Goal: Book appointment/travel/reservation

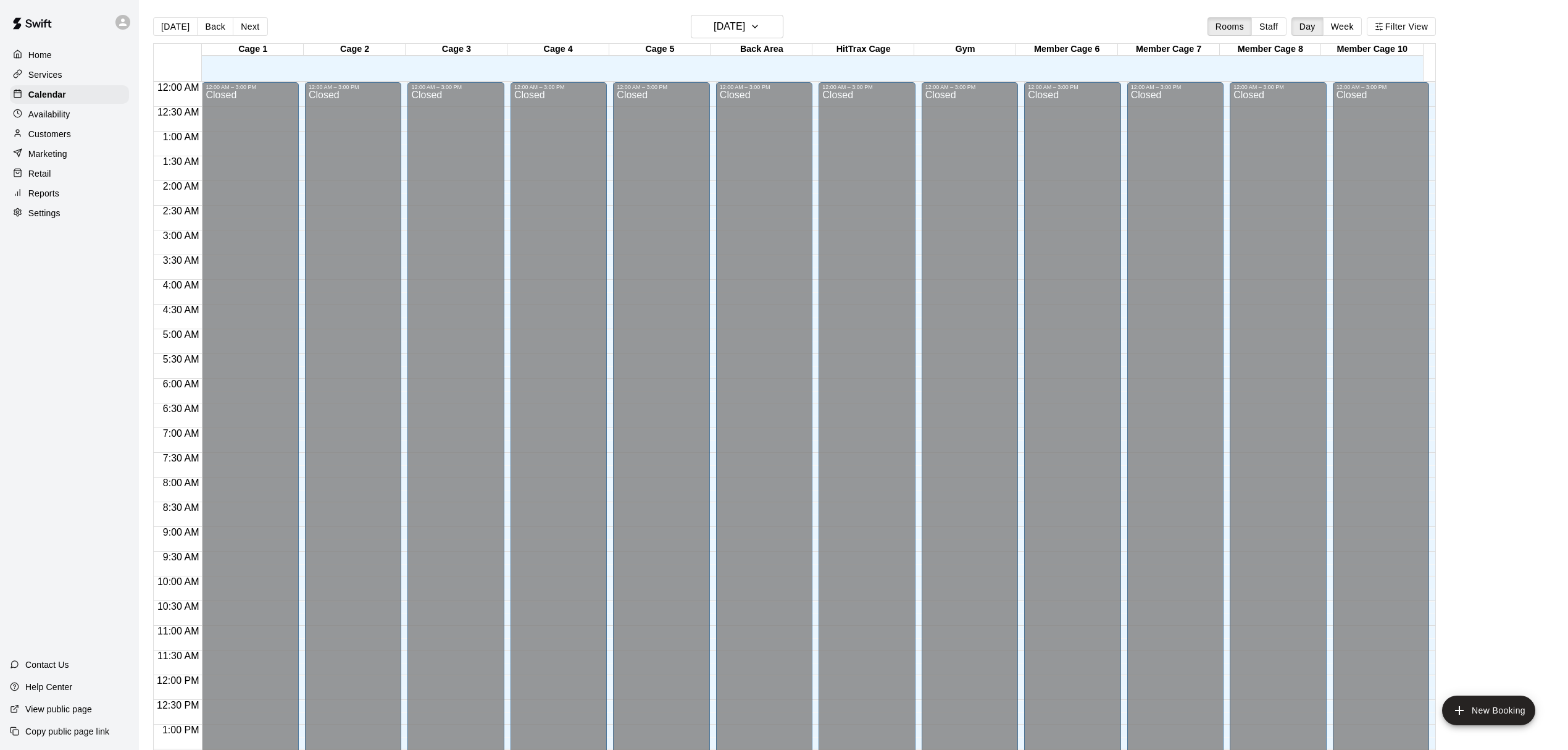
scroll to position [467, 0]
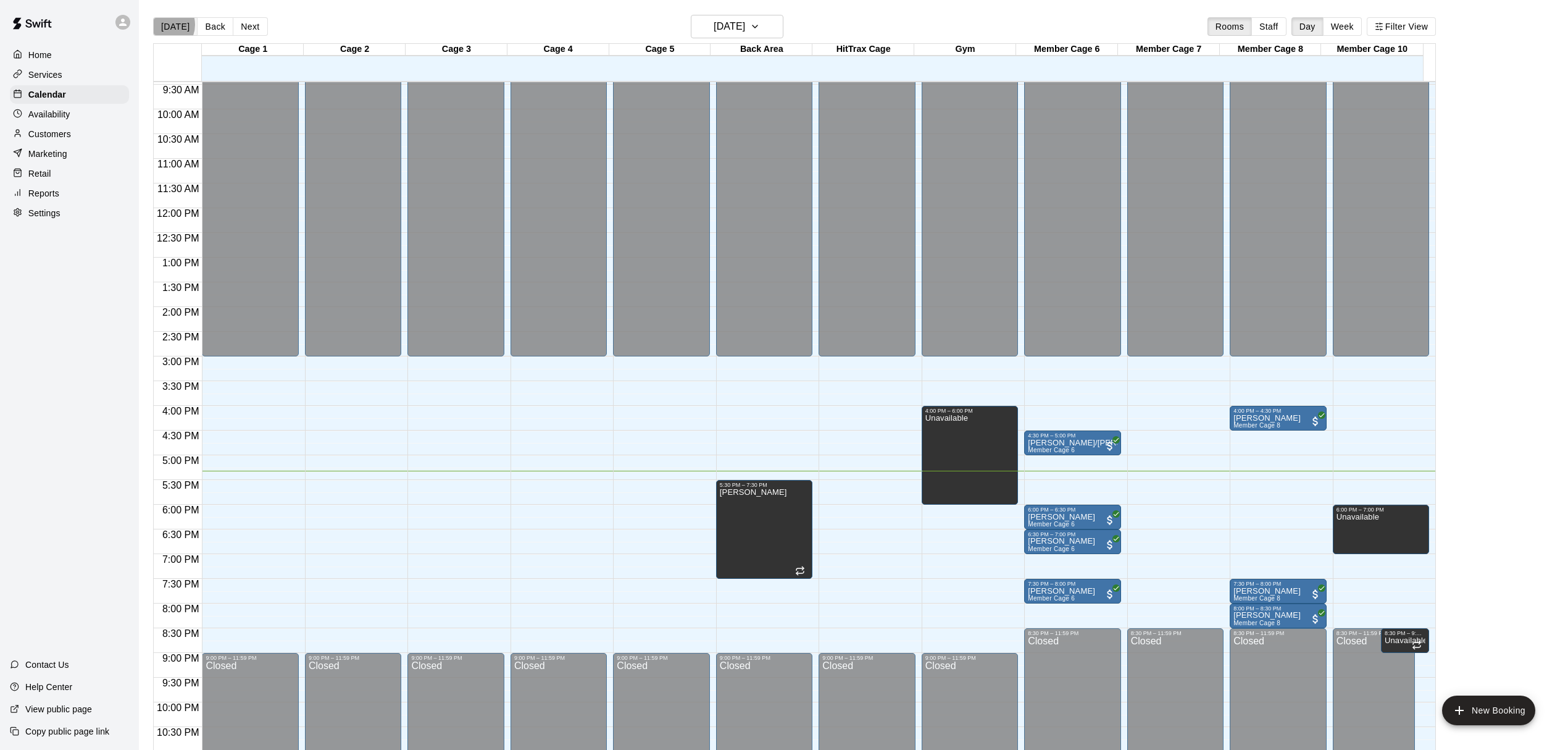
click at [163, 24] on button "[DATE]" at bounding box center [175, 26] width 45 height 18
click at [34, 137] on p "Customers" at bounding box center [49, 134] width 43 height 12
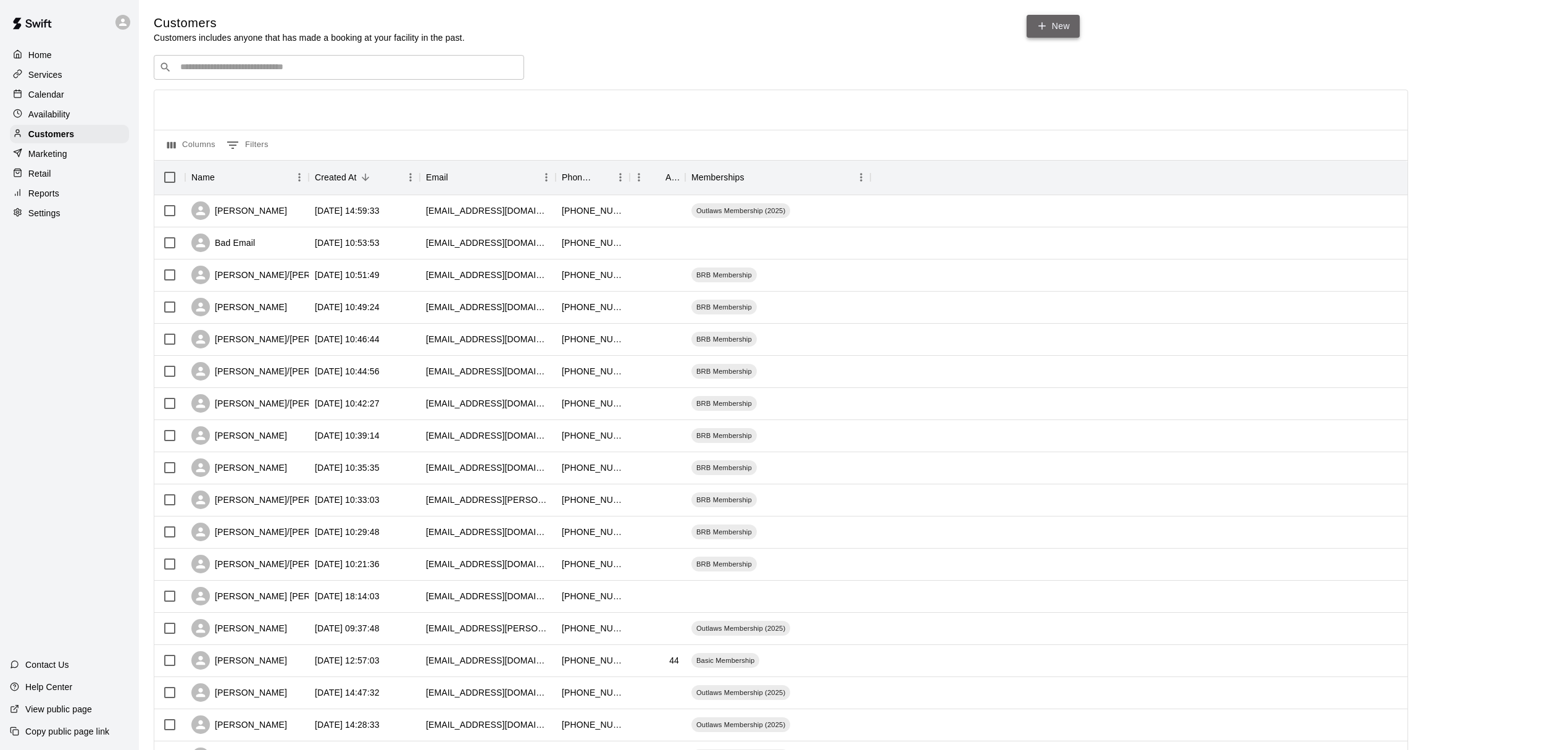
click at [1046, 27] on icon at bounding box center [1042, 26] width 11 height 11
select select "**"
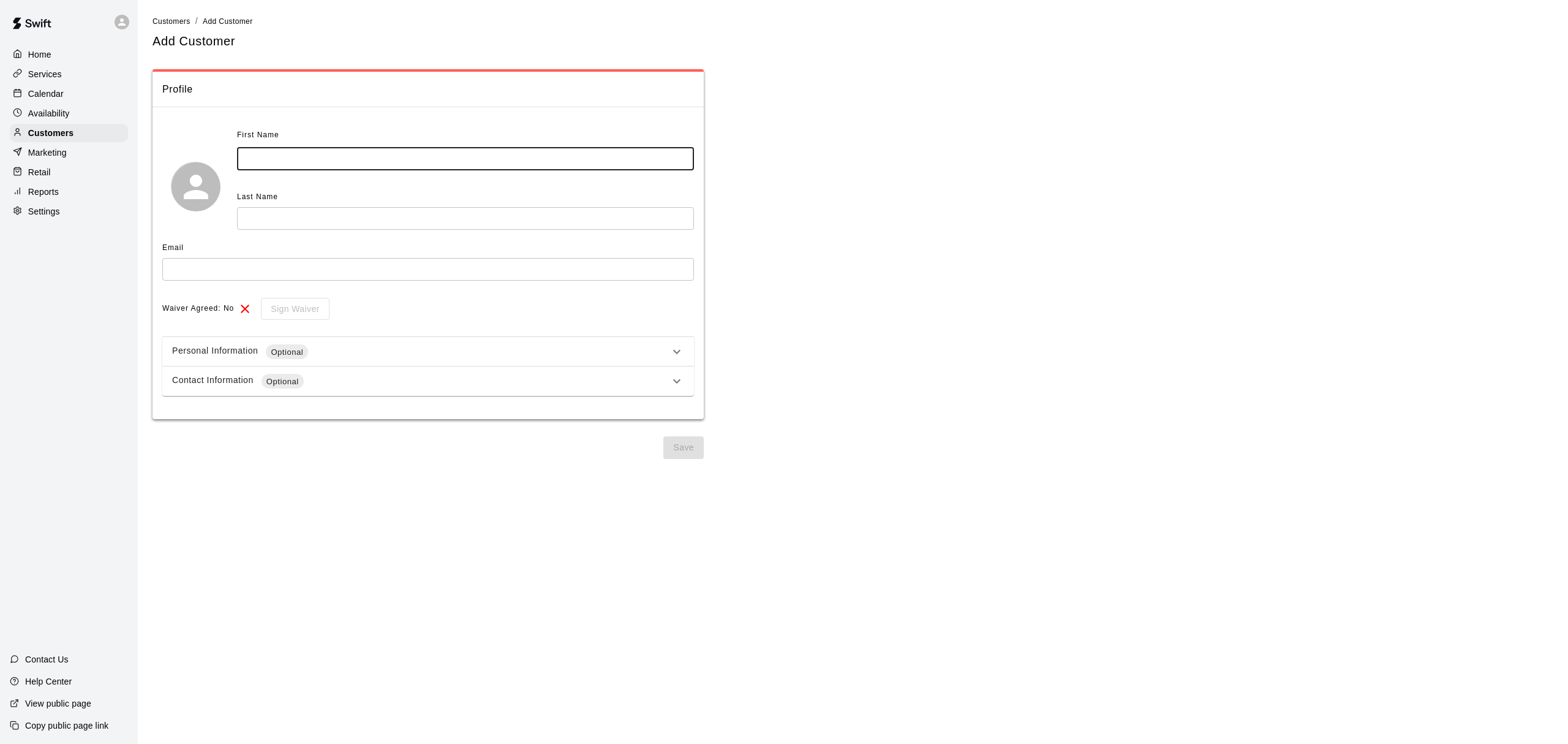
click at [282, 159] on input "text" at bounding box center [465, 159] width 457 height 23
type input "****"
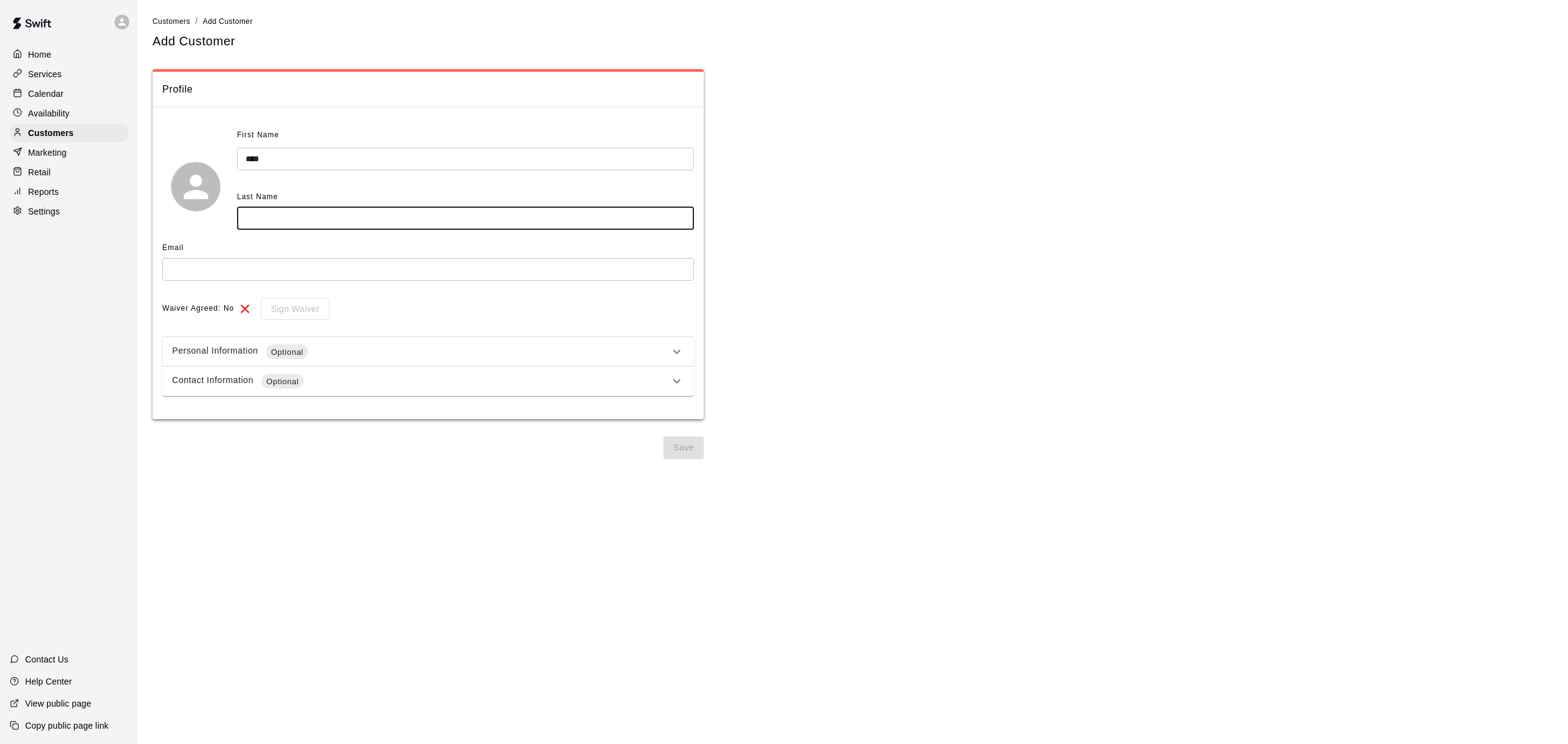
click at [297, 223] on input "text" at bounding box center [465, 218] width 457 height 23
type input "****"
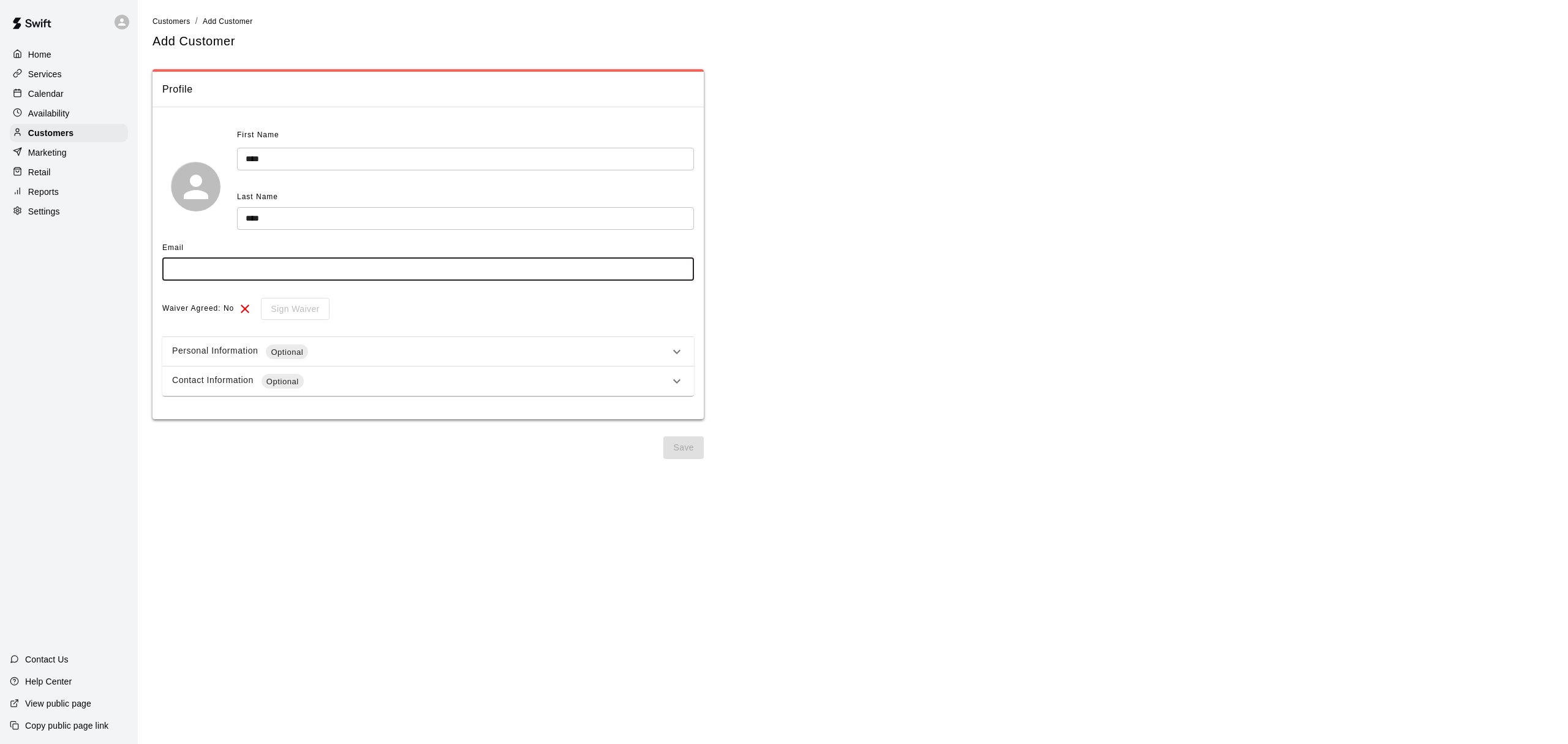
click at [242, 279] on input "text" at bounding box center [428, 269] width 532 height 23
type input "**********"
click at [297, 352] on span "Optional" at bounding box center [287, 353] width 42 height 12
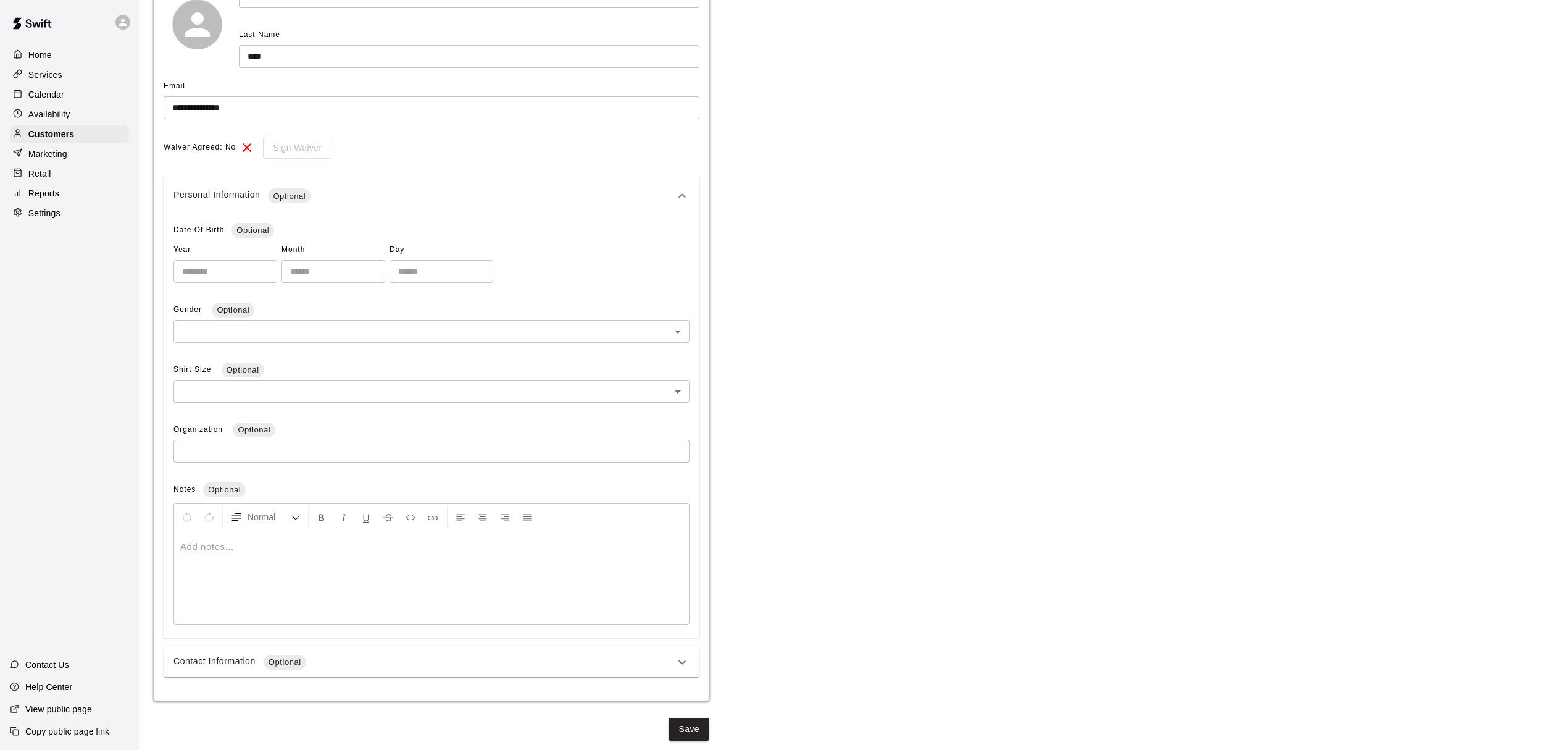
scroll to position [164, 0]
click at [359, 640] on div "**********" at bounding box center [432, 319] width 536 height 714
click at [353, 659] on div "Contact Information Optional" at bounding box center [423, 661] width 501 height 15
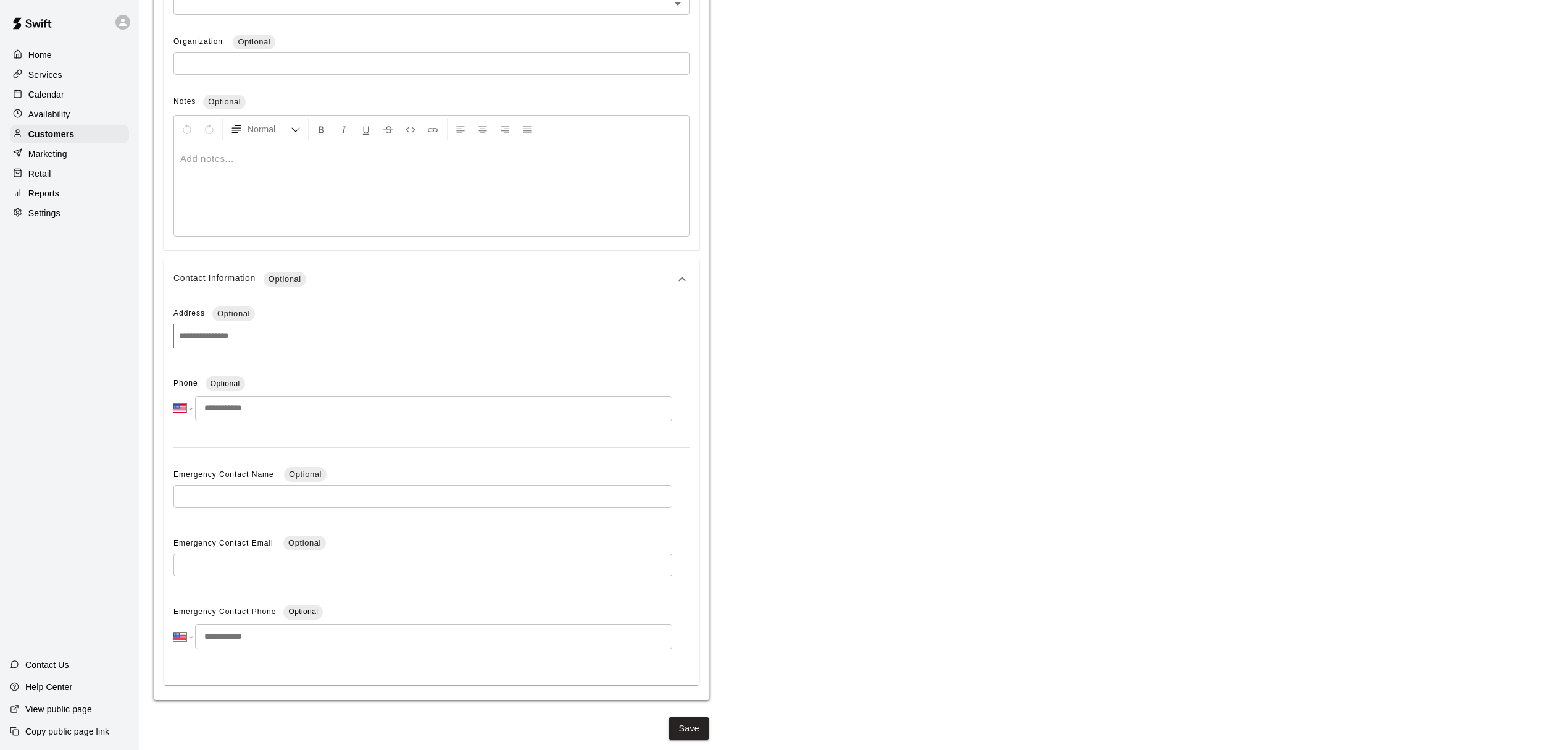
scroll to position [554, 0]
click at [233, 337] on input at bounding box center [422, 336] width 499 height 24
click at [223, 413] on input "tel" at bounding box center [433, 408] width 477 height 25
type input "**********"
click at [231, 502] on input "text" at bounding box center [422, 496] width 499 height 23
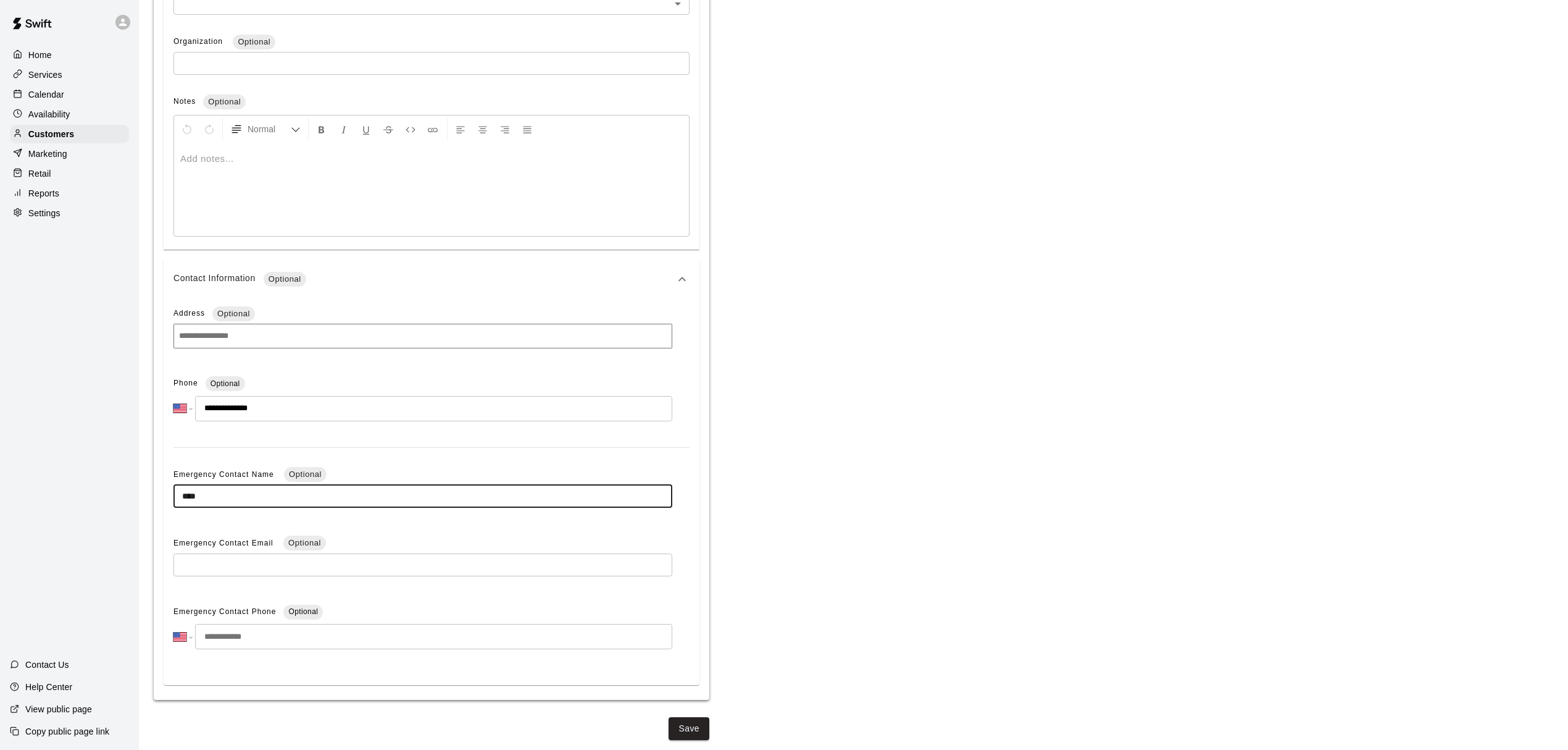
type input "****"
click at [230, 562] on input "text" at bounding box center [422, 565] width 499 height 23
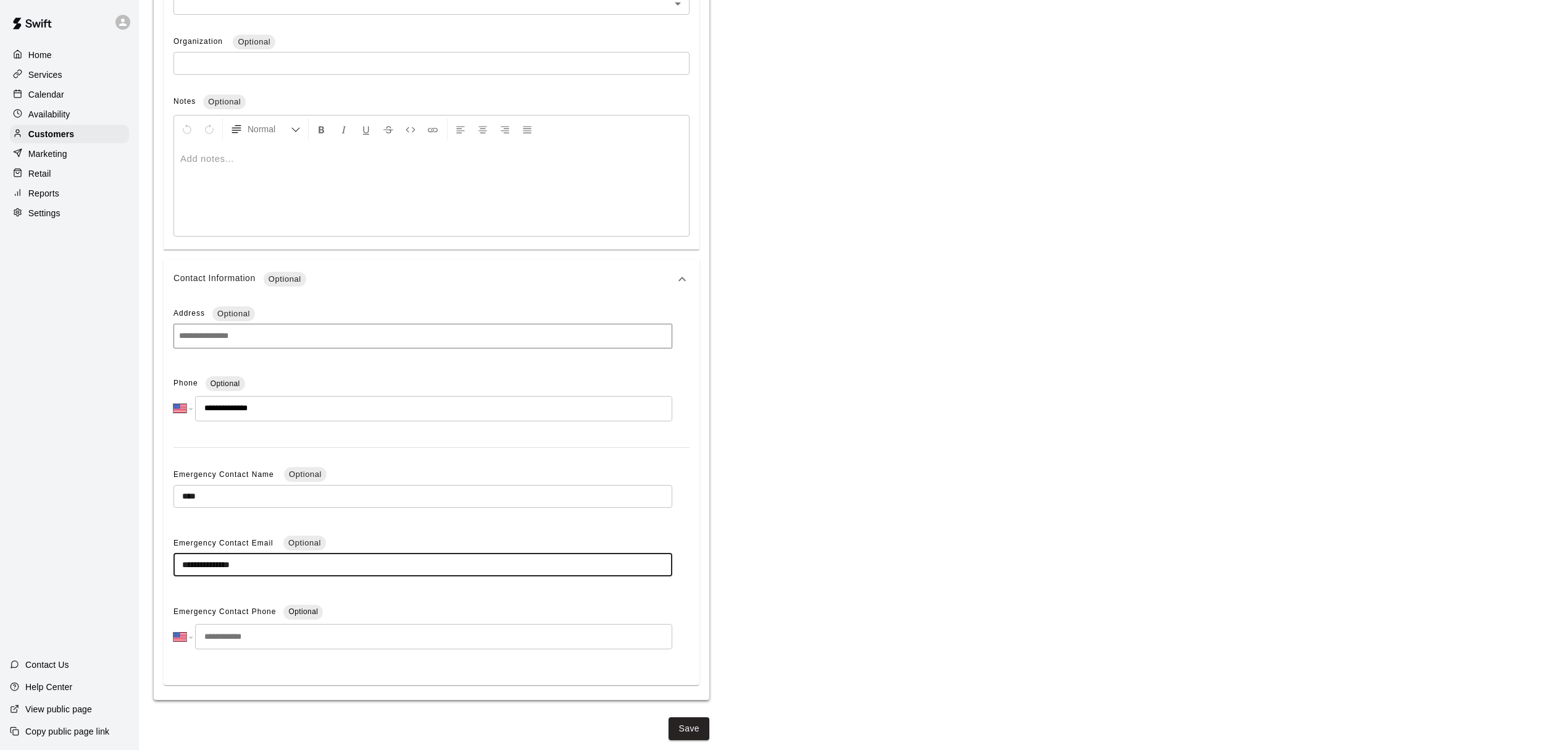
type input "**********"
click at [242, 644] on input "tel" at bounding box center [433, 636] width 477 height 25
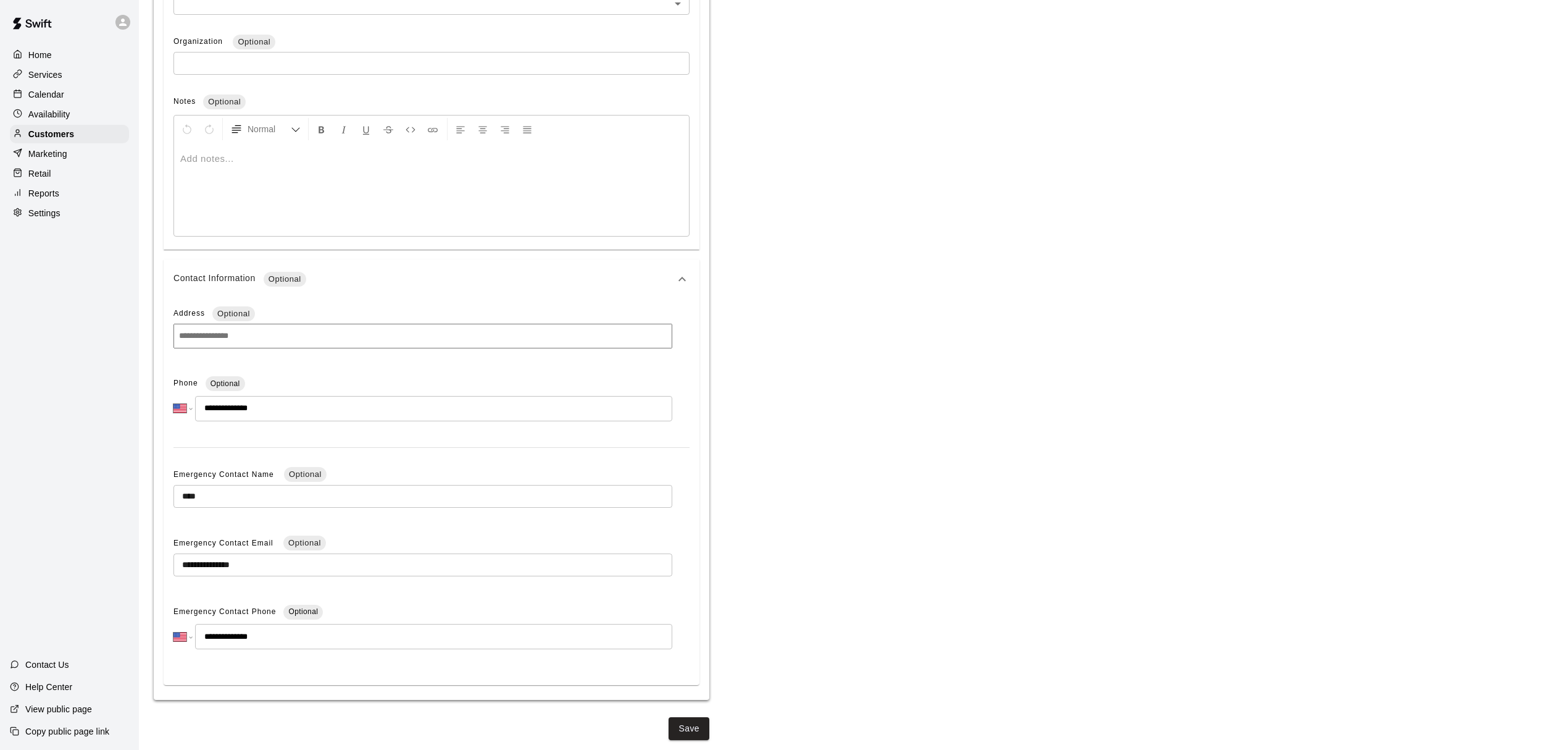
type input "**********"
click at [242, 338] on input at bounding box center [422, 336] width 499 height 24
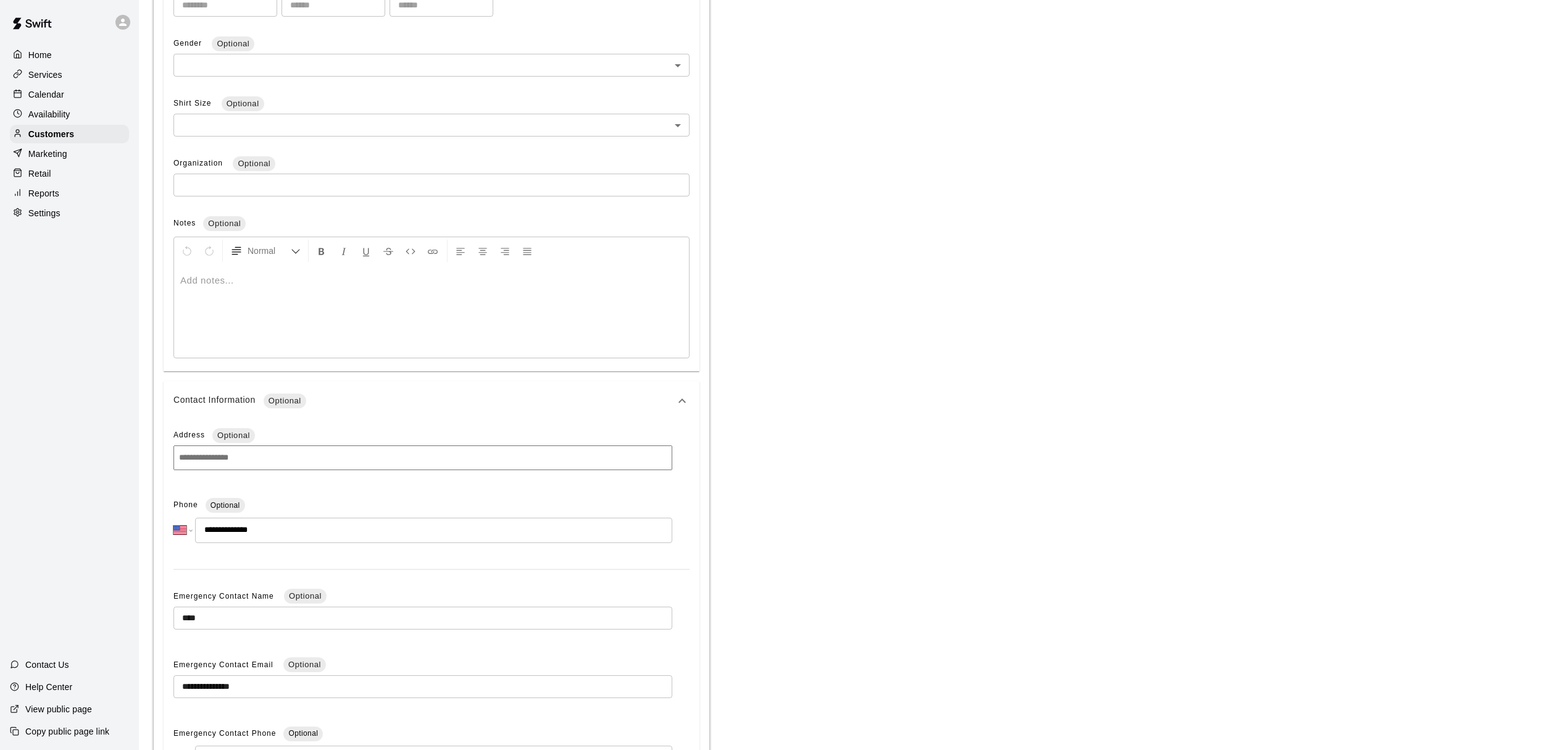
scroll to position [470, 0]
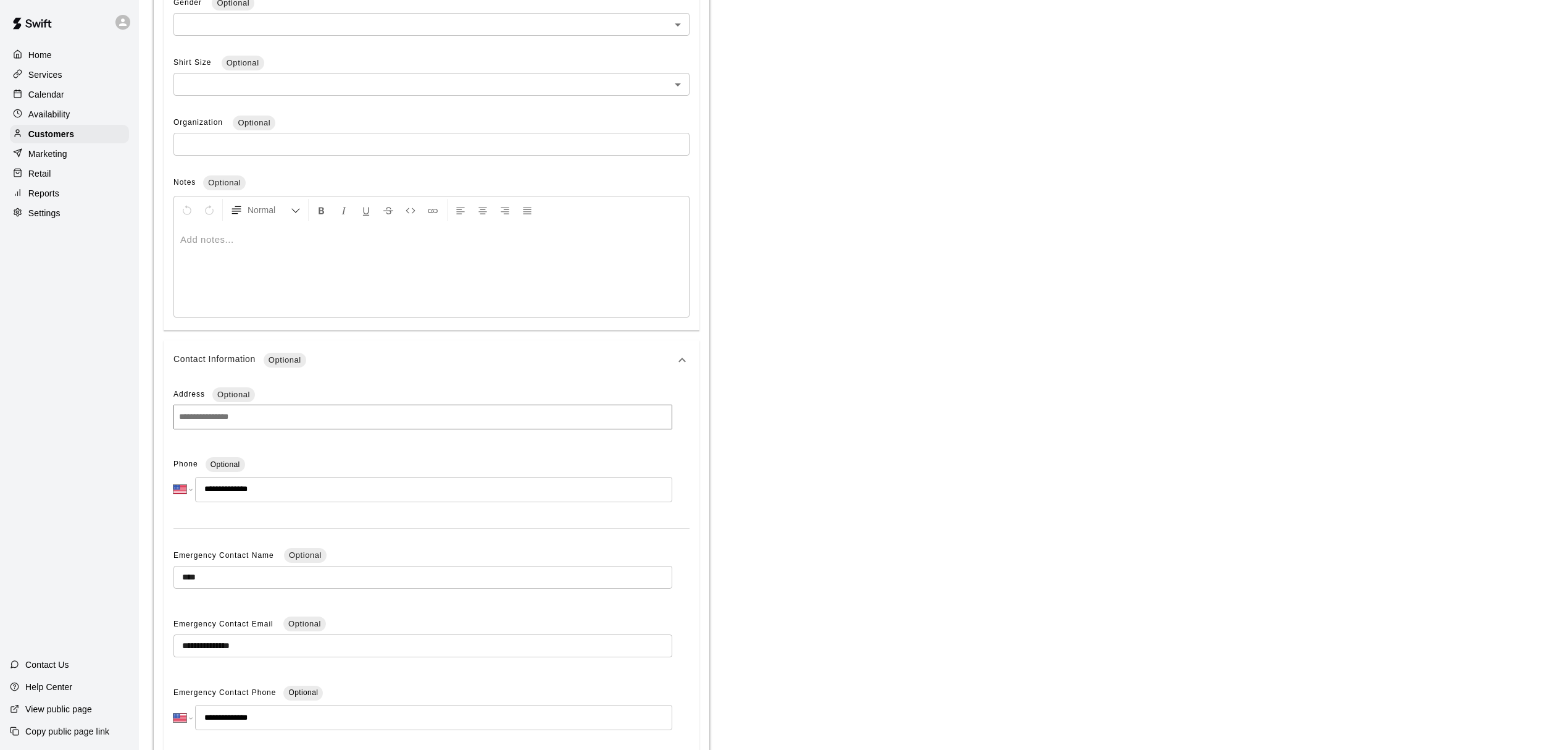
click at [221, 420] on input at bounding box center [422, 417] width 499 height 24
click at [221, 416] on input at bounding box center [422, 417] width 499 height 24
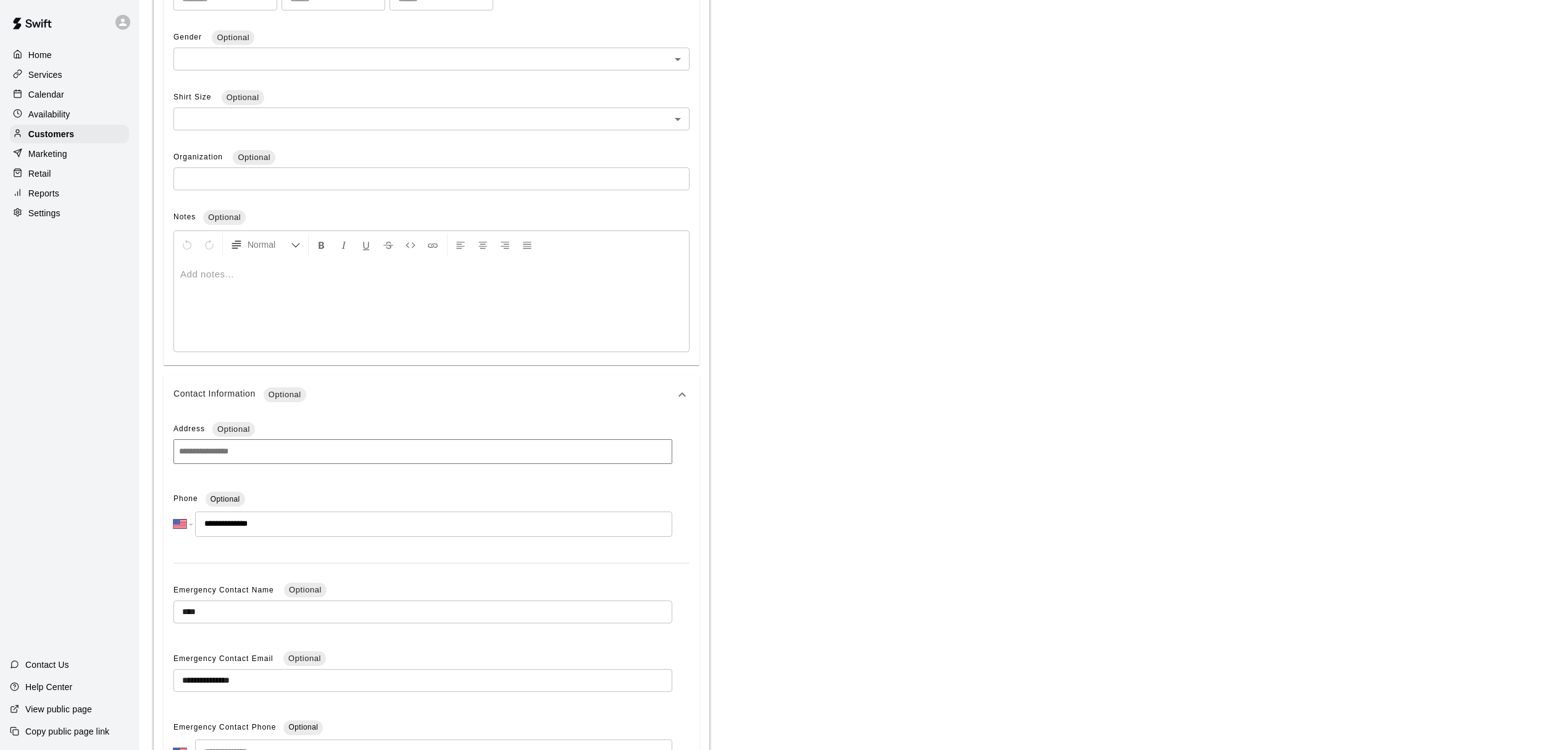
scroll to position [554, 0]
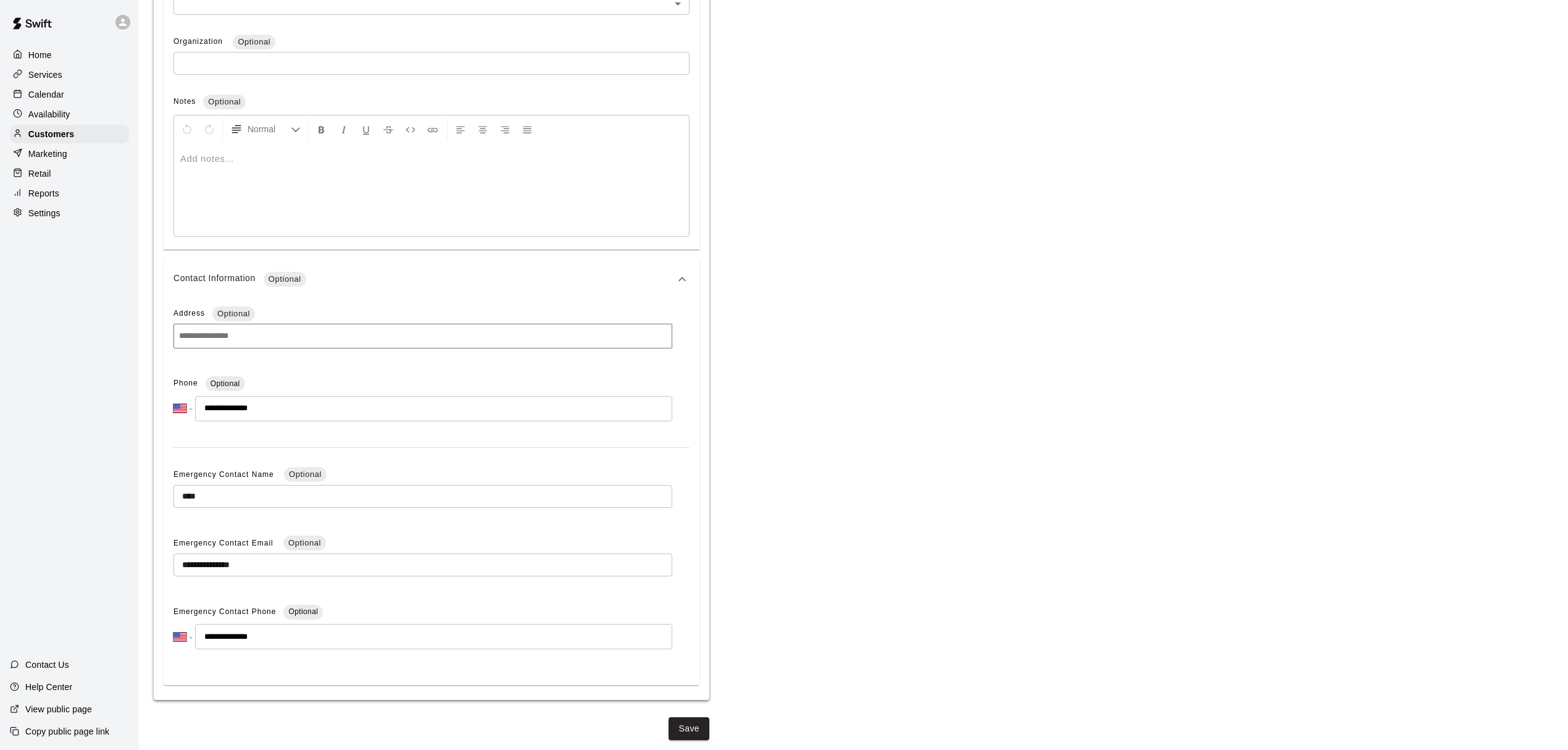
click at [694, 730] on button "Save" at bounding box center [689, 728] width 41 height 23
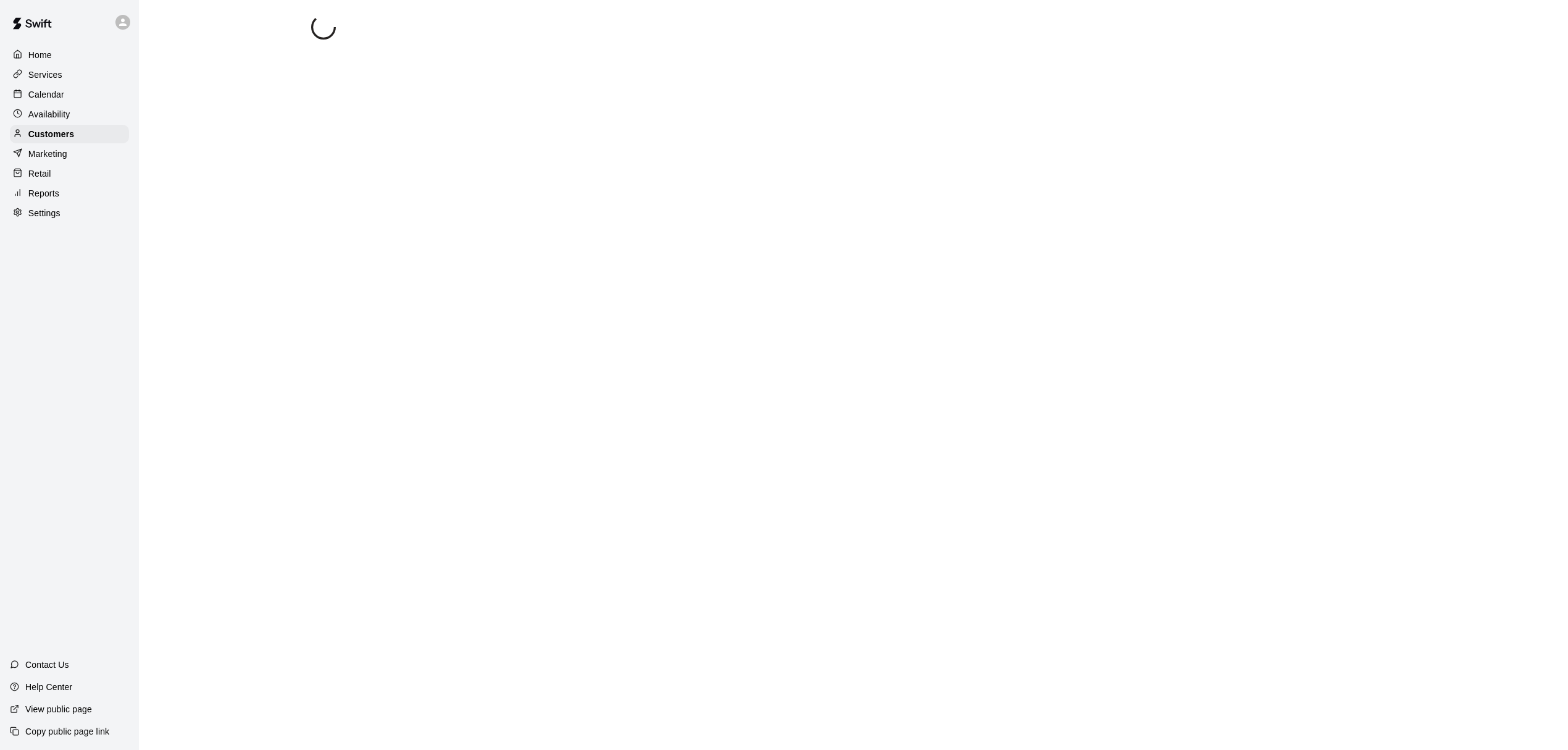
scroll to position [0, 0]
select select "**"
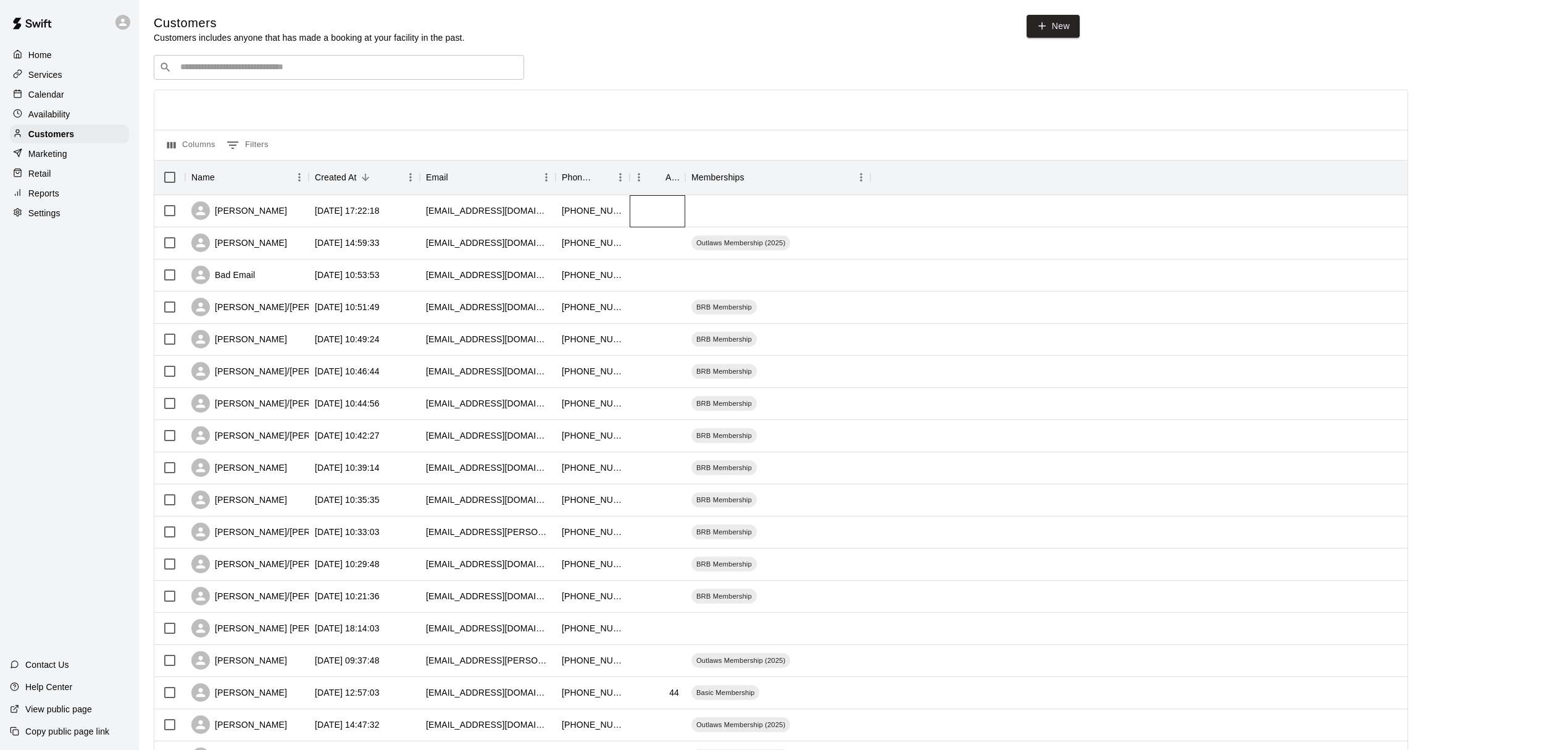
click at [654, 213] on div at bounding box center [658, 211] width 55 height 32
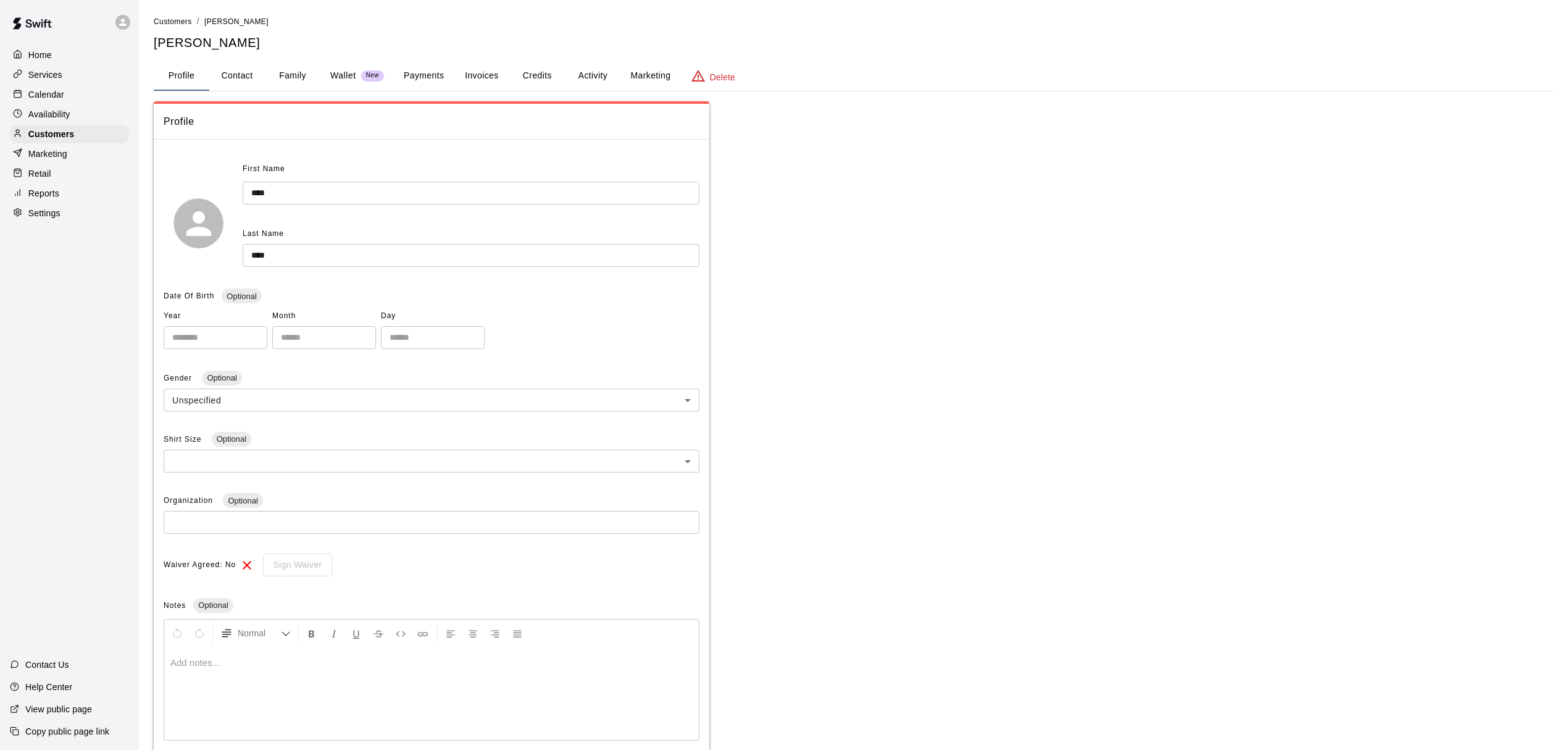
click at [526, 77] on button "Credits" at bounding box center [537, 76] width 55 height 30
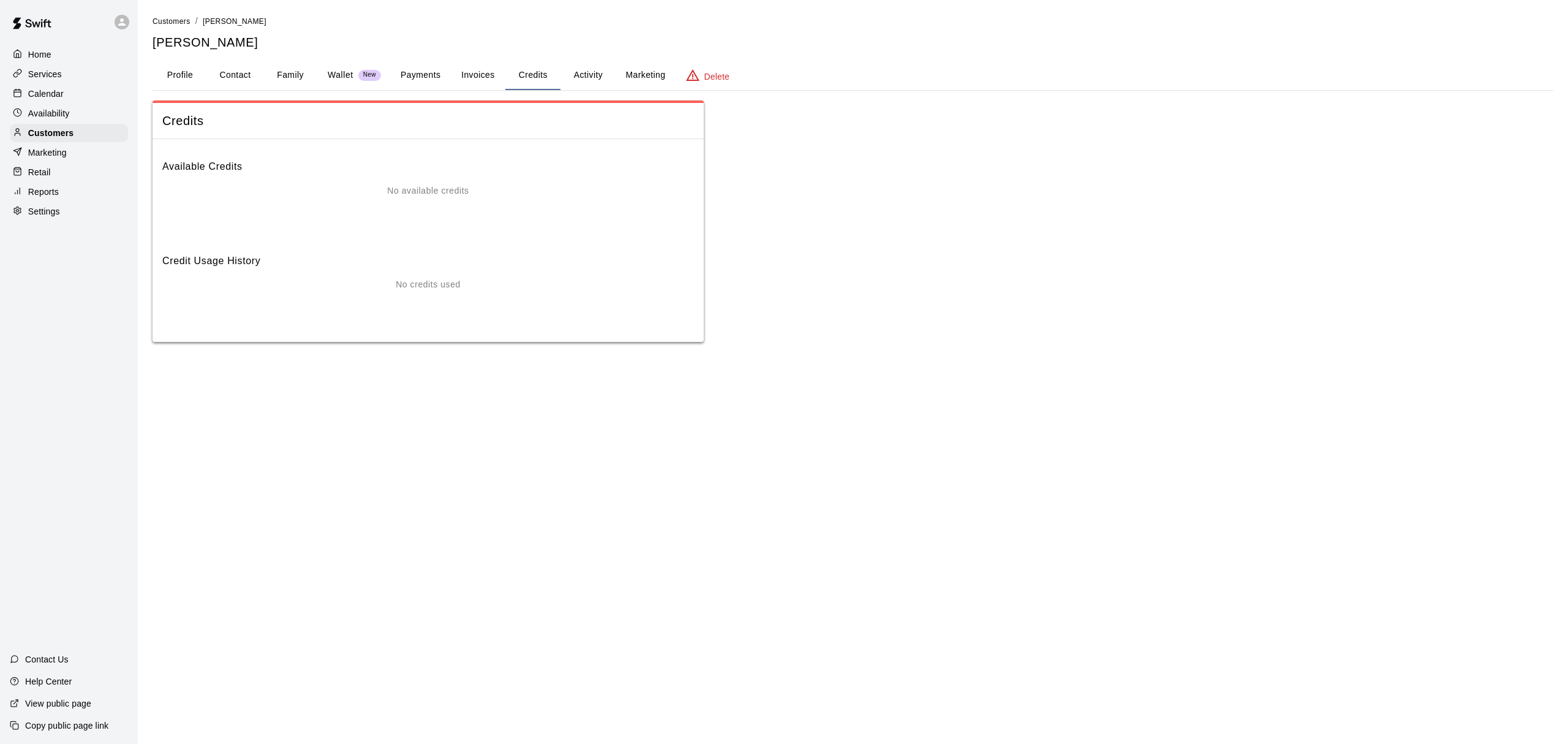
click at [415, 72] on button "Payments" at bounding box center [420, 75] width 60 height 30
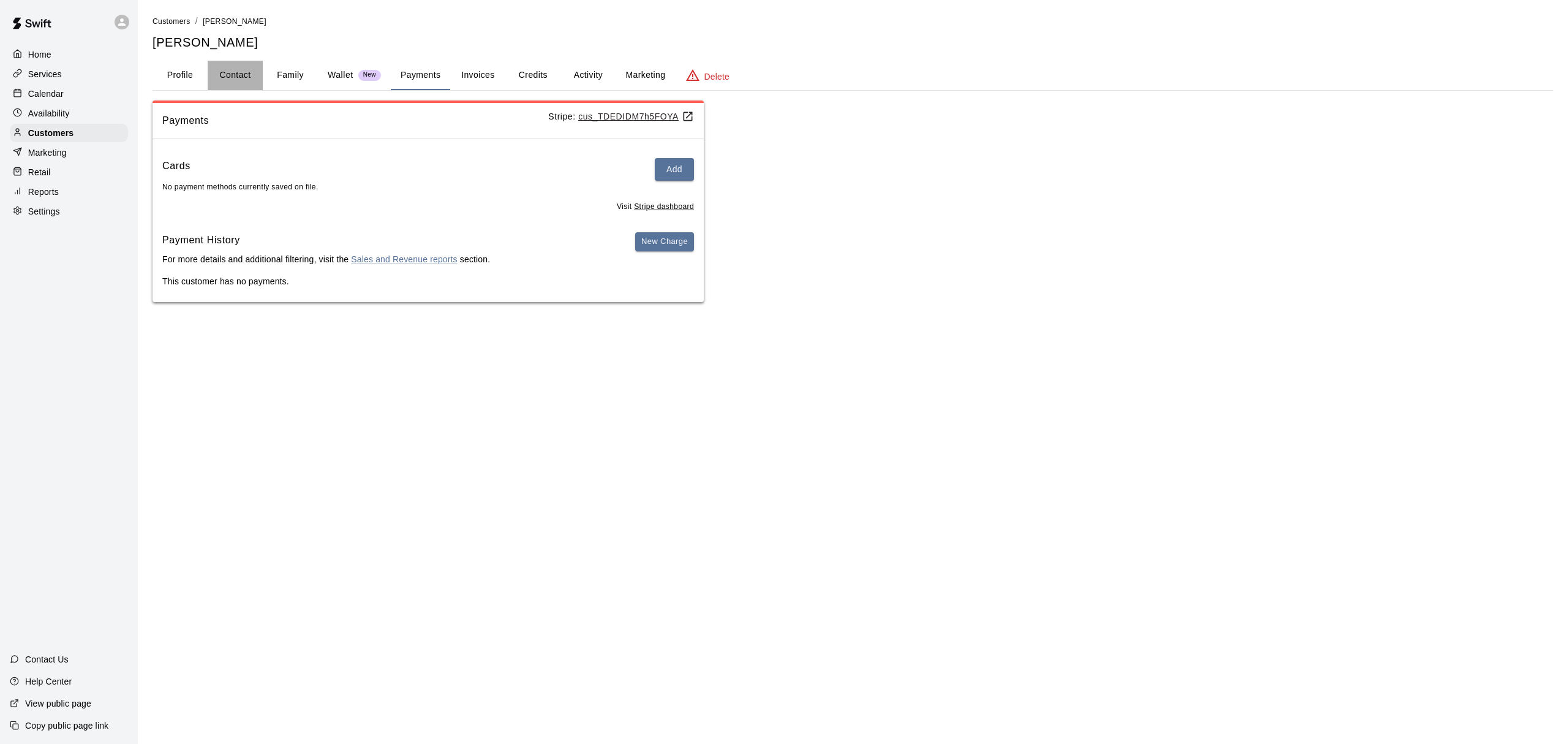
click at [246, 73] on button "Contact" at bounding box center [235, 75] width 55 height 30
select select "**"
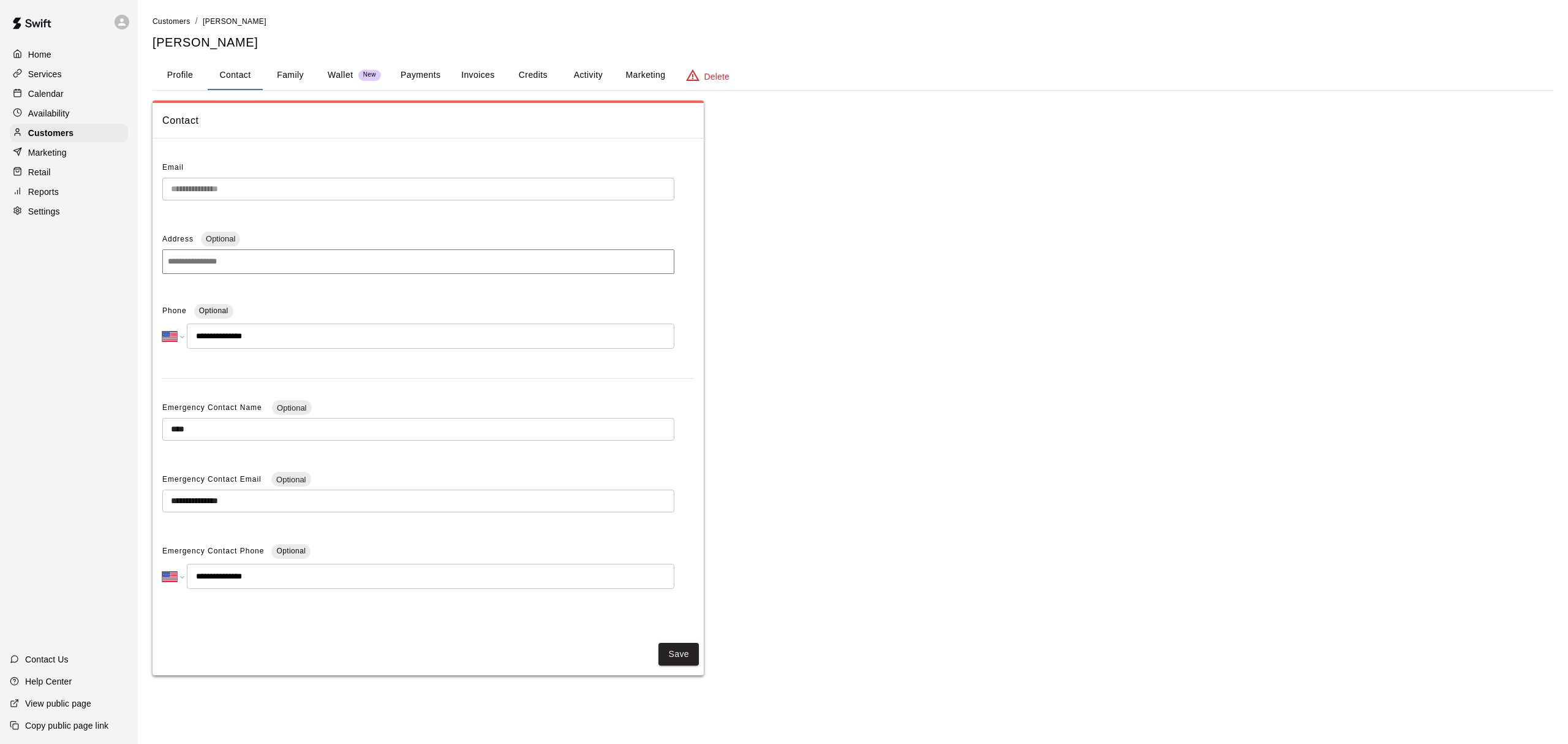
click at [277, 71] on button "Family" at bounding box center [290, 75] width 55 height 30
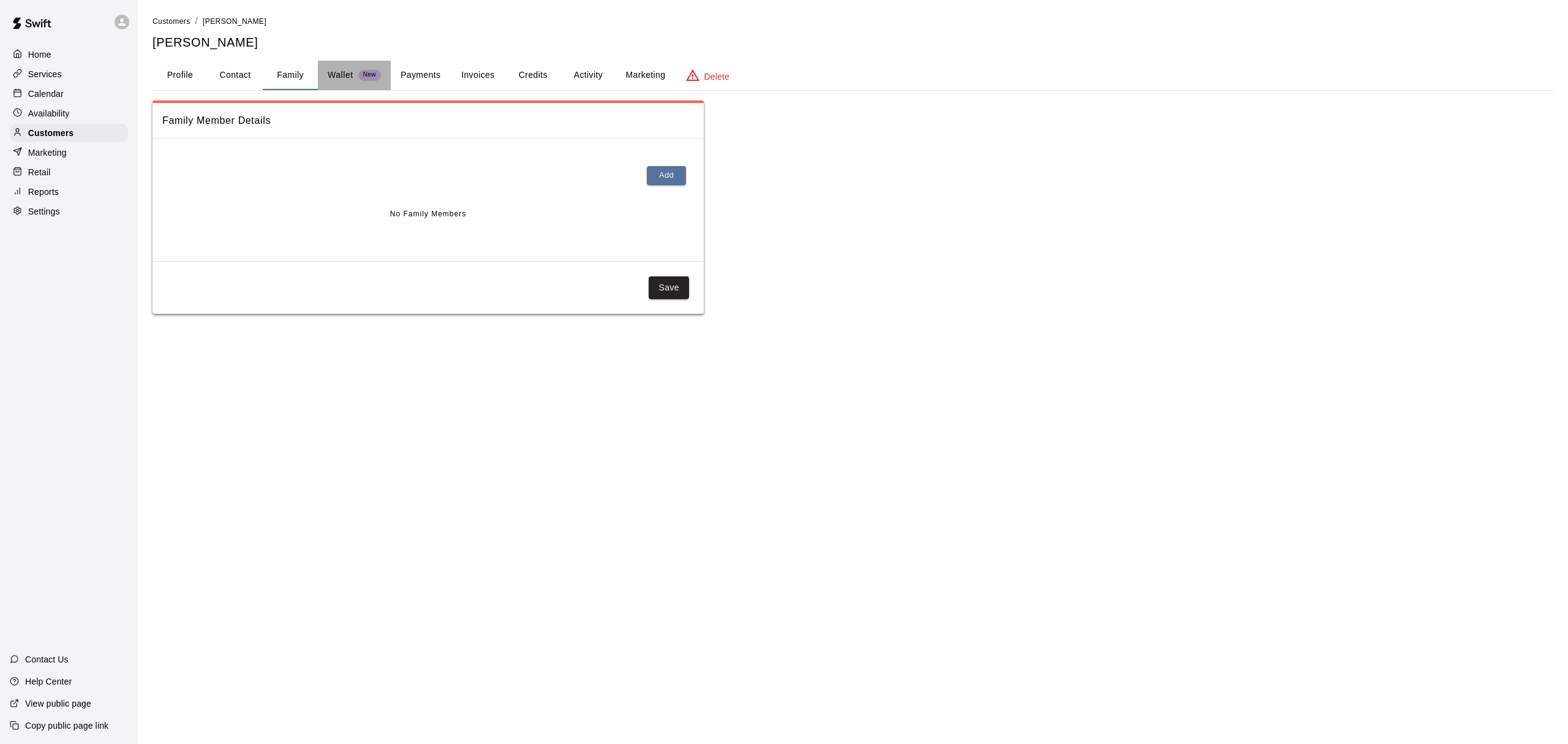
click at [346, 76] on p "Wallet" at bounding box center [340, 75] width 26 height 13
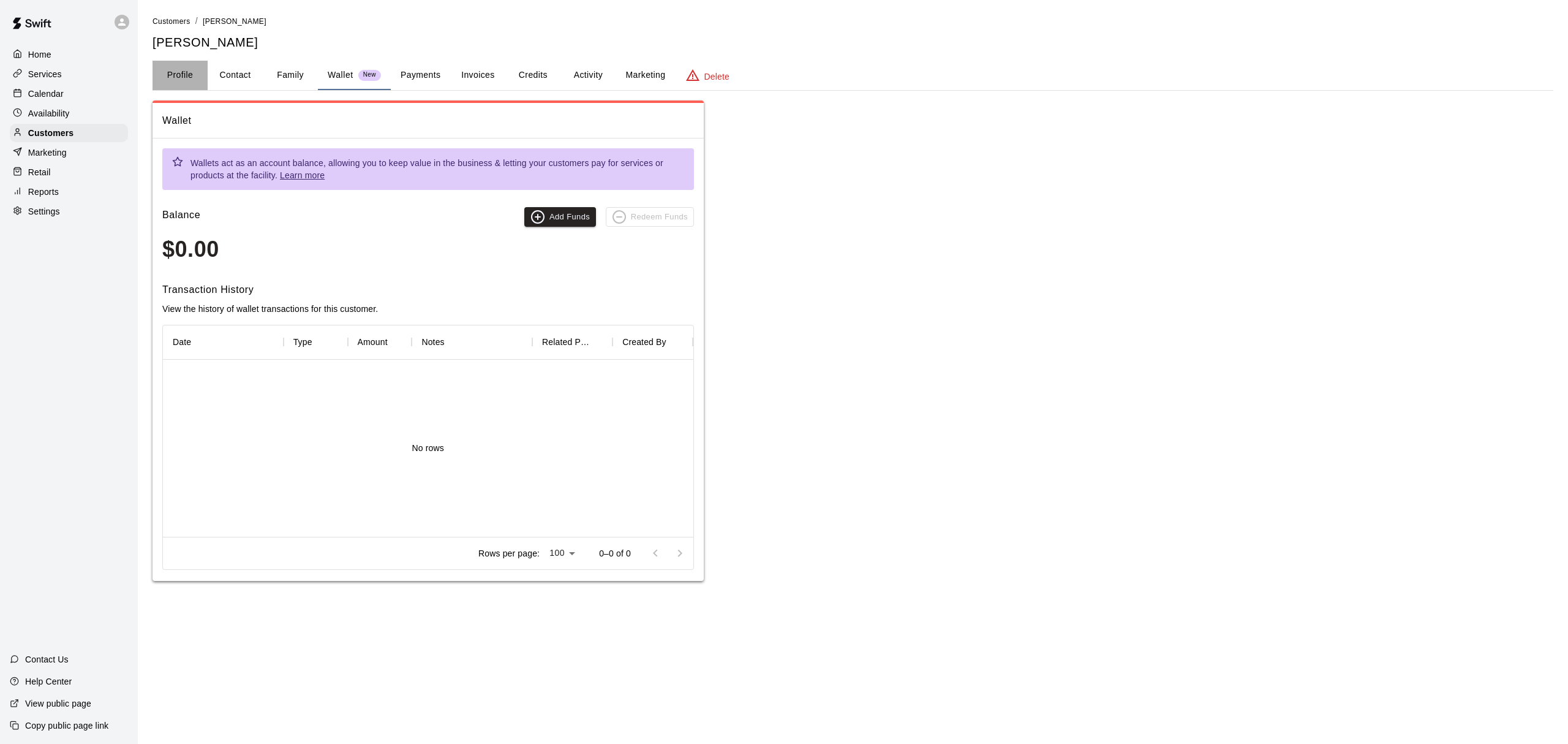
click at [177, 60] on button "Profile" at bounding box center [180, 75] width 55 height 30
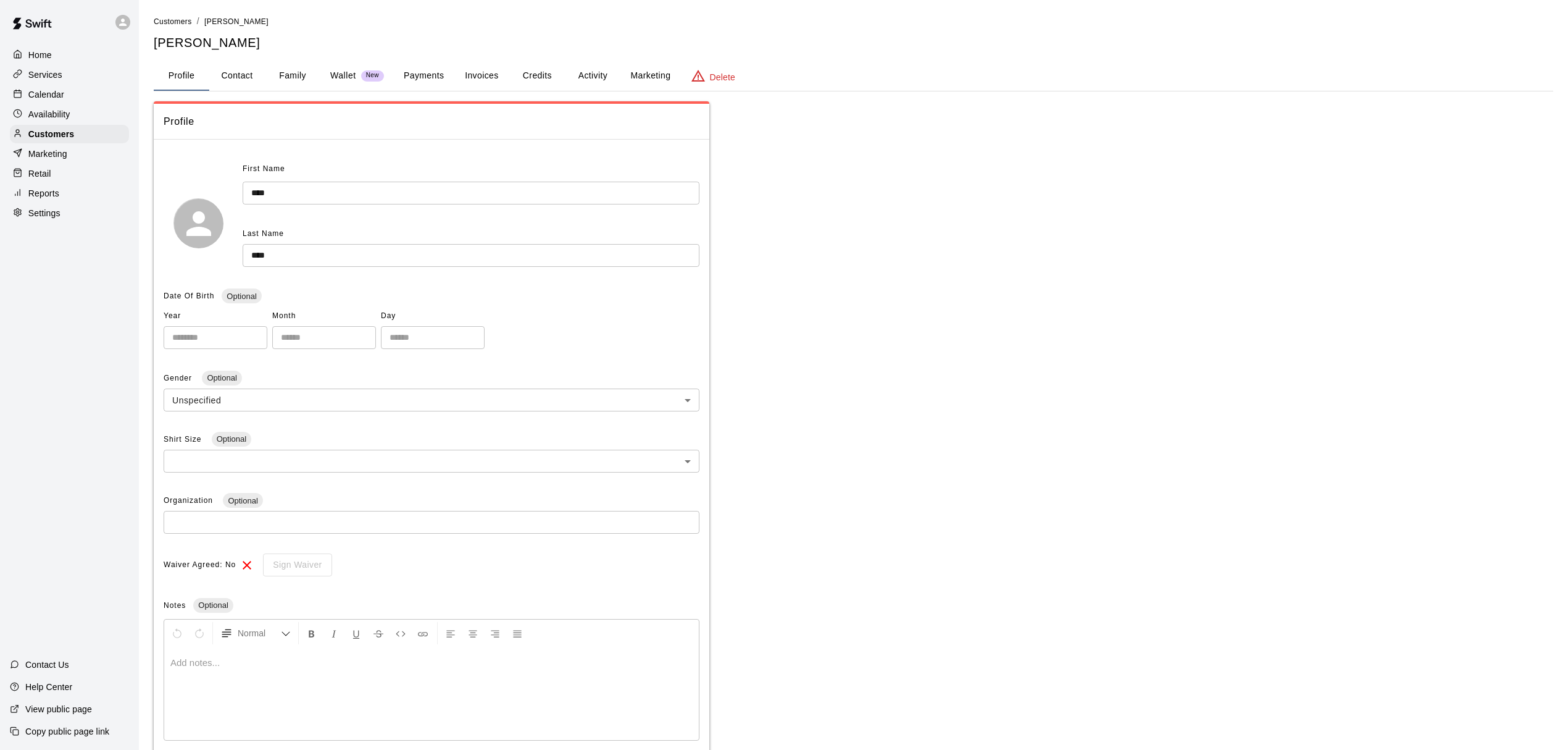
click at [425, 75] on button "Payments" at bounding box center [423, 76] width 60 height 30
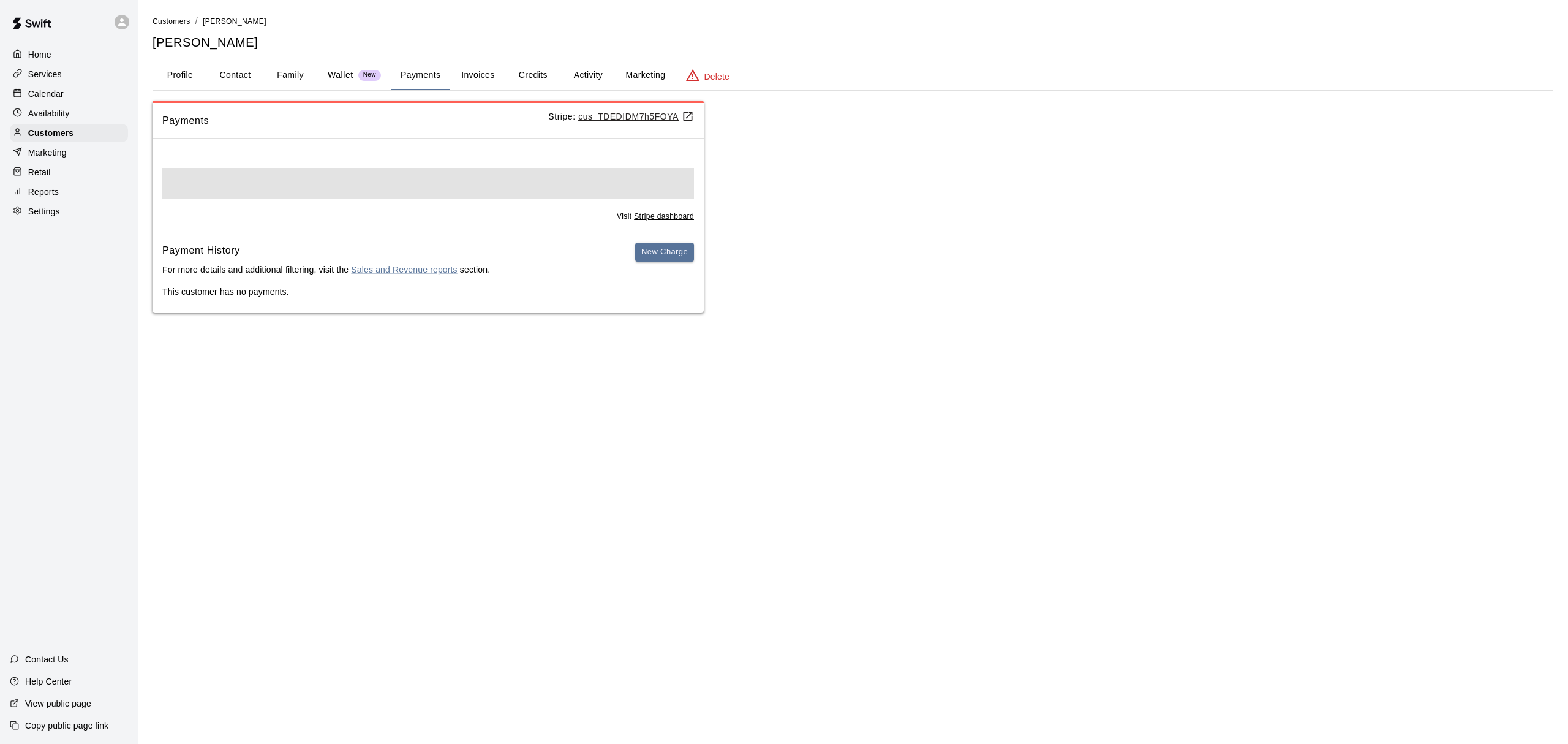
click at [469, 73] on button "Invoices" at bounding box center [478, 75] width 55 height 30
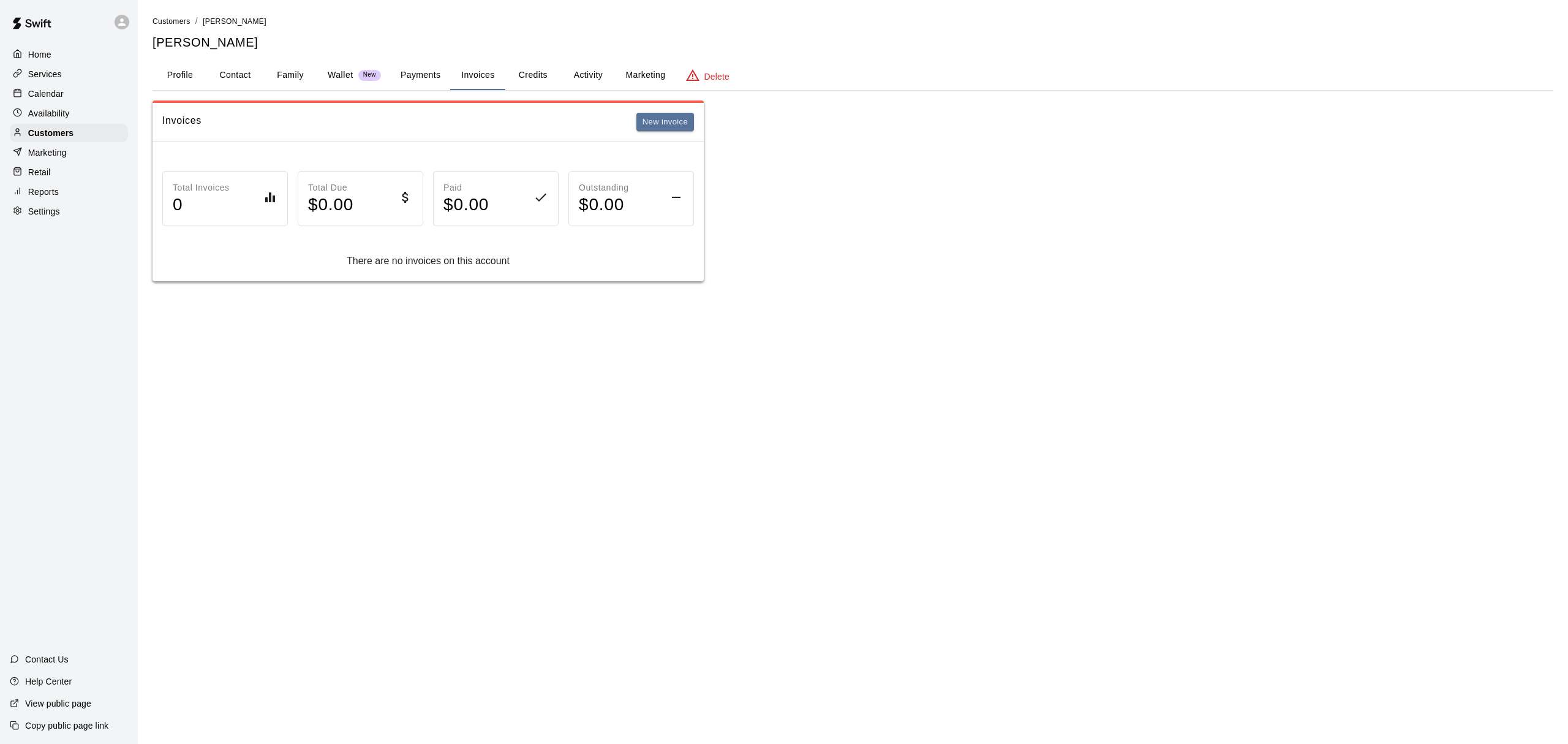
click at [536, 72] on button "Credits" at bounding box center [533, 75] width 55 height 30
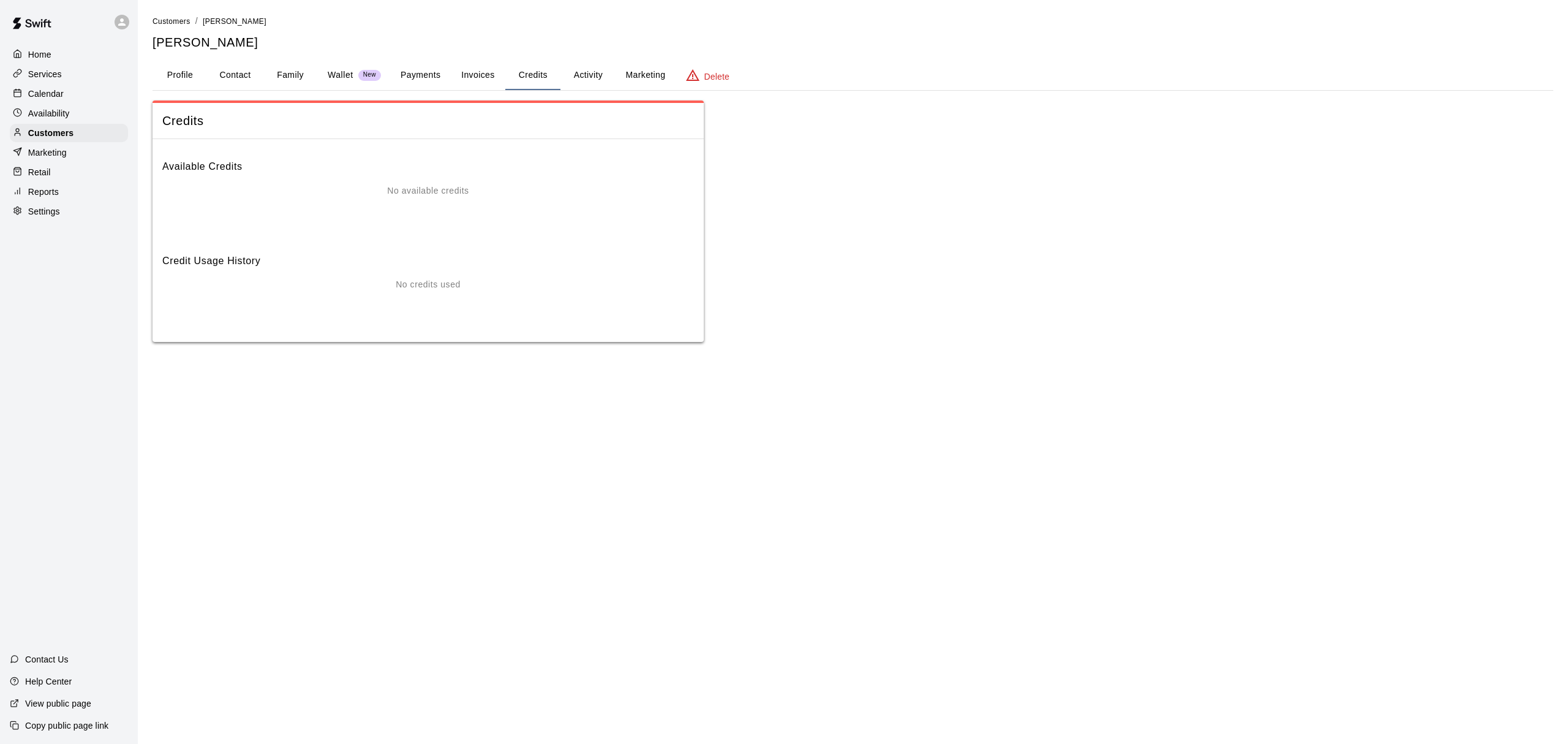
click at [567, 70] on button "Activity" at bounding box center [588, 75] width 55 height 30
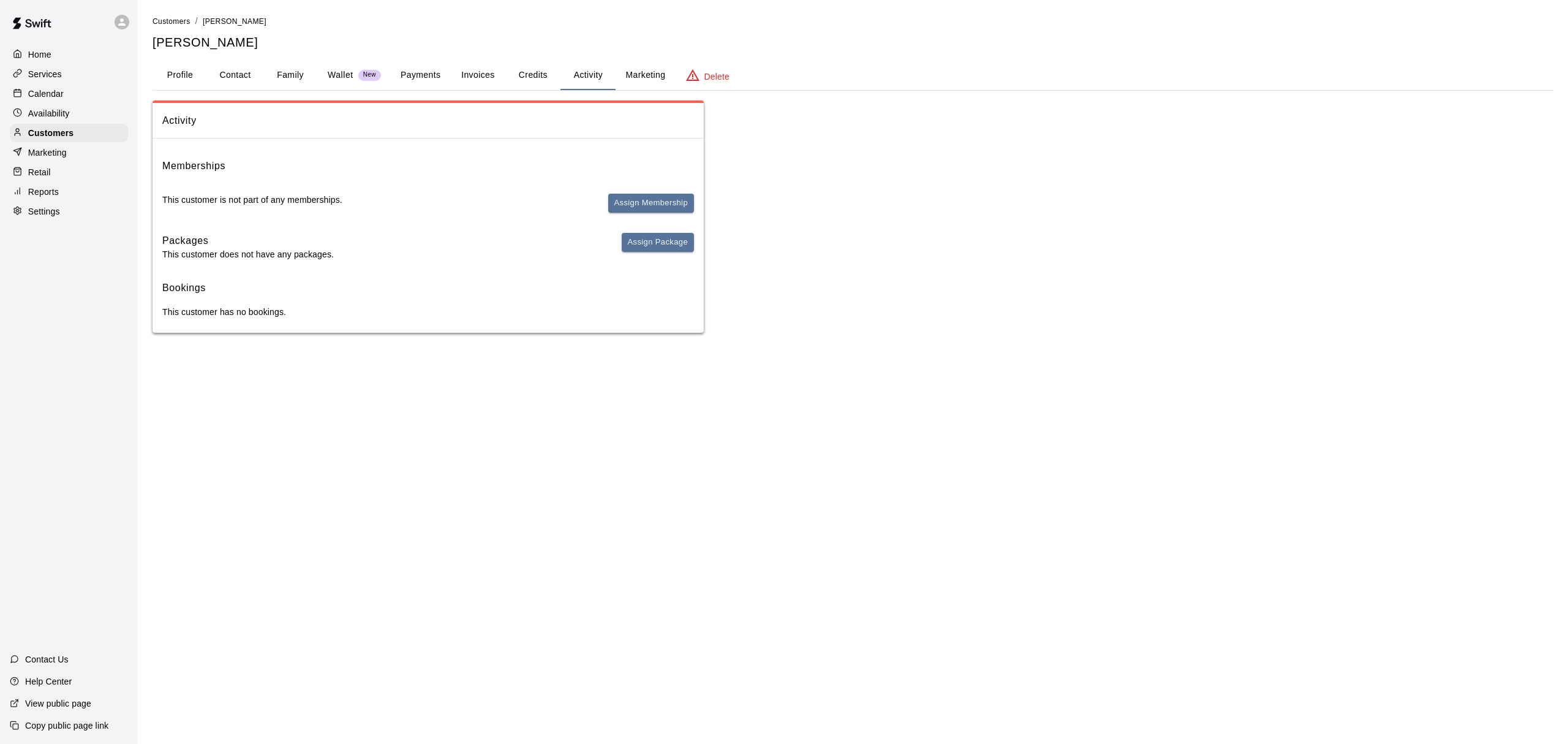
click at [699, 73] on icon "basic tabs example" at bounding box center [693, 75] width 15 height 15
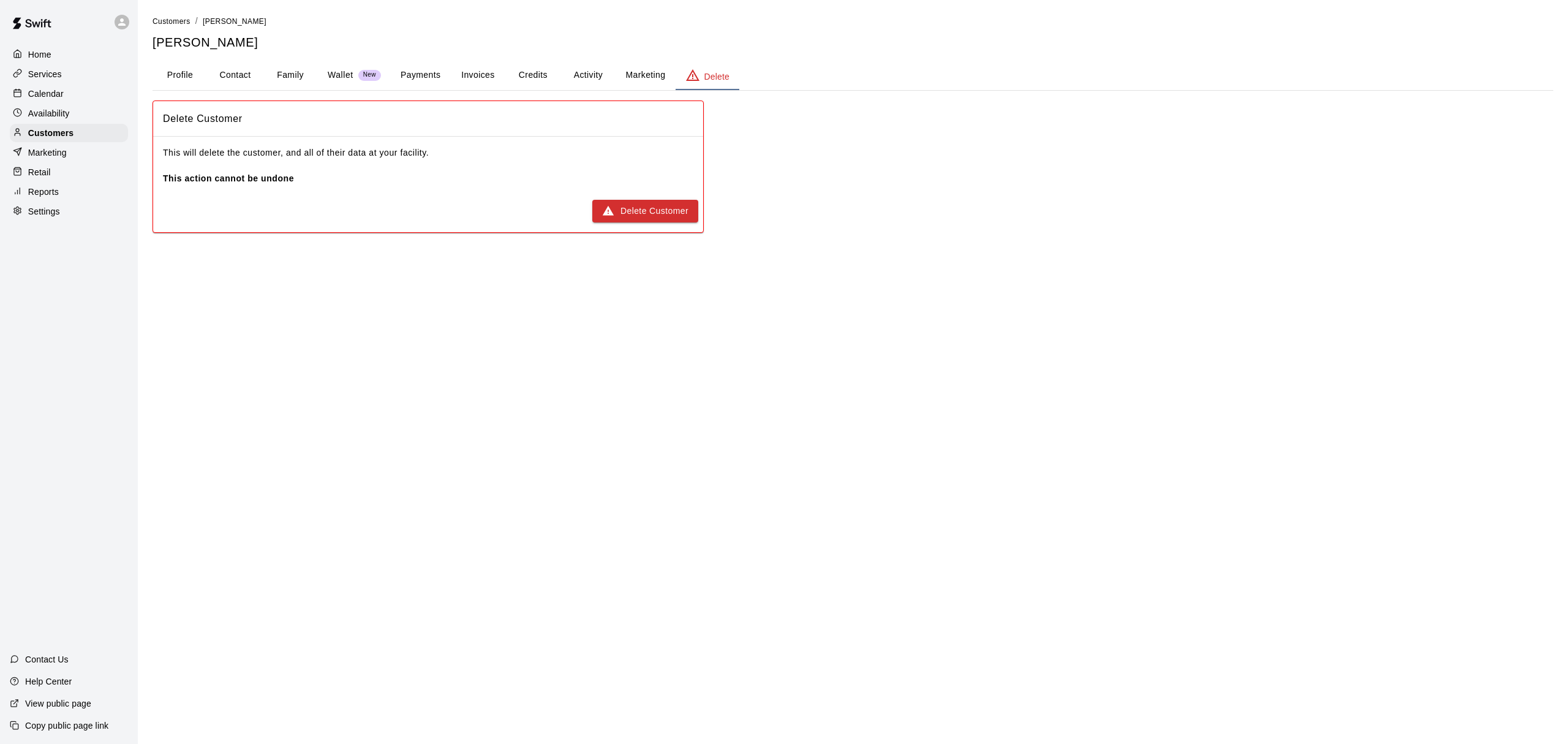
click at [640, 73] on button "Marketing" at bounding box center [645, 75] width 60 height 30
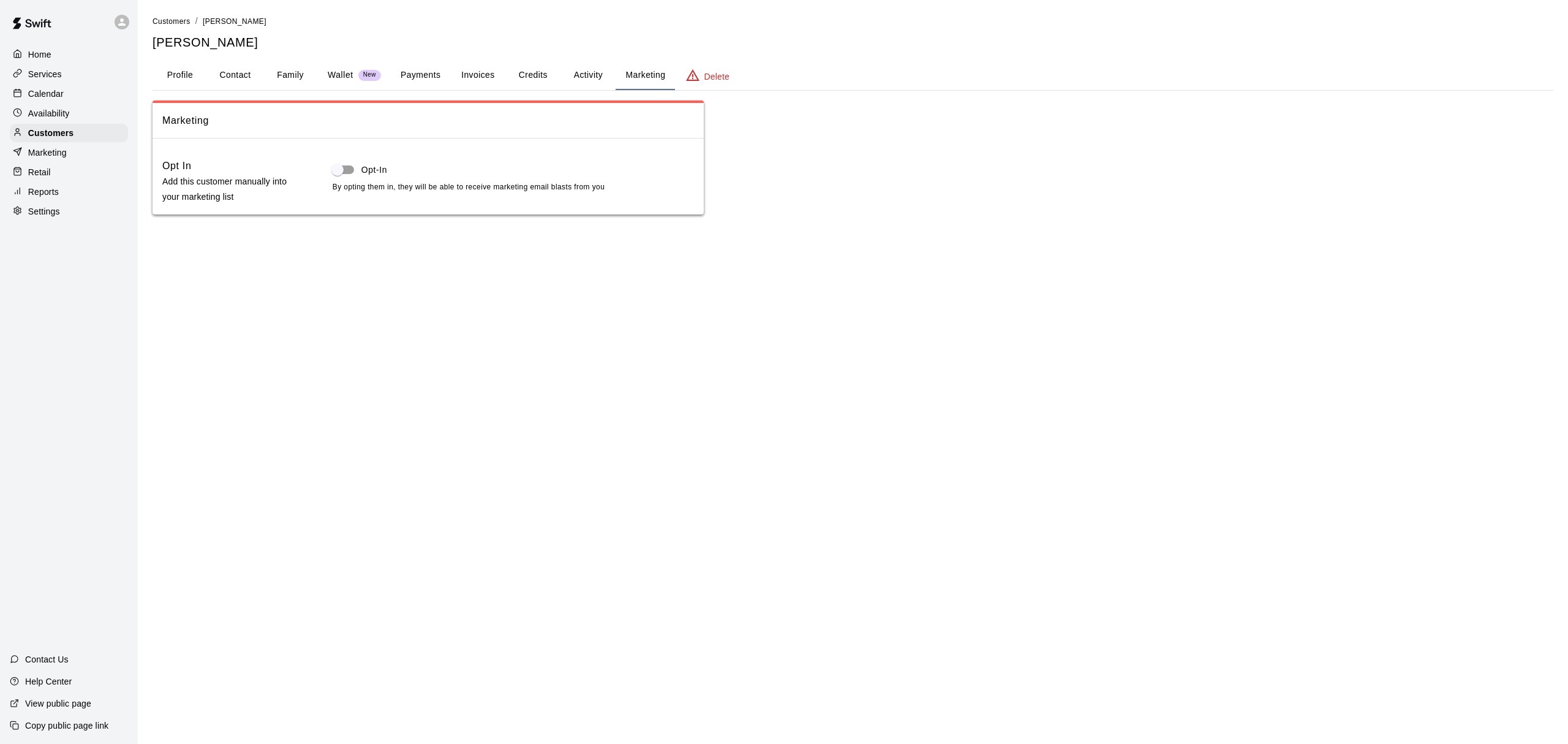
click at [258, 70] on button "Contact" at bounding box center [235, 75] width 55 height 30
select select "**"
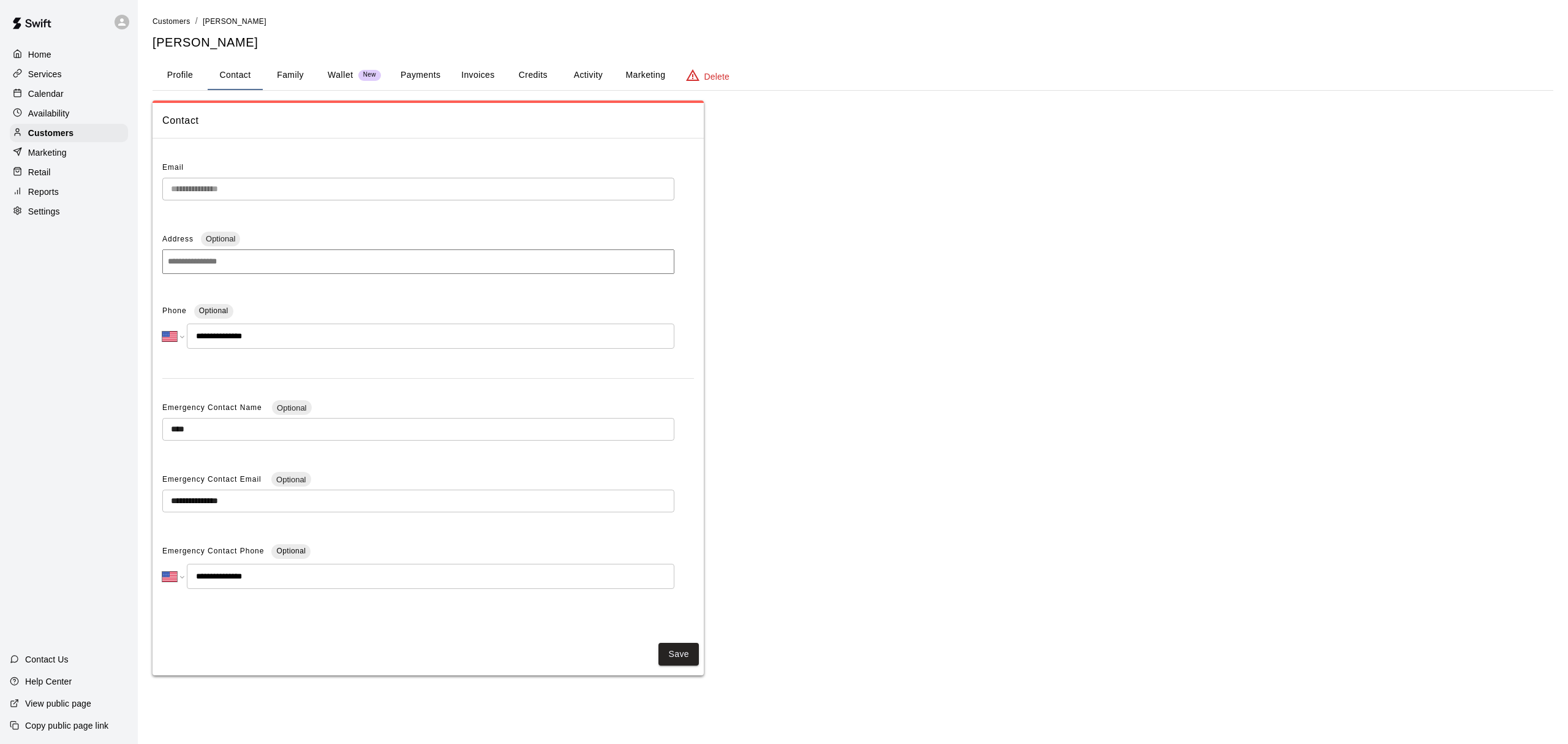
click at [275, 75] on button "Family" at bounding box center [290, 75] width 55 height 30
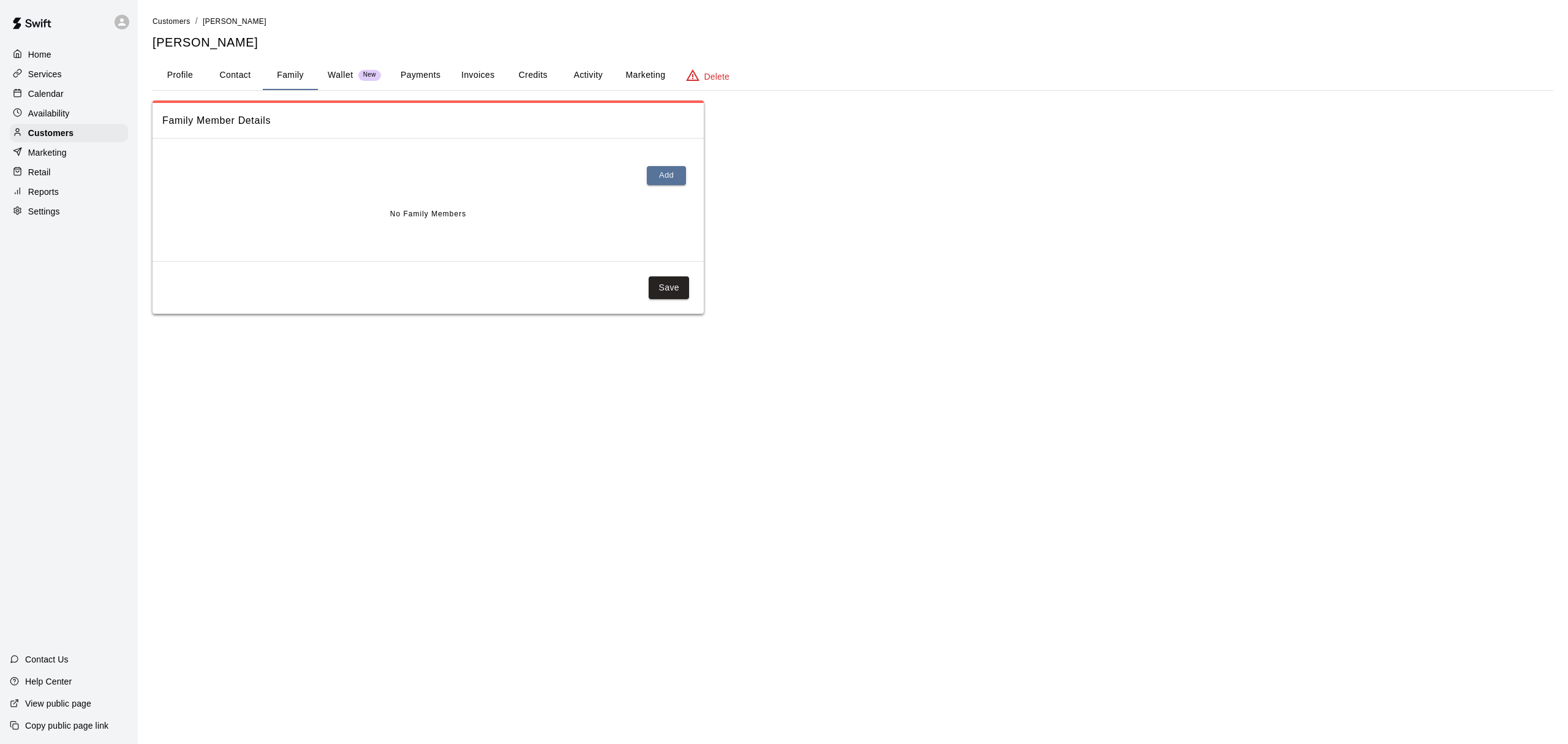
click at [385, 73] on button "Wallet New" at bounding box center [354, 75] width 73 height 30
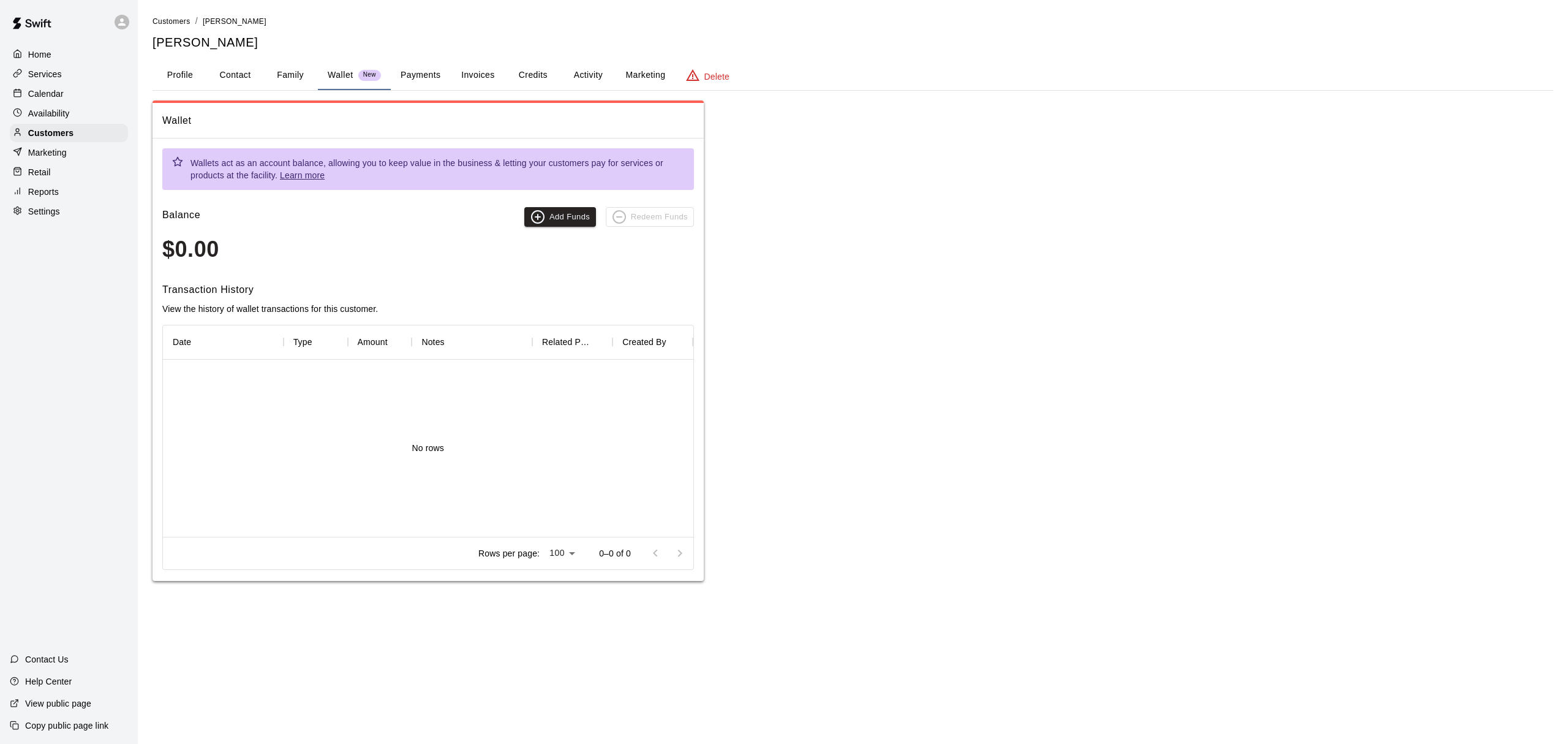
click at [337, 77] on p "Wallet" at bounding box center [340, 75] width 26 height 13
click at [413, 74] on button "Payments" at bounding box center [420, 75] width 60 height 30
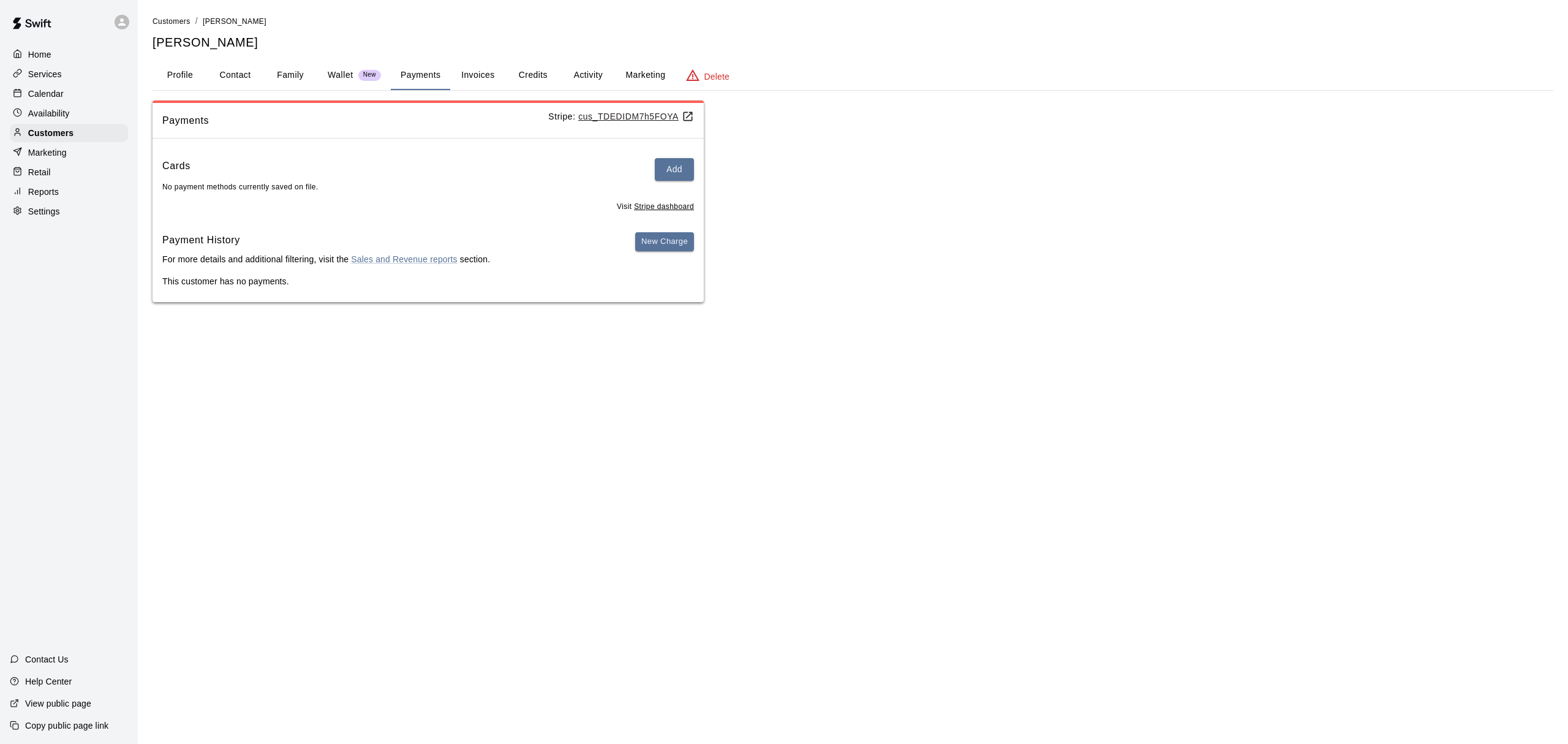
click at [479, 81] on button "Invoices" at bounding box center [478, 75] width 55 height 30
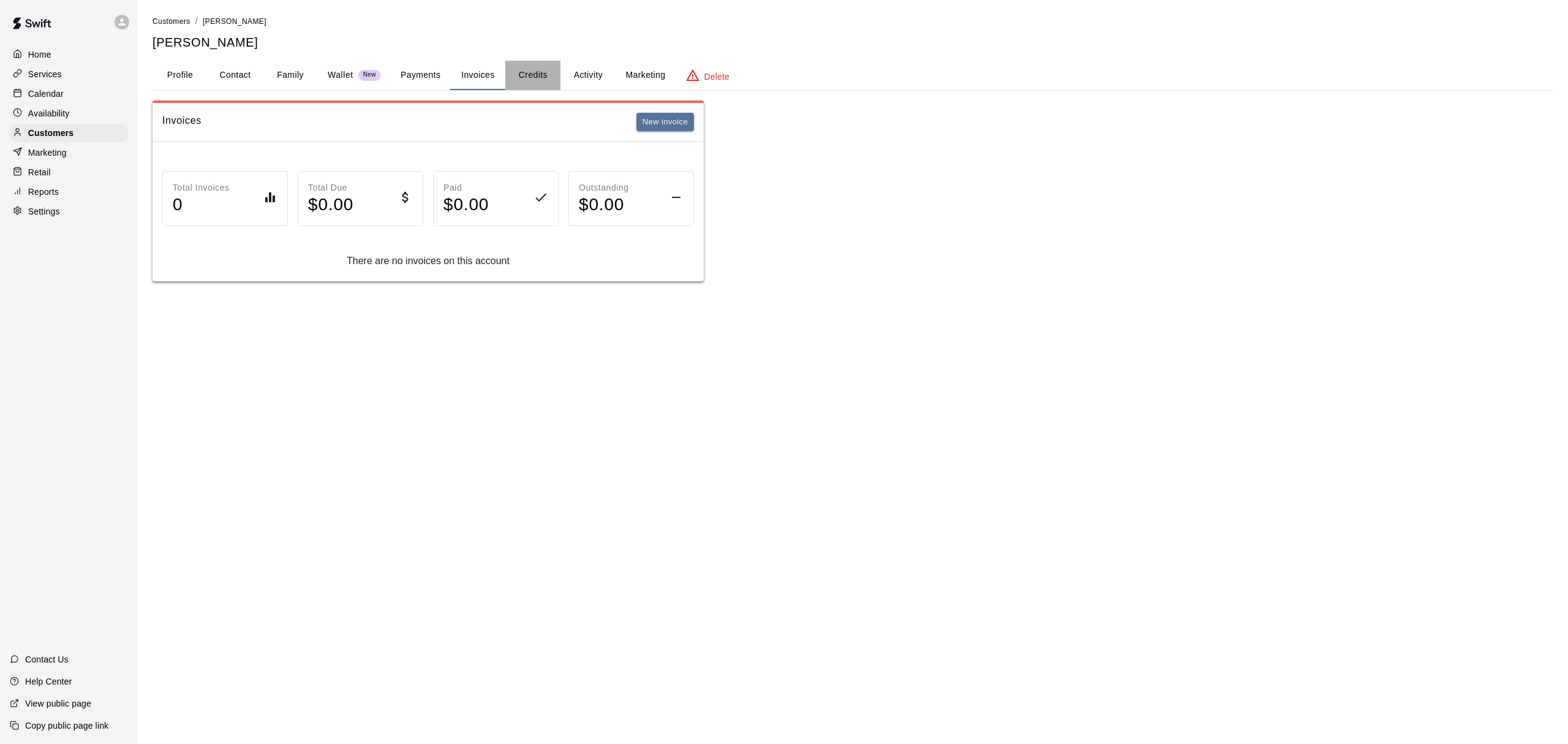
click at [524, 79] on button "Credits" at bounding box center [533, 75] width 55 height 30
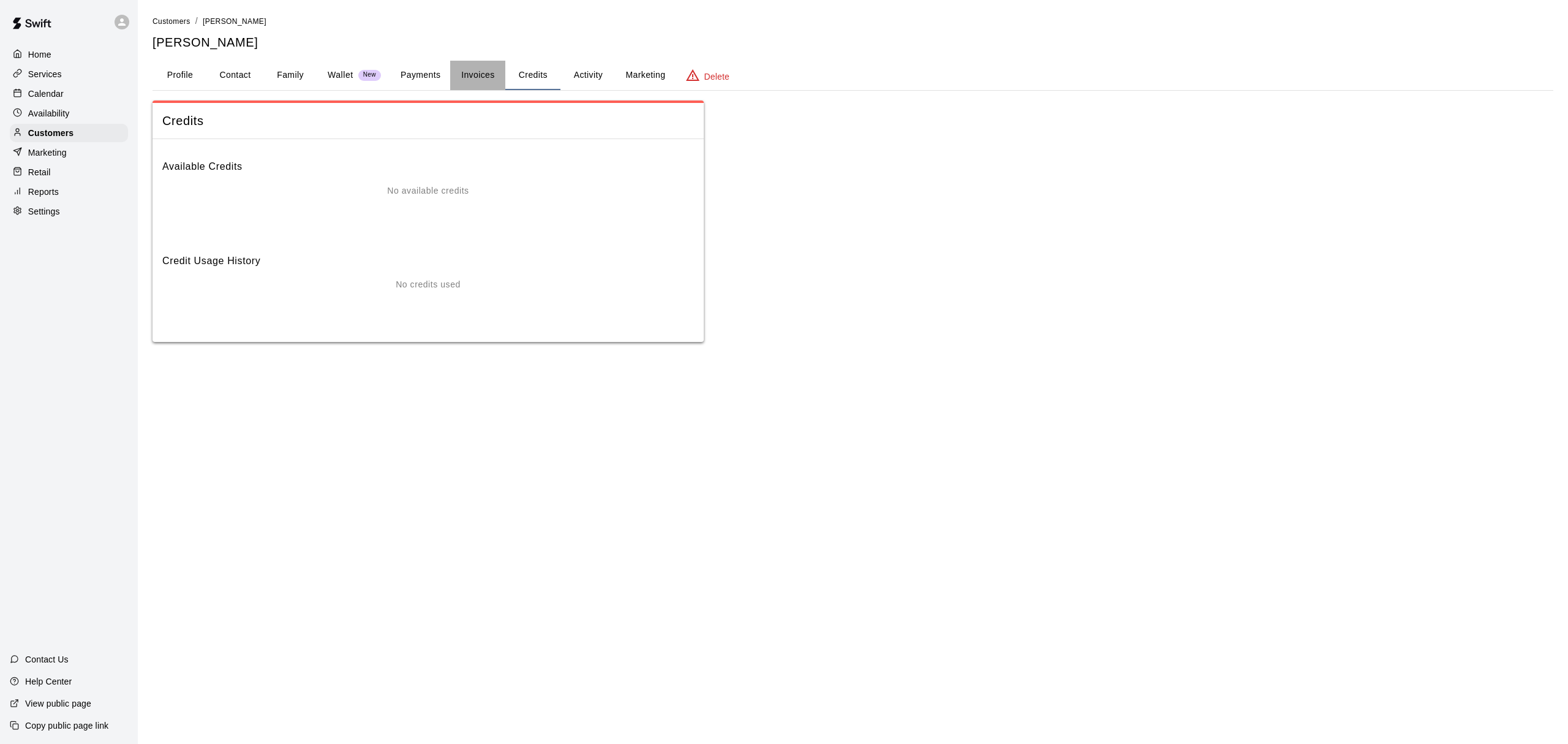
click at [474, 68] on button "Invoices" at bounding box center [478, 75] width 55 height 30
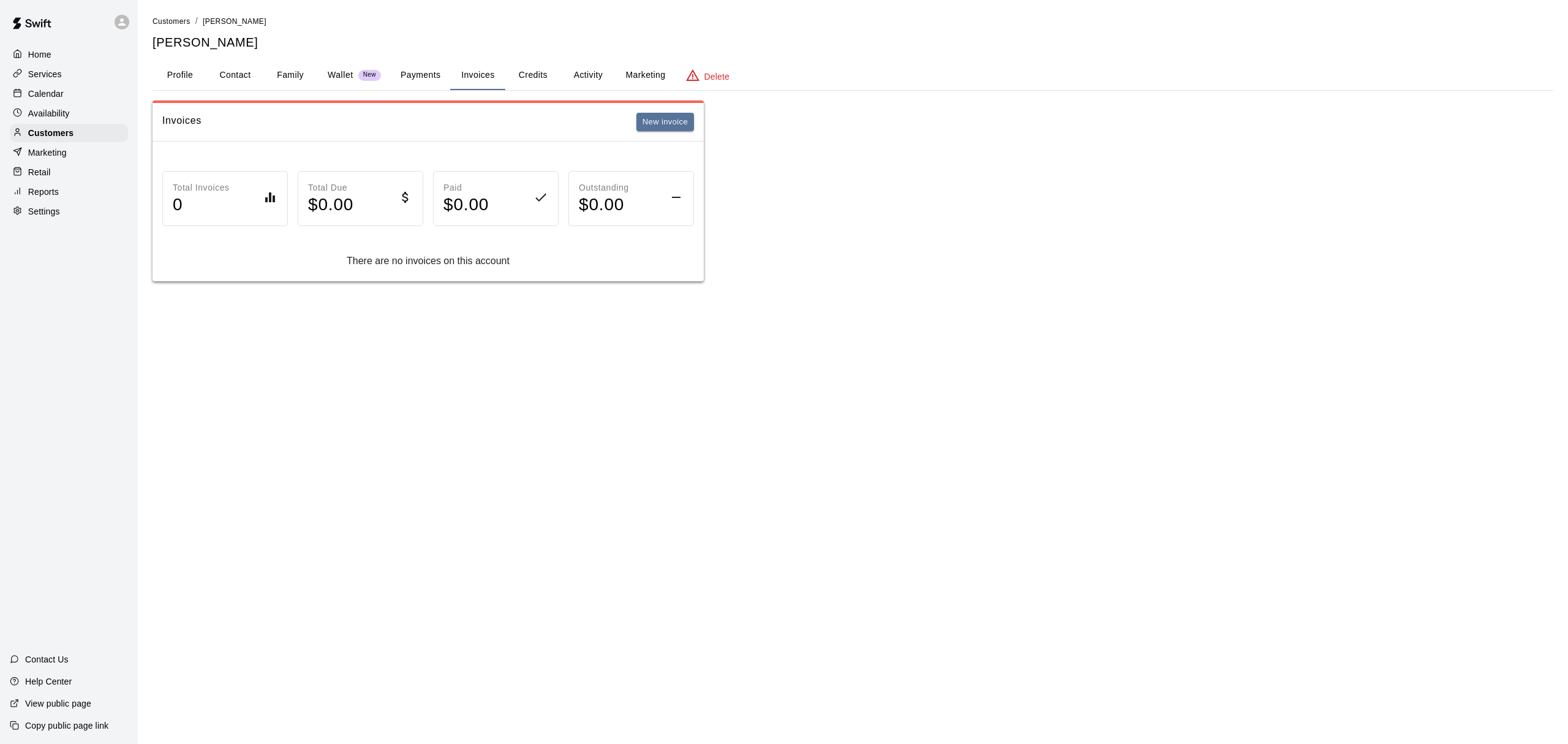
click at [591, 75] on button "Activity" at bounding box center [588, 75] width 55 height 30
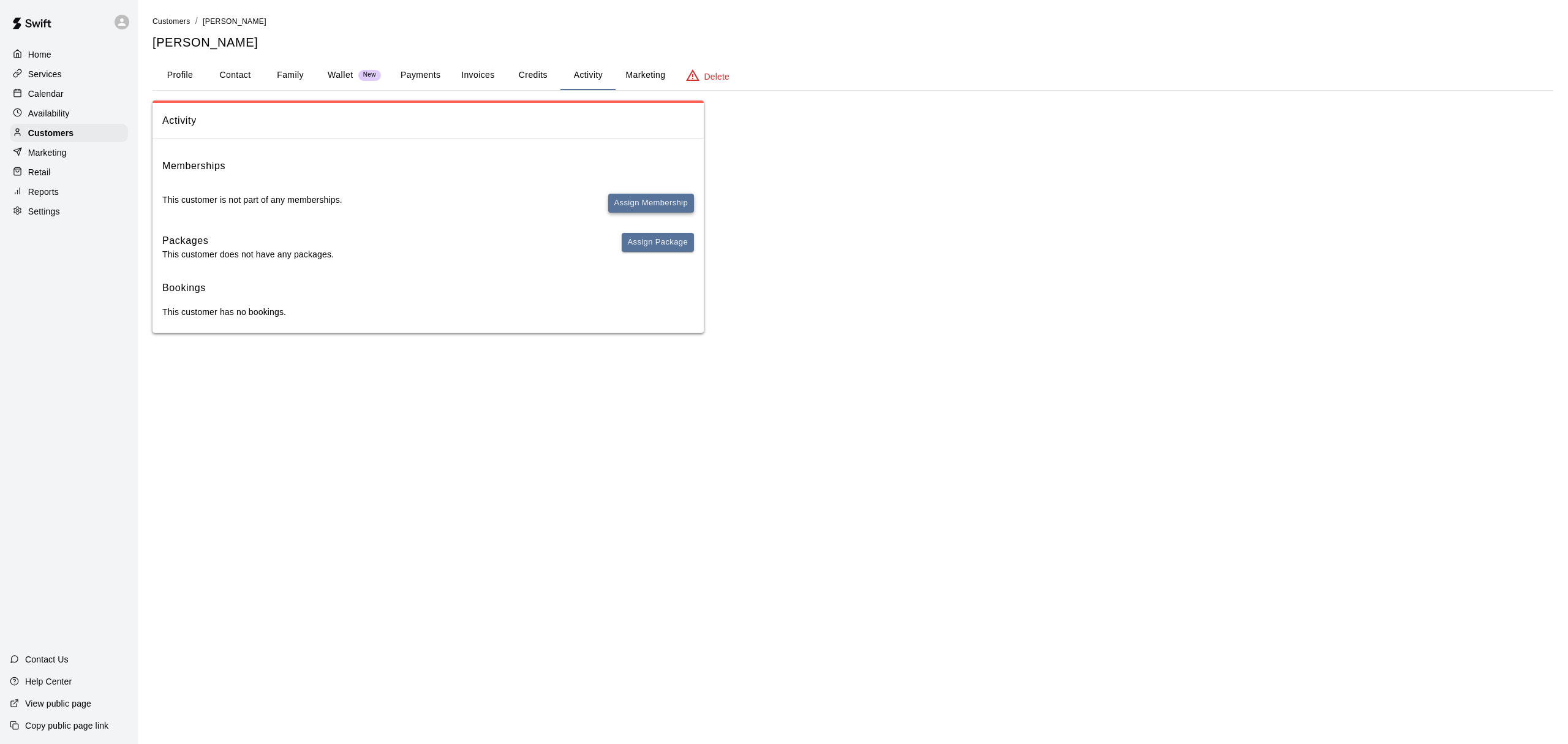
click at [664, 208] on button "Assign Membership" at bounding box center [651, 203] width 86 height 19
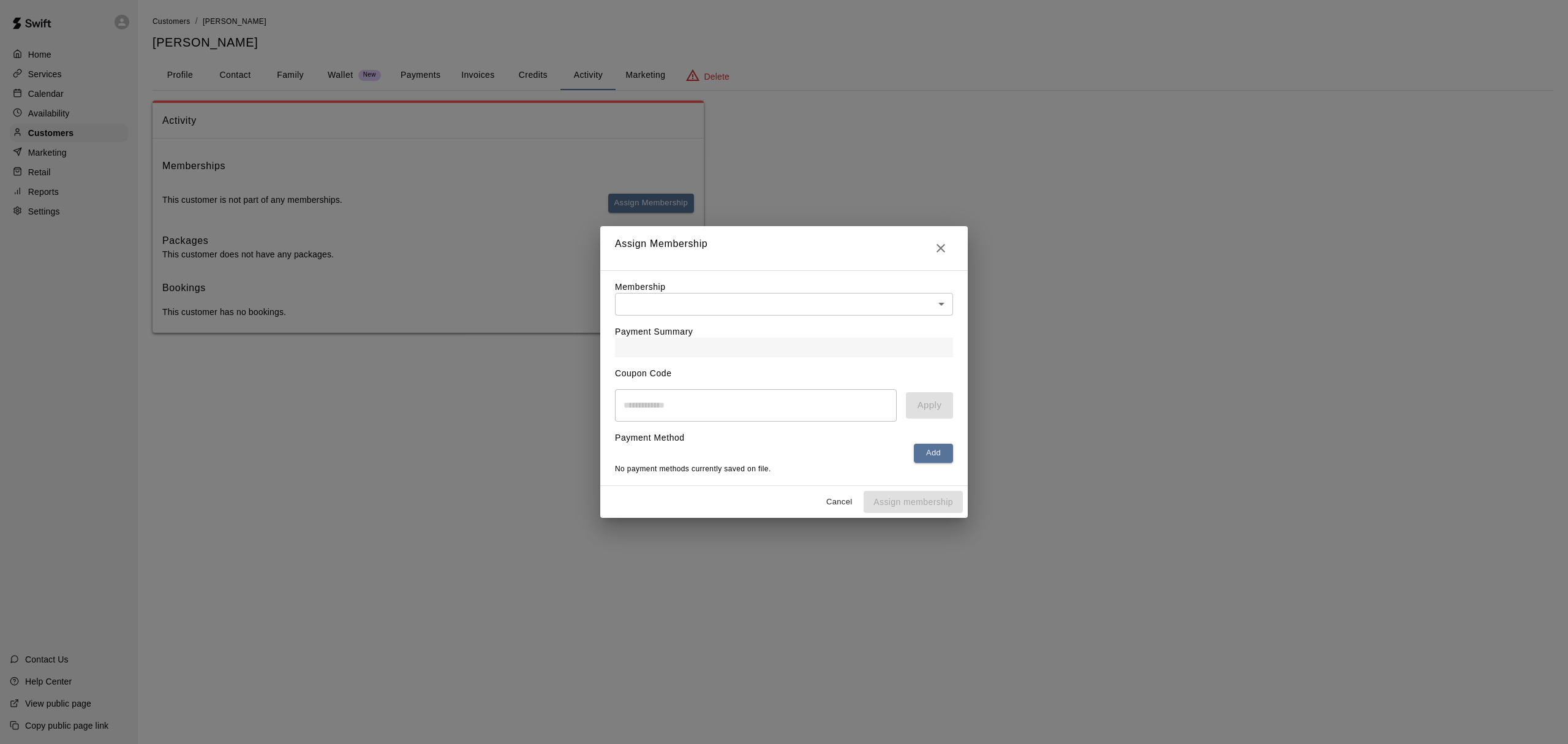
click at [714, 309] on body "Home Services Calendar Availability Customers Marketing Retail Reports Settings…" at bounding box center [784, 179] width 1568 height 357
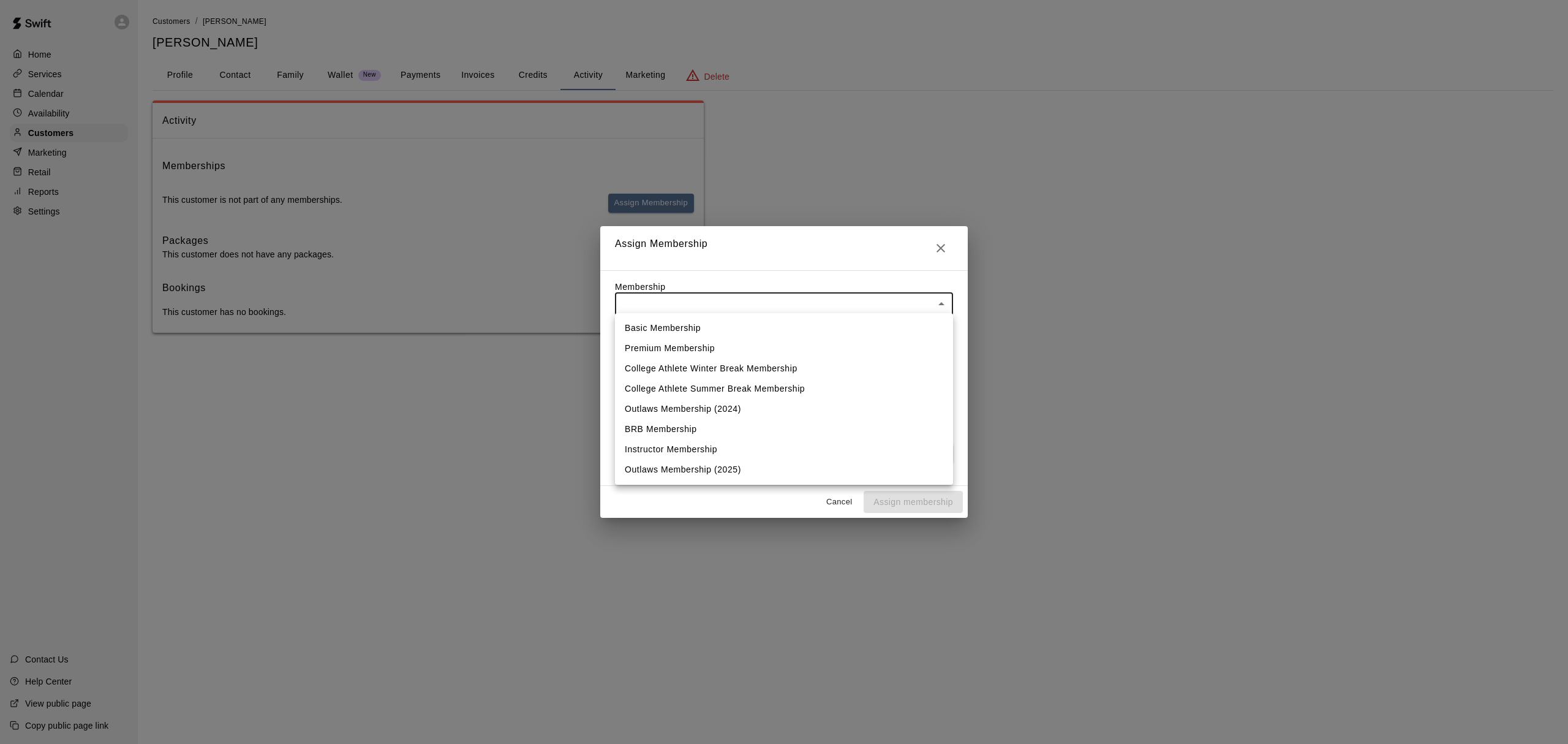
click at [680, 330] on li "Basic Membership" at bounding box center [784, 328] width 338 height 20
type input "**********"
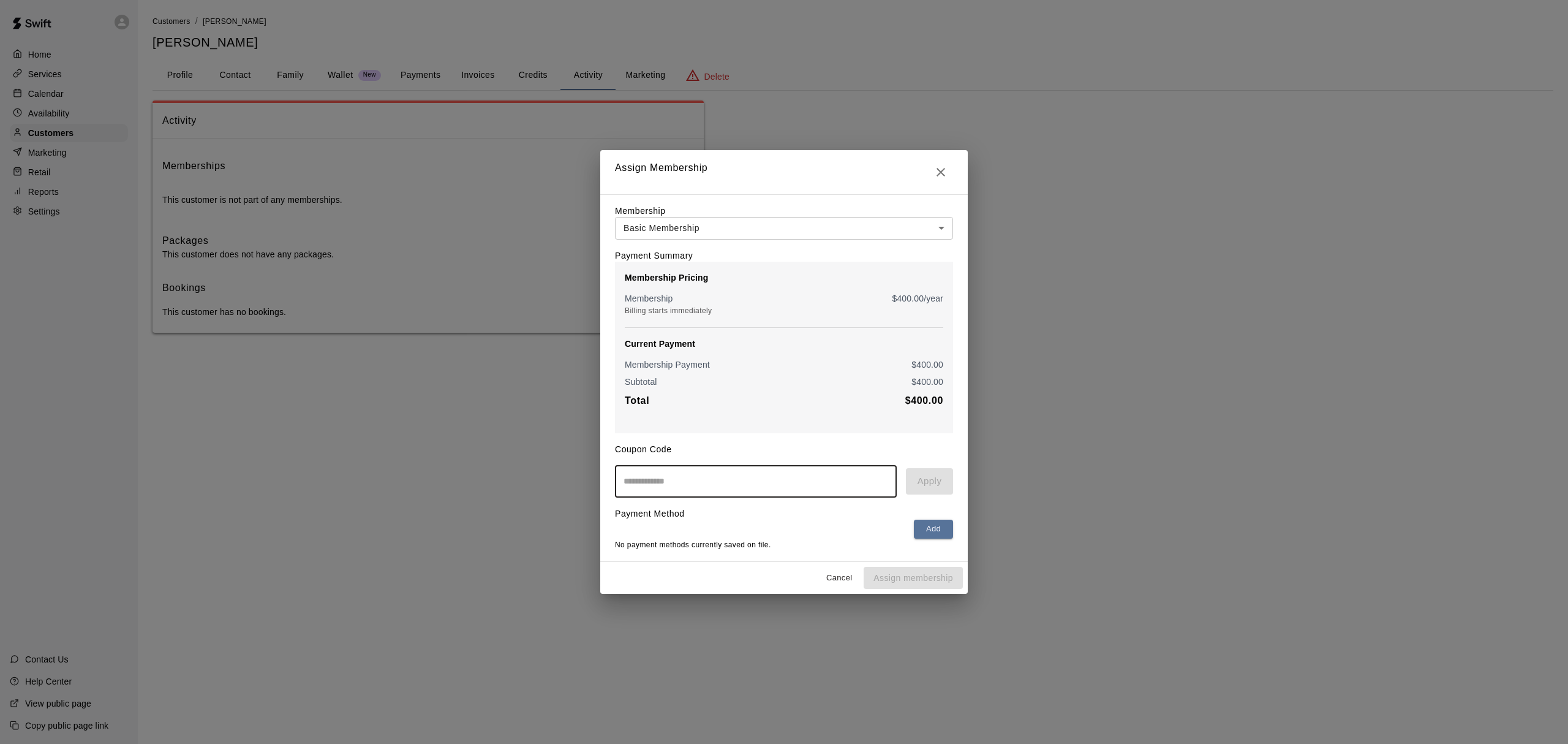
click at [836, 484] on input "text" at bounding box center [756, 481] width 282 height 32
click at [782, 481] on input "text" at bounding box center [756, 481] width 282 height 32
type input "*"
click at [686, 491] on input "text" at bounding box center [756, 481] width 282 height 32
click at [836, 490] on input "text" at bounding box center [756, 481] width 282 height 32
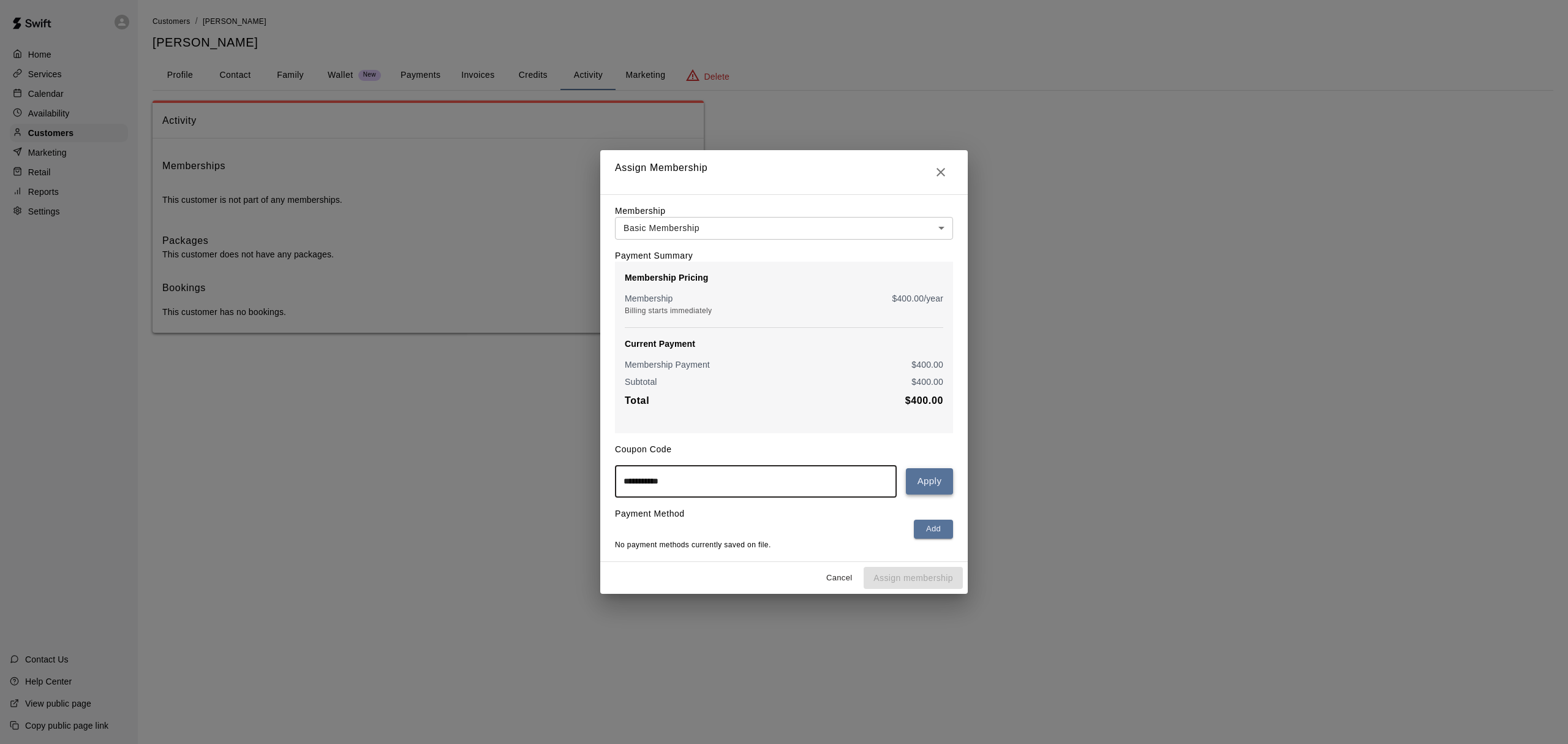
click at [919, 478] on button "Apply" at bounding box center [929, 481] width 47 height 26
click at [931, 483] on button "Apply" at bounding box center [929, 481] width 47 height 26
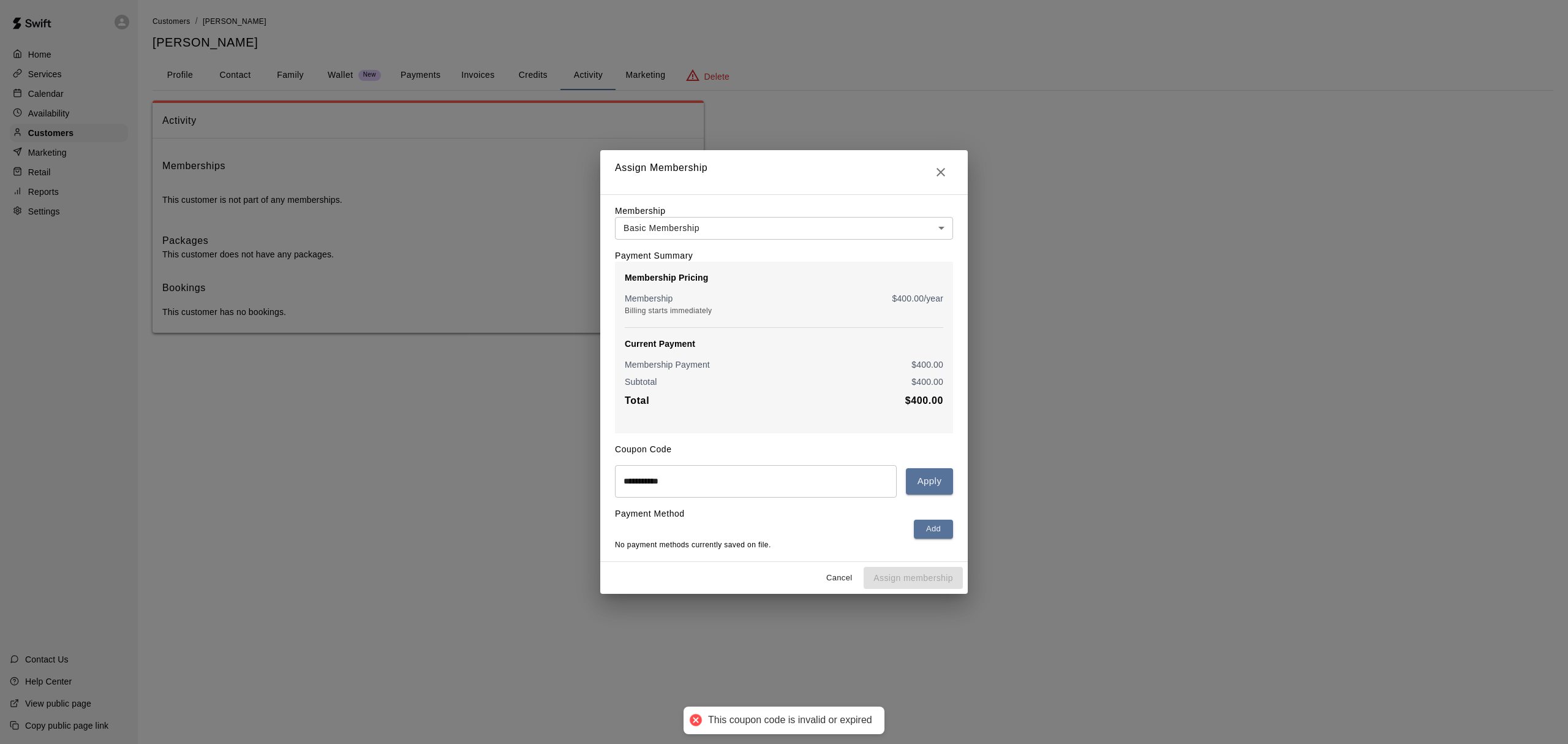
click at [838, 492] on input "**********" at bounding box center [756, 481] width 282 height 32
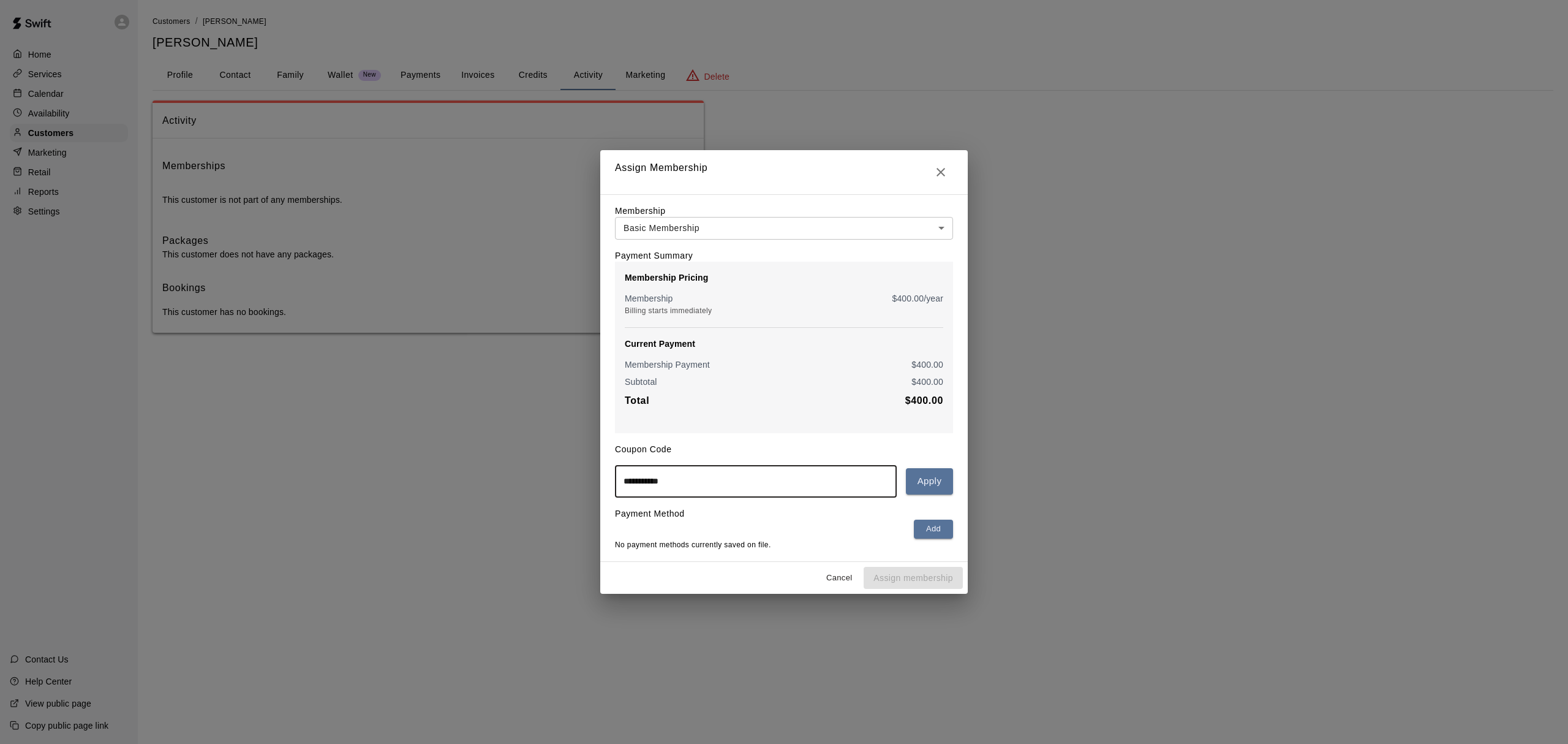
type input "**********"
click at [936, 486] on button "Apply" at bounding box center [929, 481] width 47 height 26
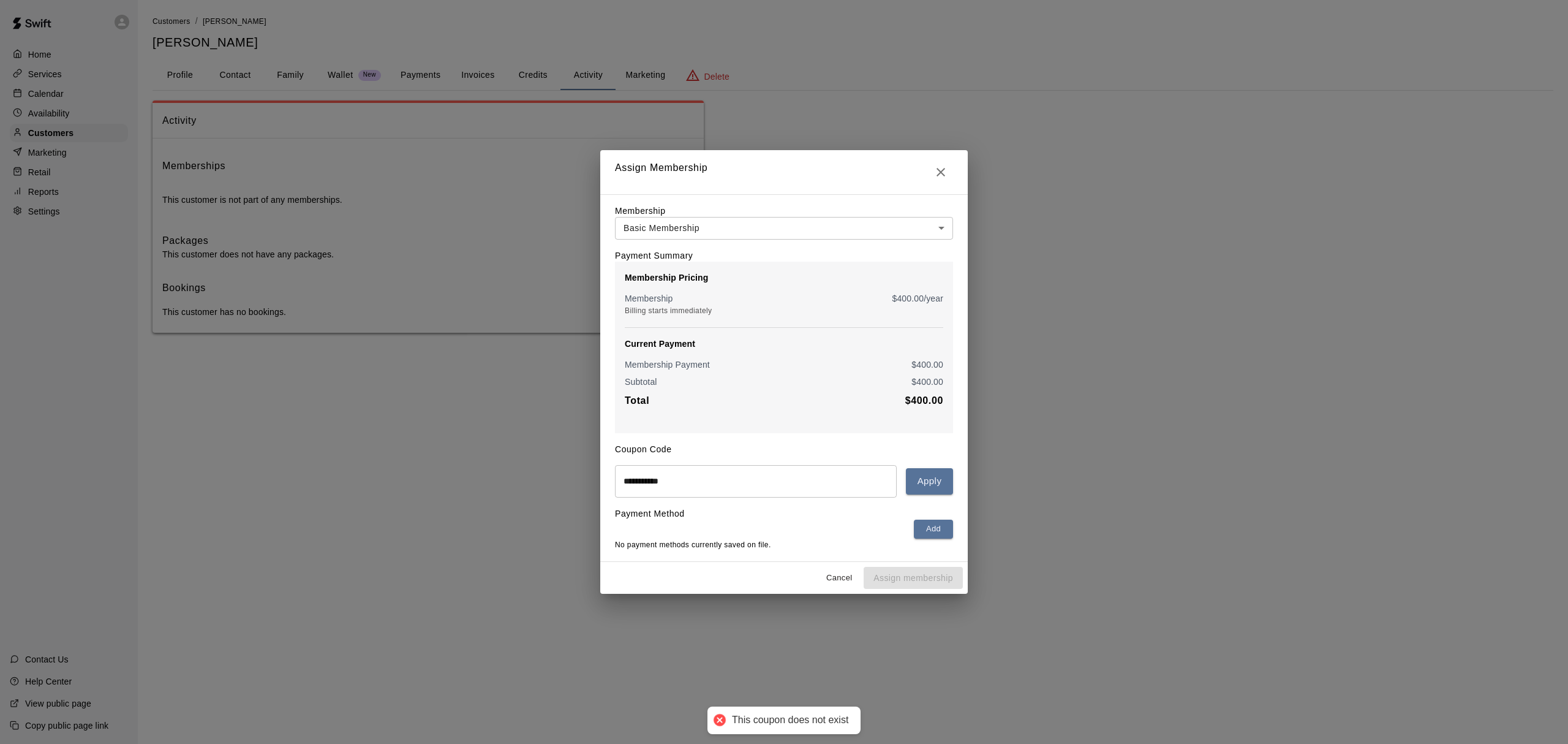
click at [807, 488] on input "**********" at bounding box center [756, 481] width 282 height 32
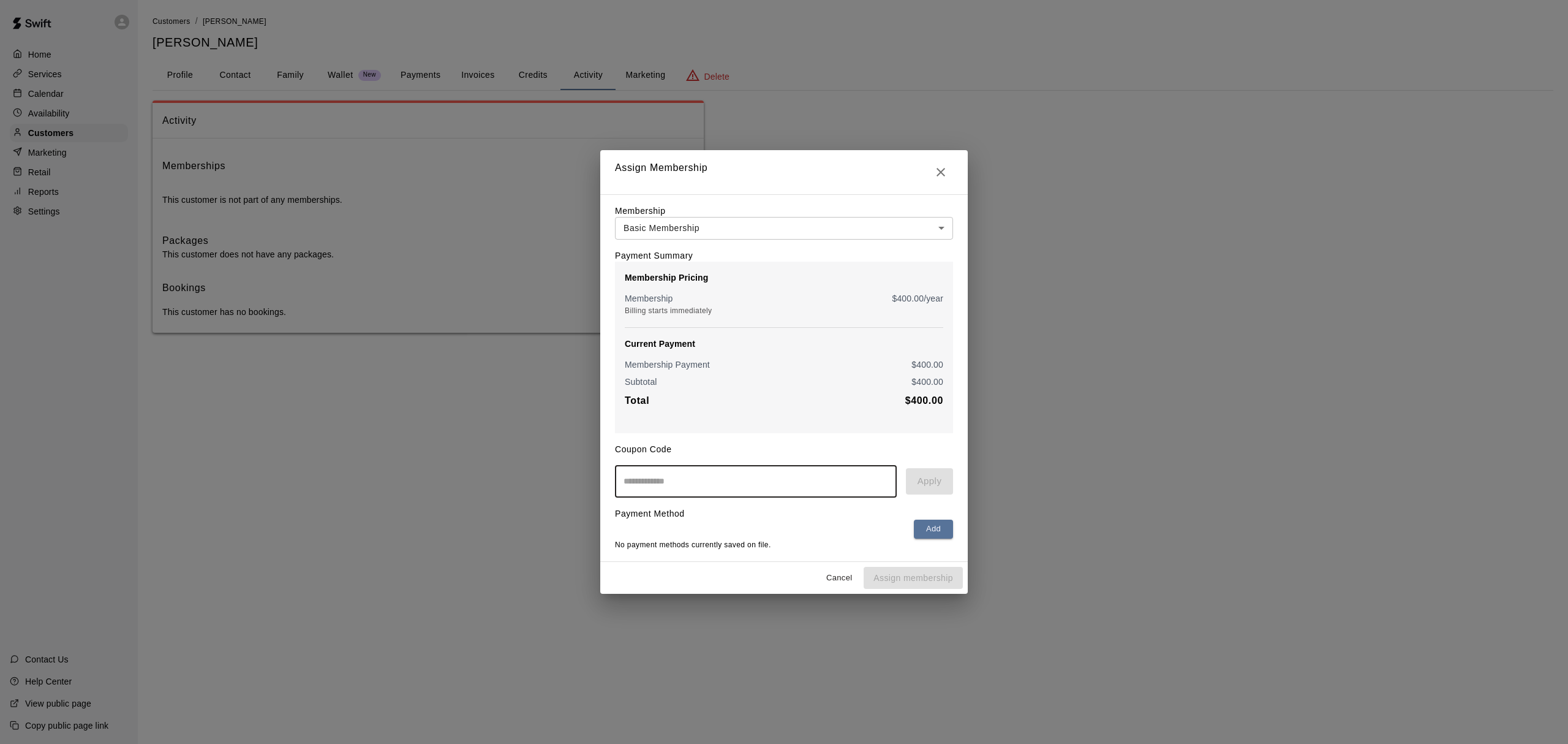
click at [807, 488] on input "text" at bounding box center [756, 481] width 282 height 32
click at [947, 165] on icon "Close" at bounding box center [941, 172] width 15 height 15
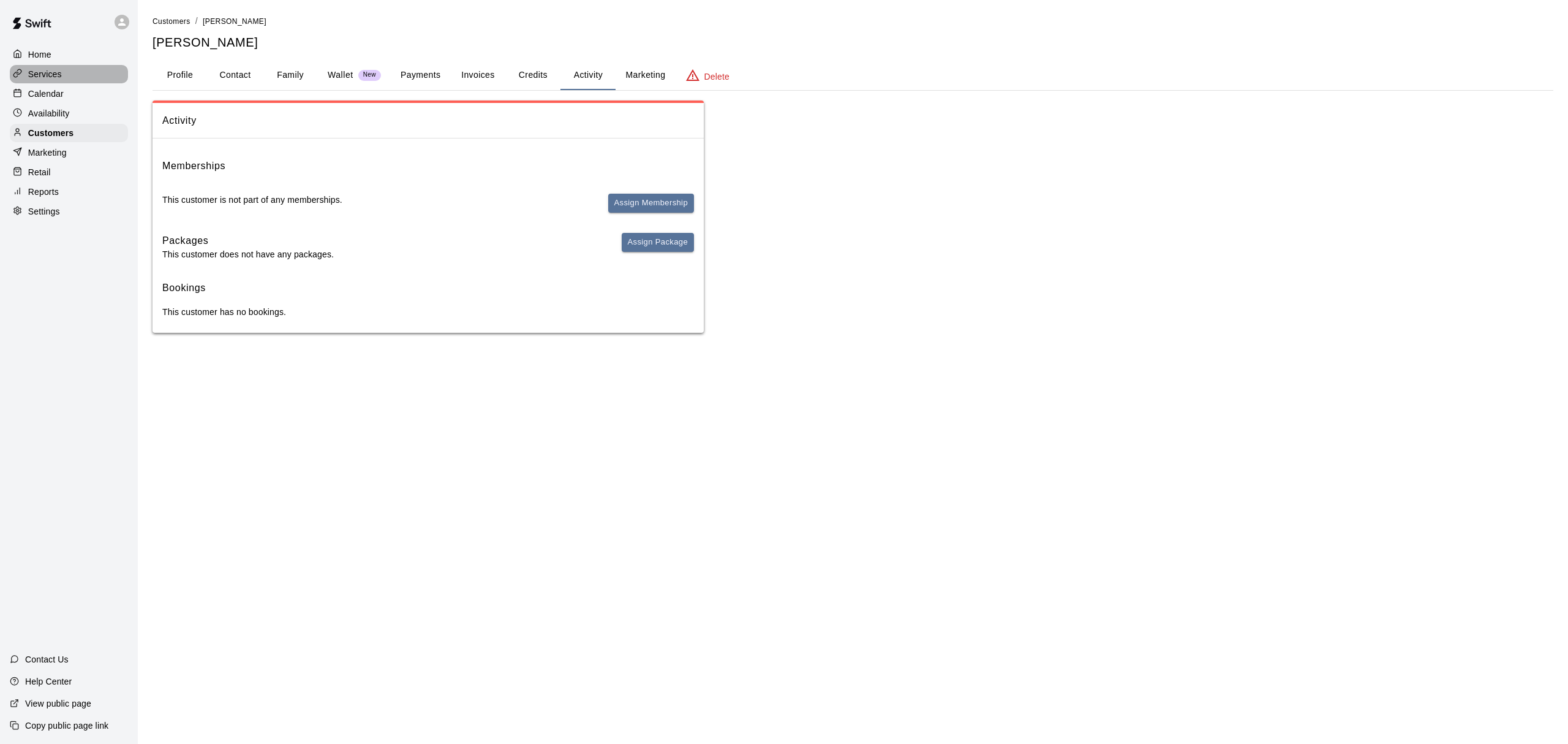
click at [56, 76] on p "Services" at bounding box center [45, 74] width 34 height 12
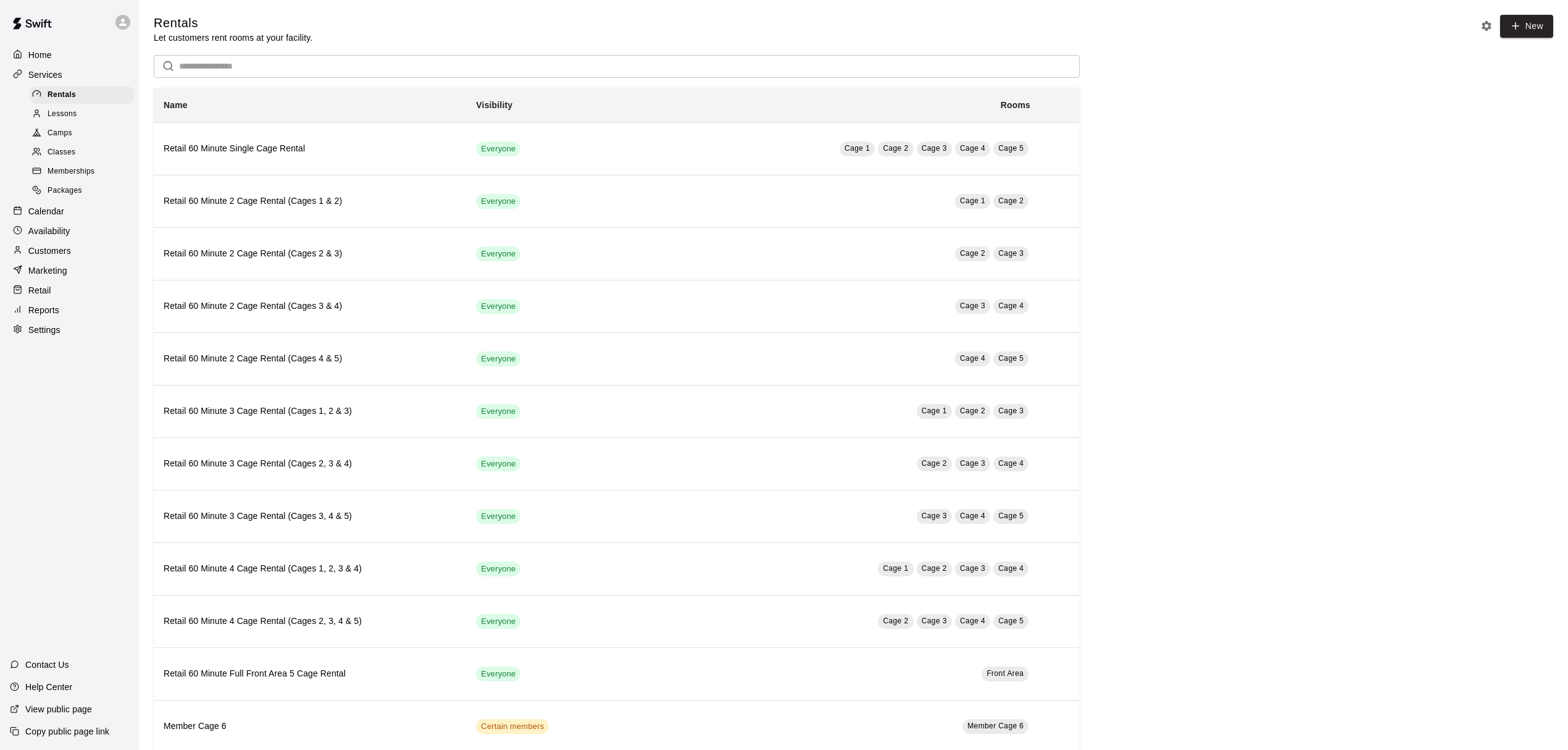
click at [72, 177] on span "Memberships" at bounding box center [70, 172] width 47 height 12
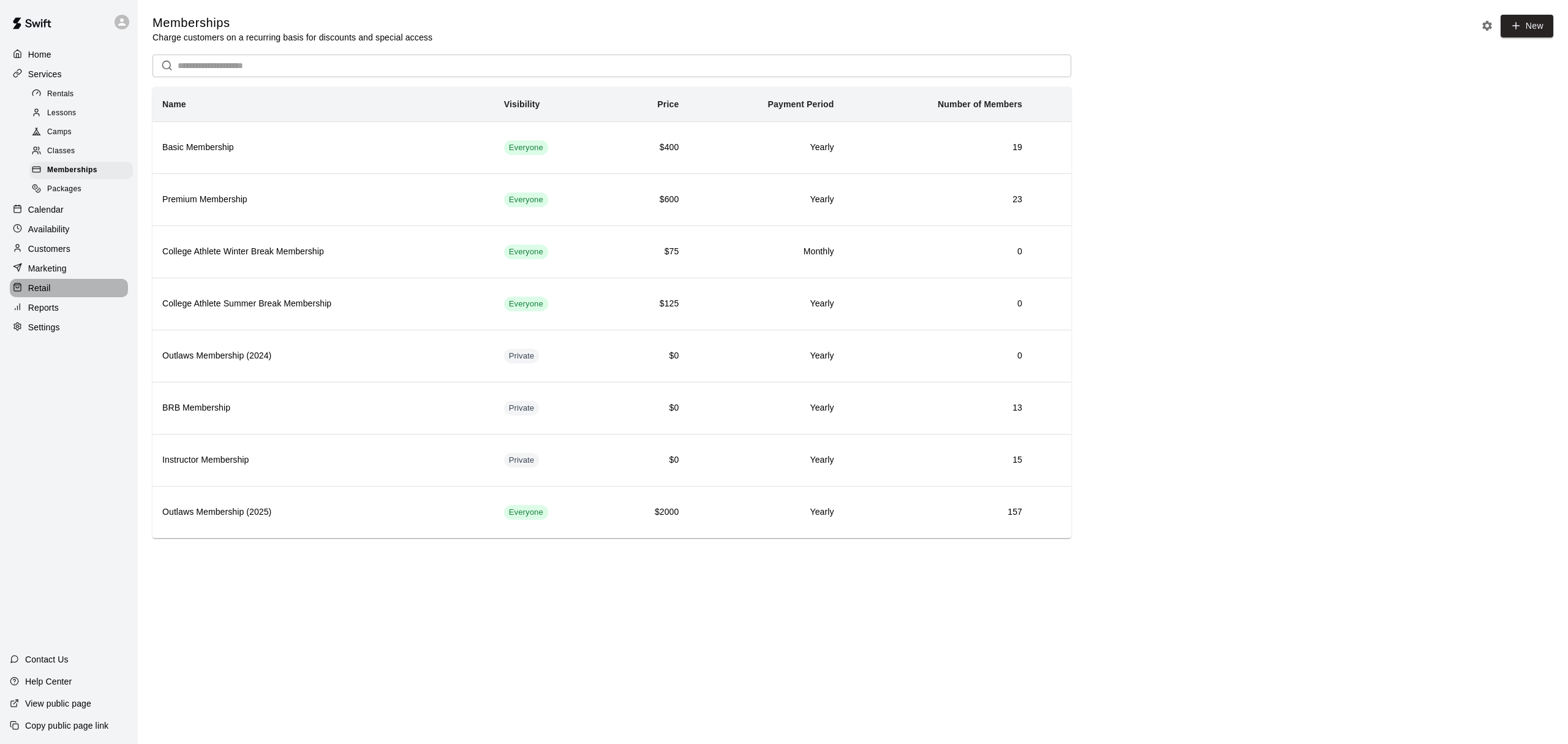
click at [36, 294] on p "Retail" at bounding box center [40, 288] width 23 height 12
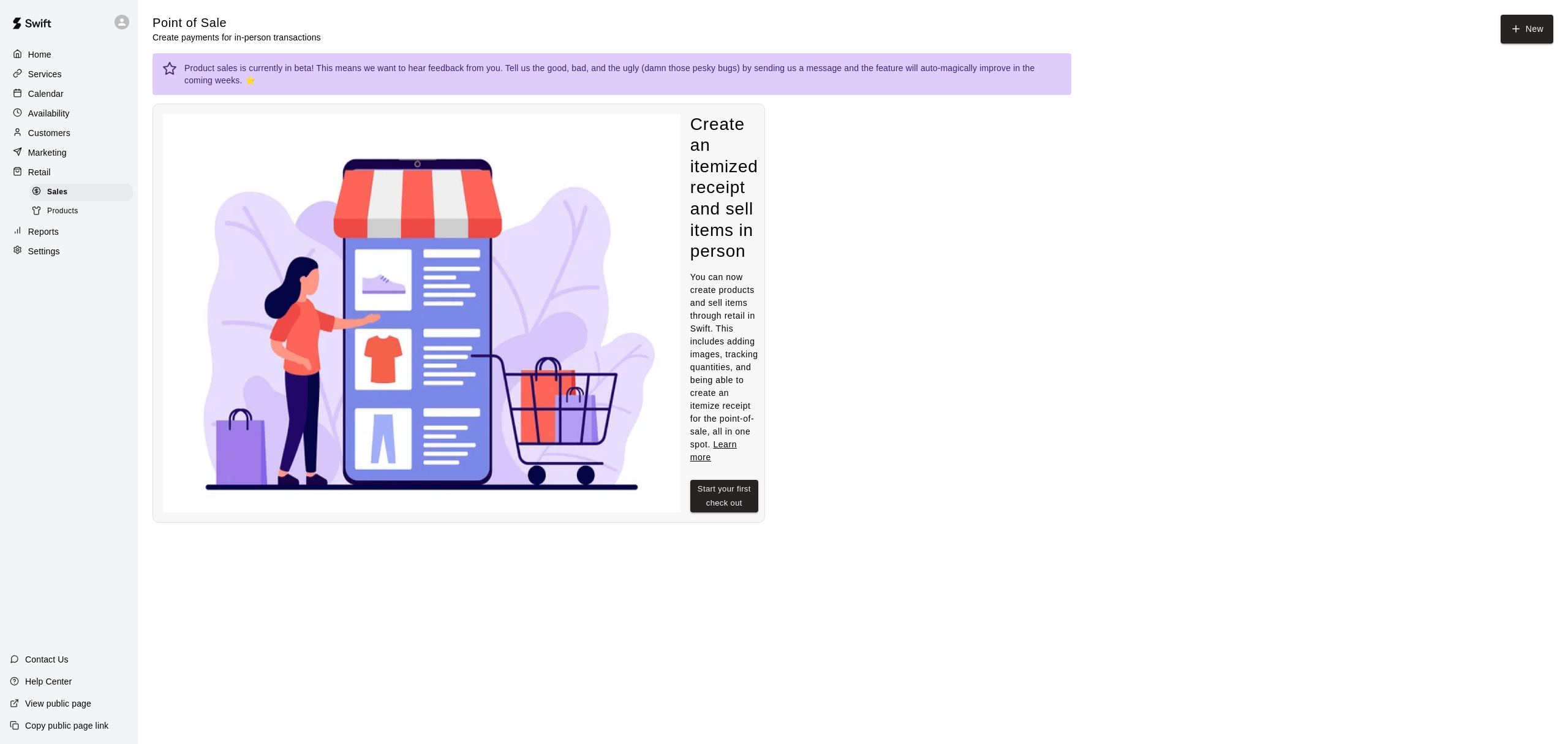
click at [49, 234] on p "Reports" at bounding box center [44, 232] width 31 height 12
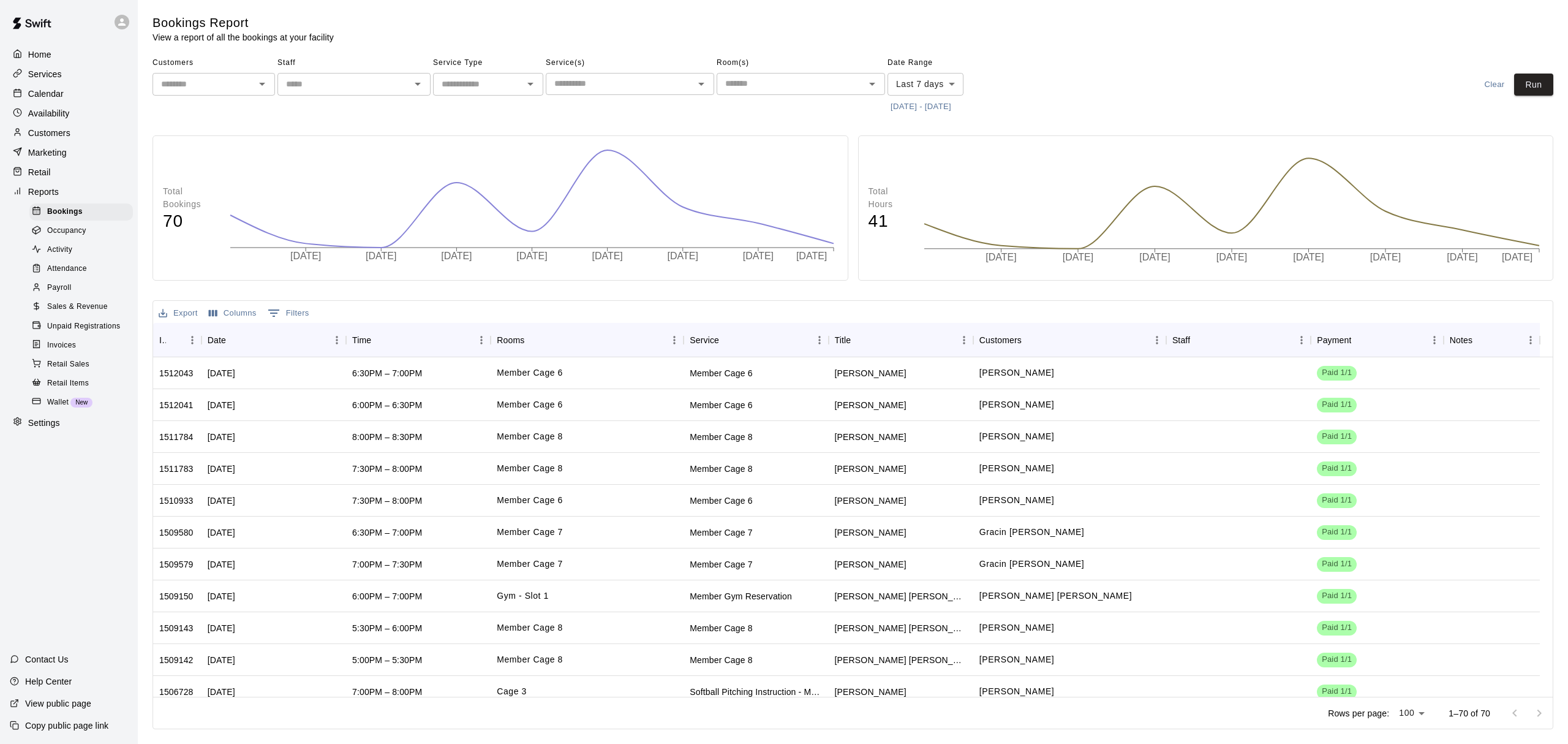
click at [43, 158] on p "Marketing" at bounding box center [47, 152] width 38 height 12
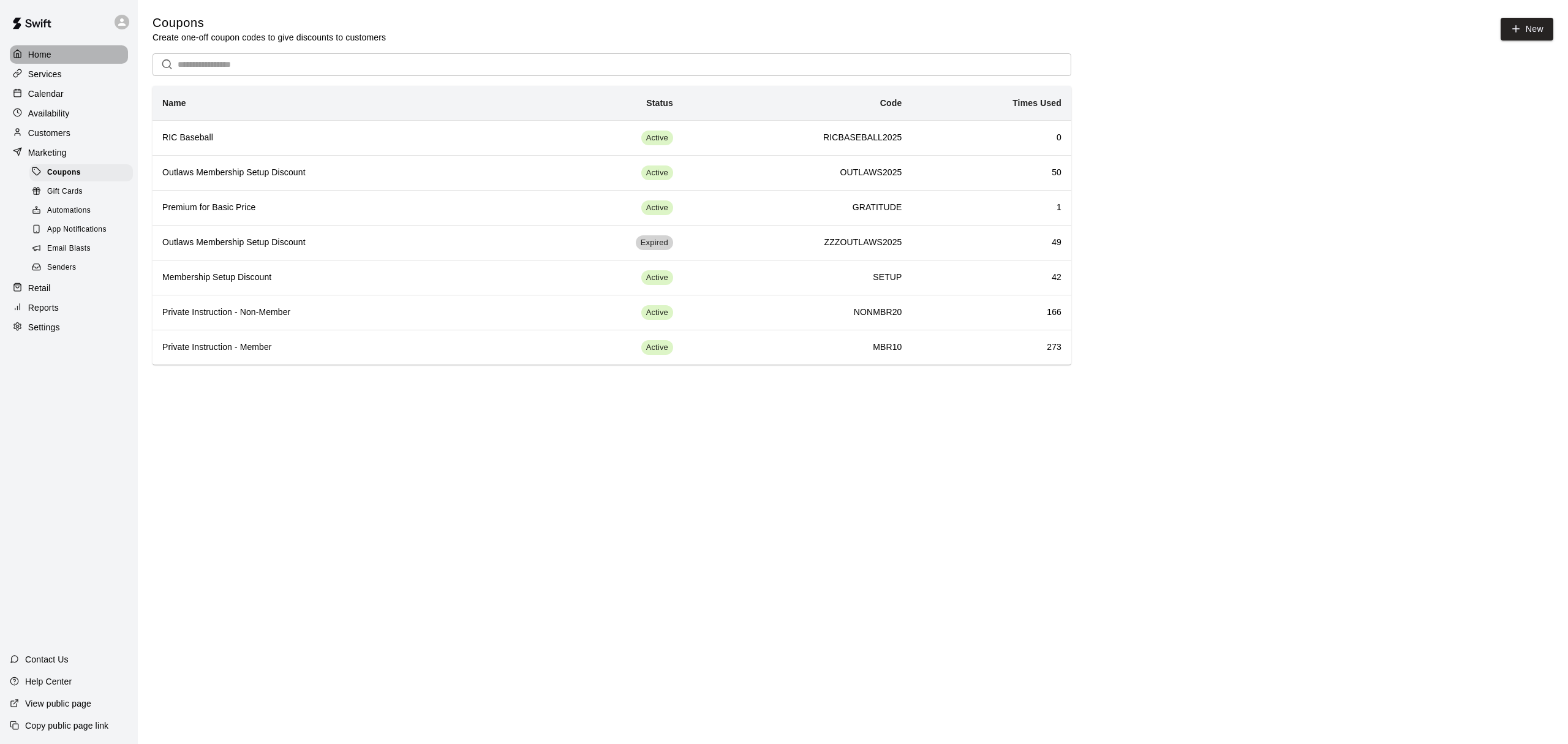
click at [32, 60] on p "Home" at bounding box center [40, 54] width 23 height 12
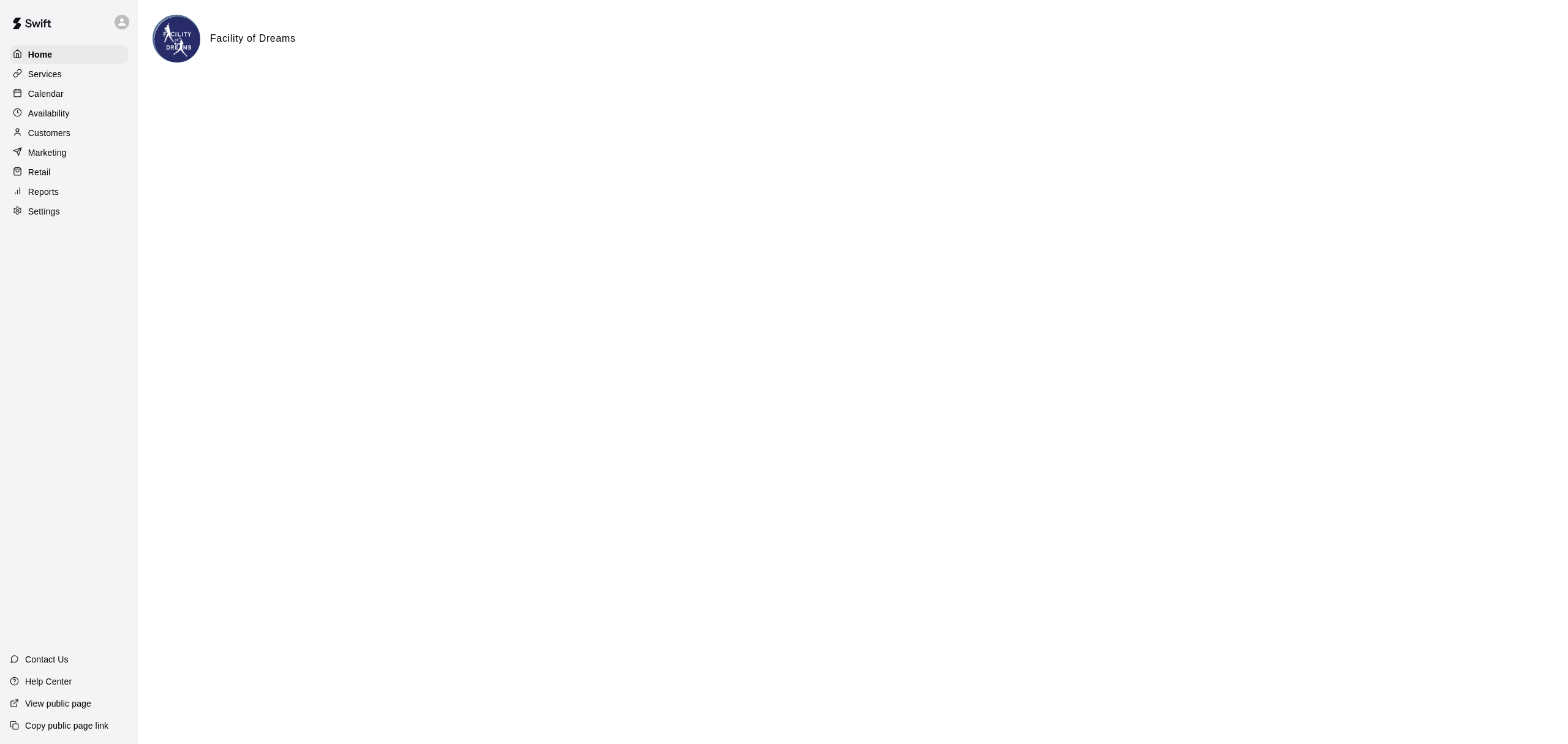
click at [34, 89] on p "Calendar" at bounding box center [46, 93] width 36 height 12
click at [38, 73] on p "Services" at bounding box center [45, 74] width 34 height 12
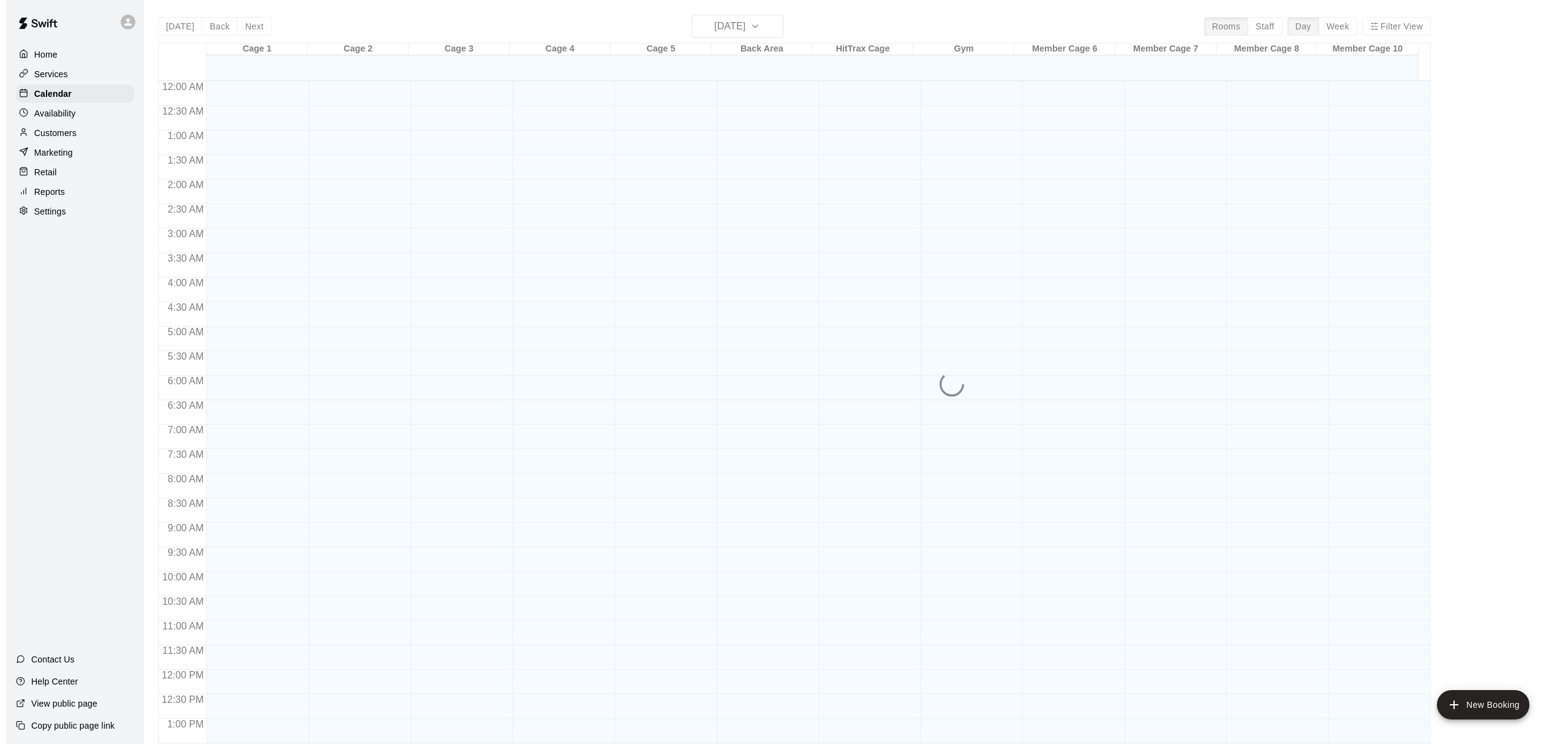
scroll to position [463, 0]
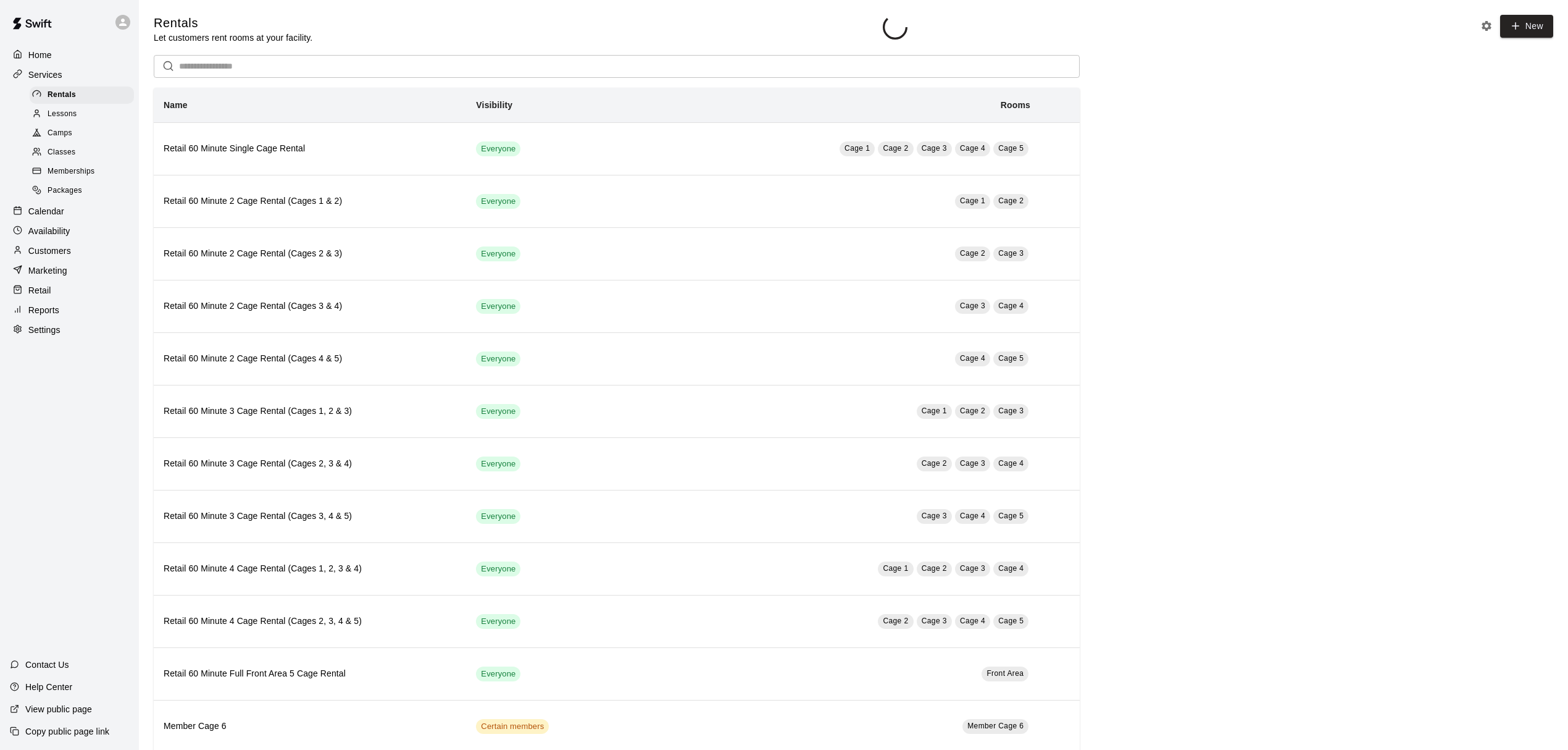
click at [28, 139] on div "Rentals Lessons Camps Classes Memberships Packages" at bounding box center [74, 143] width 129 height 116
click at [25, 257] on div at bounding box center [20, 250] width 16 height 12
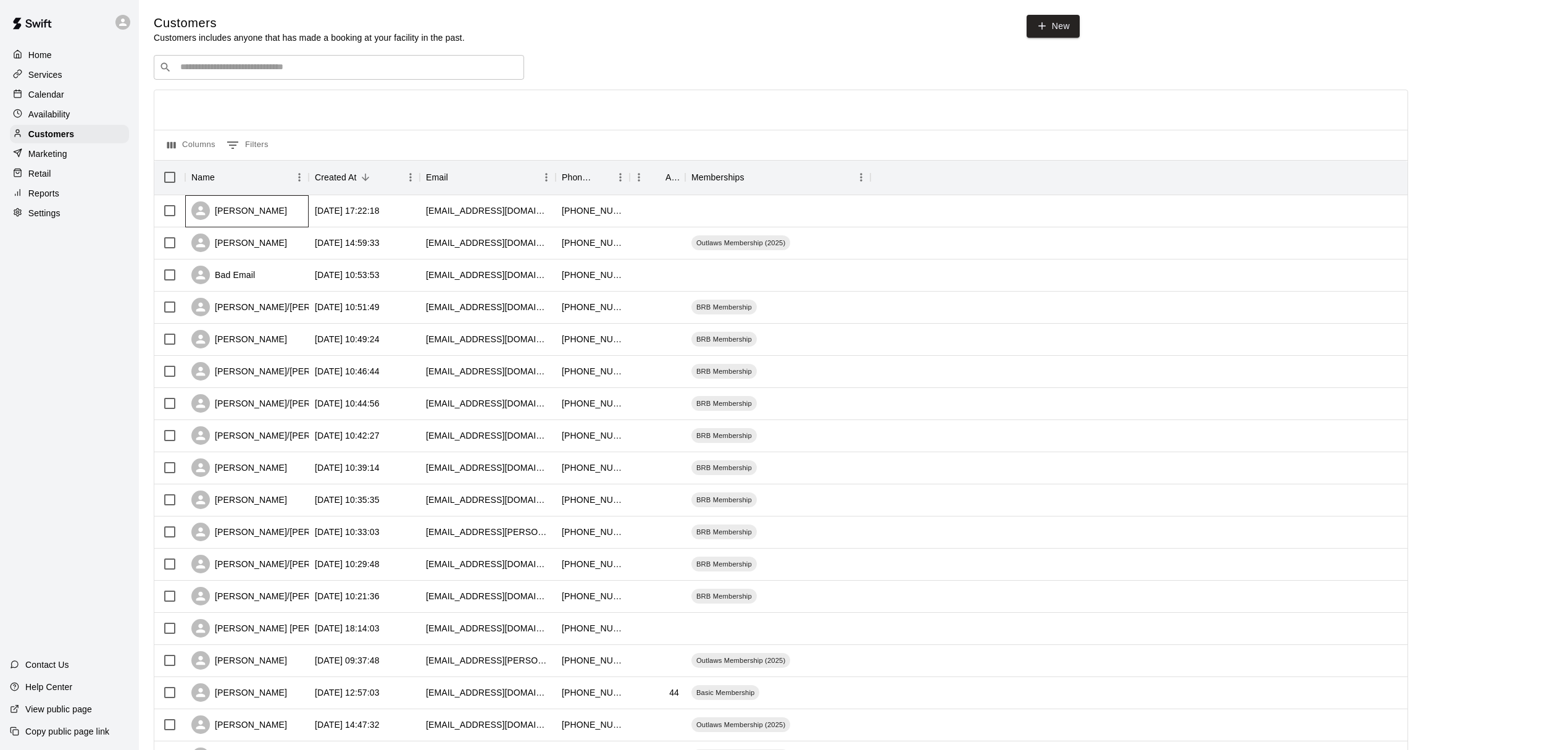
click at [240, 208] on div "[PERSON_NAME]" at bounding box center [239, 210] width 95 height 18
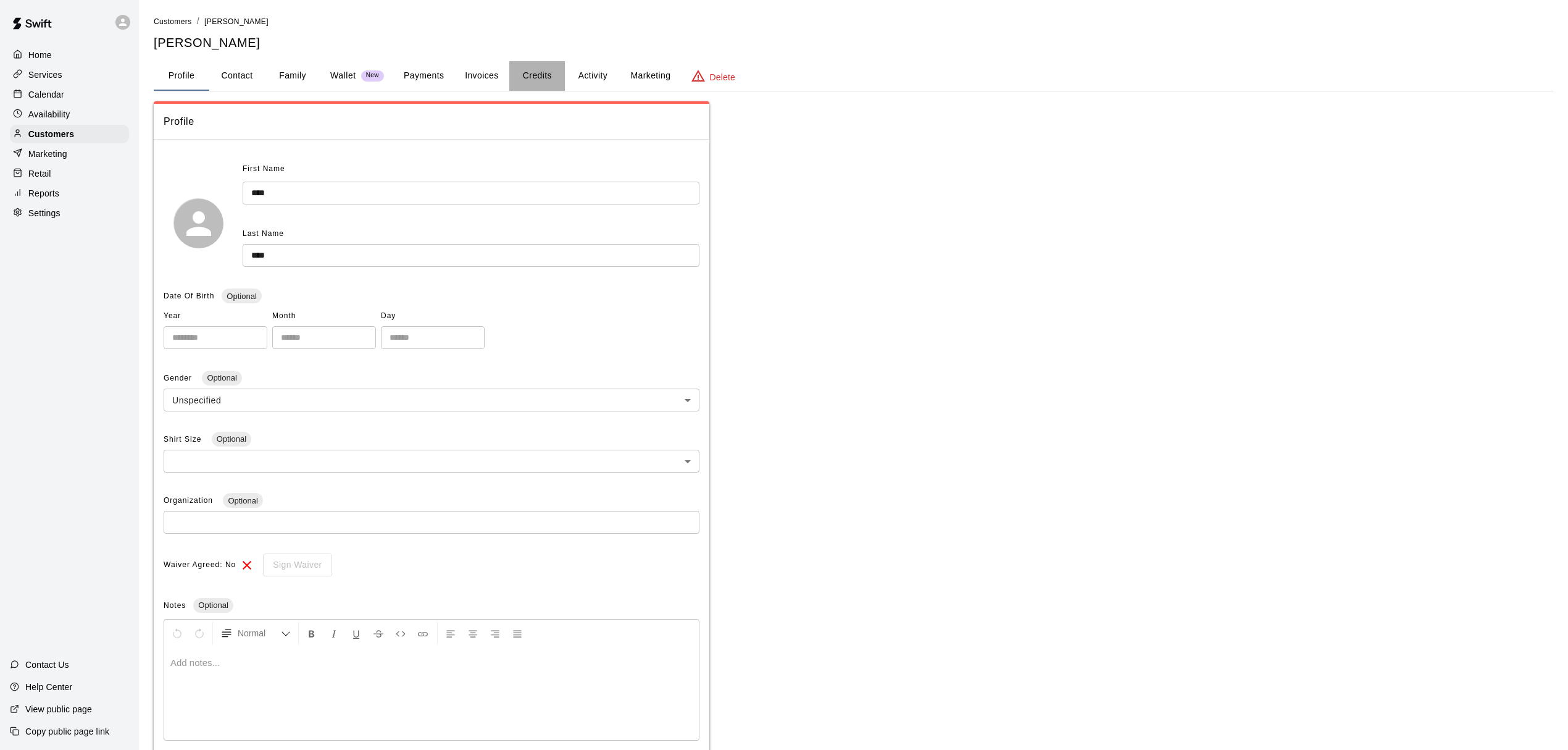
click at [531, 70] on button "Credits" at bounding box center [537, 76] width 55 height 30
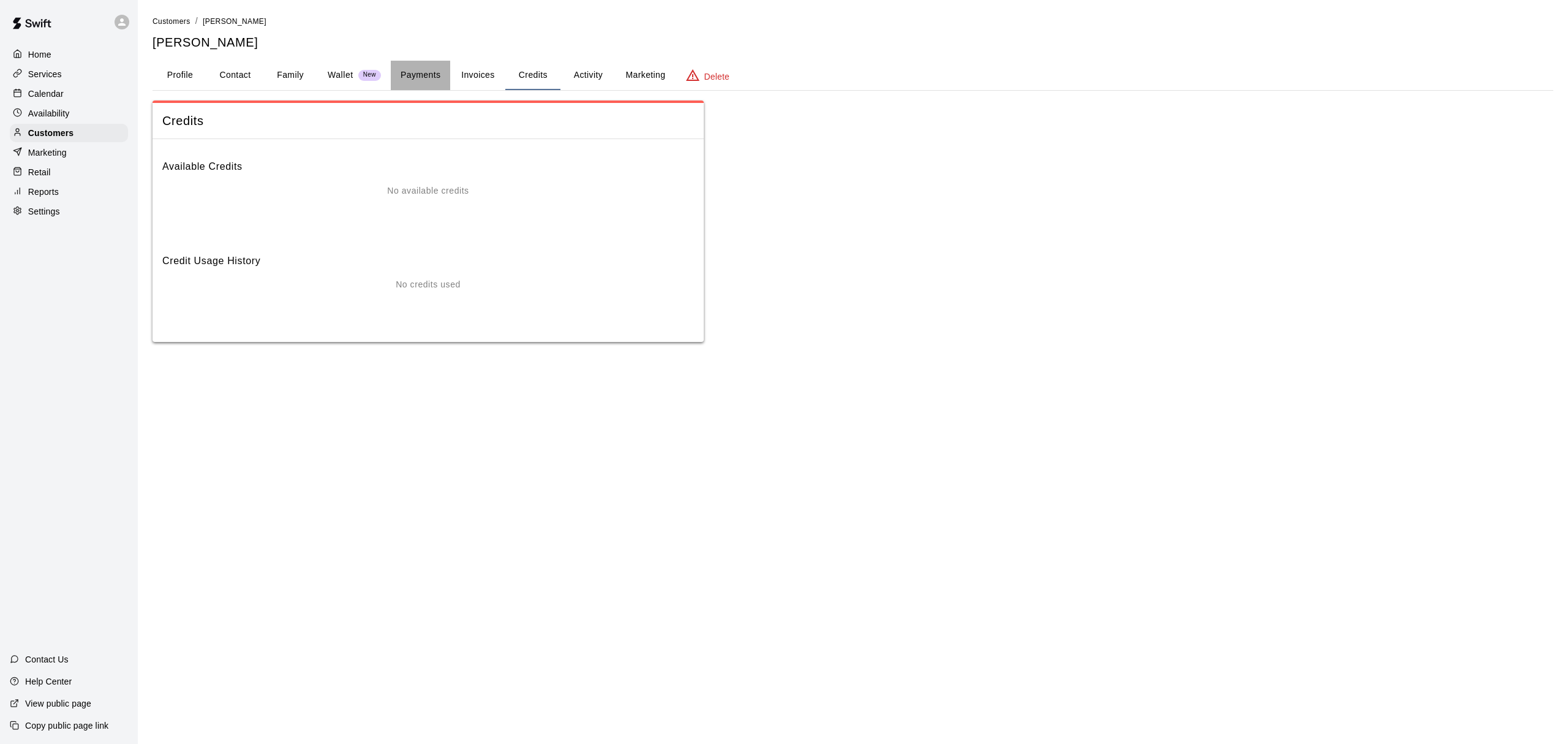
click at [415, 77] on button "Payments" at bounding box center [420, 75] width 60 height 30
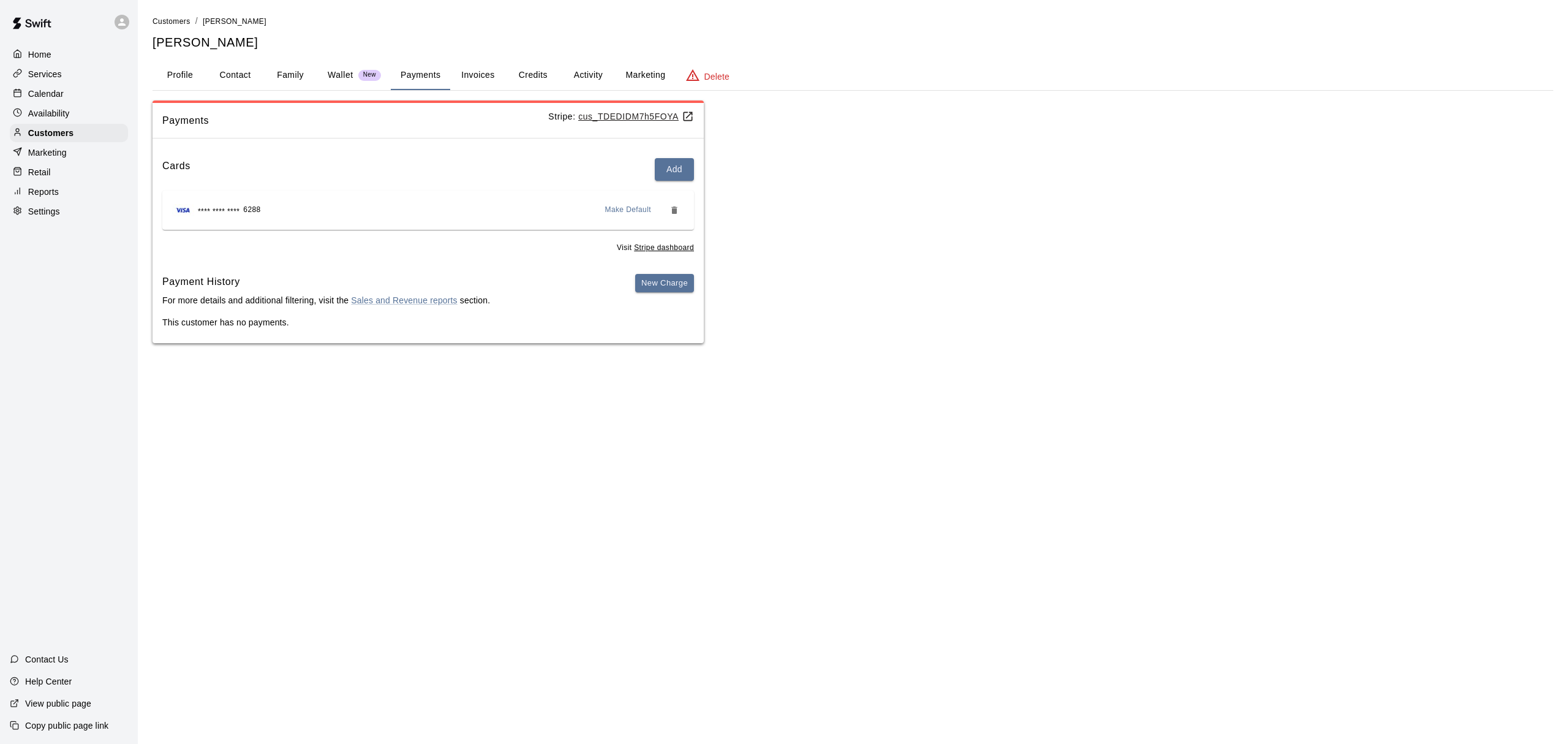
click at [351, 76] on p "Wallet" at bounding box center [340, 75] width 26 height 13
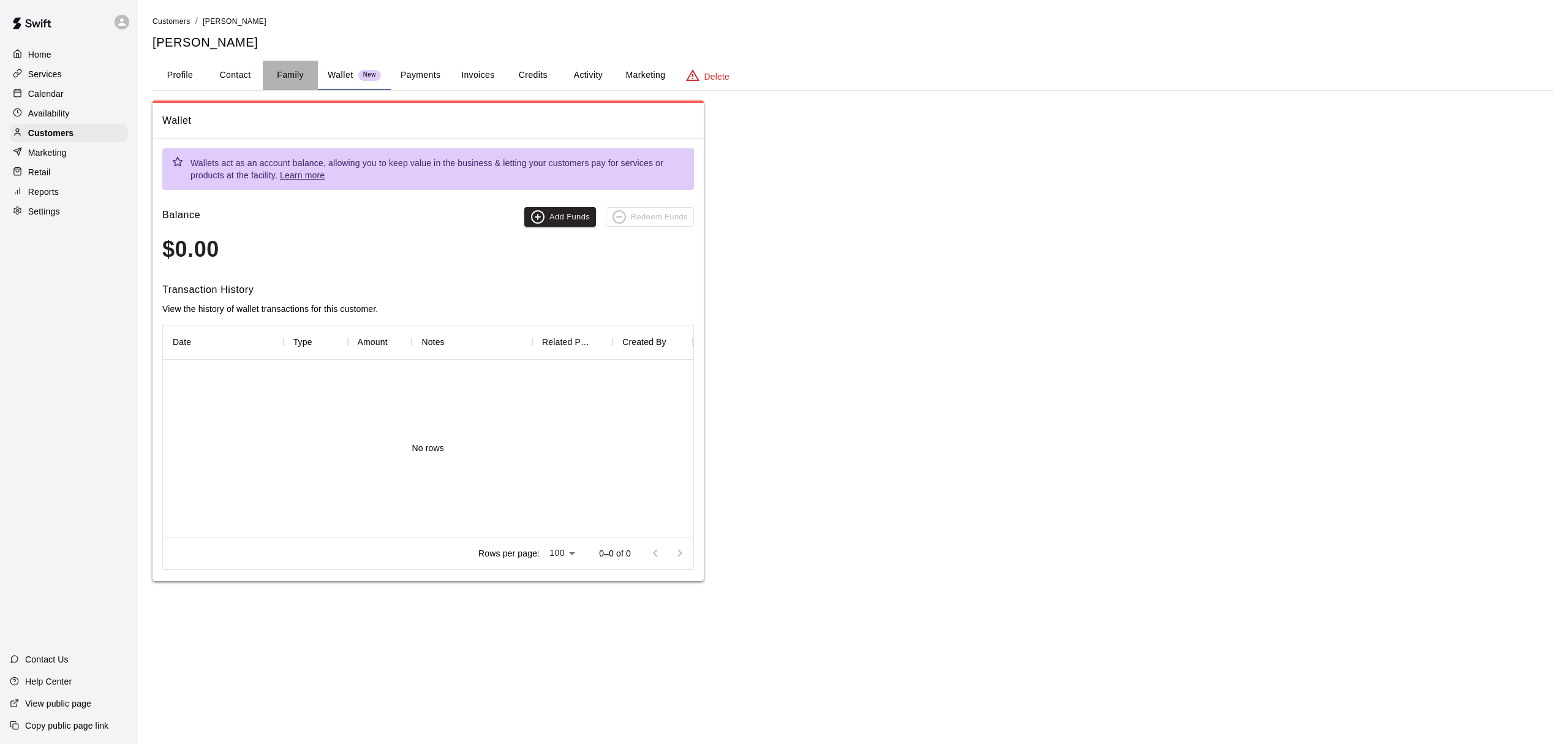
click at [268, 76] on button "Family" at bounding box center [290, 75] width 55 height 30
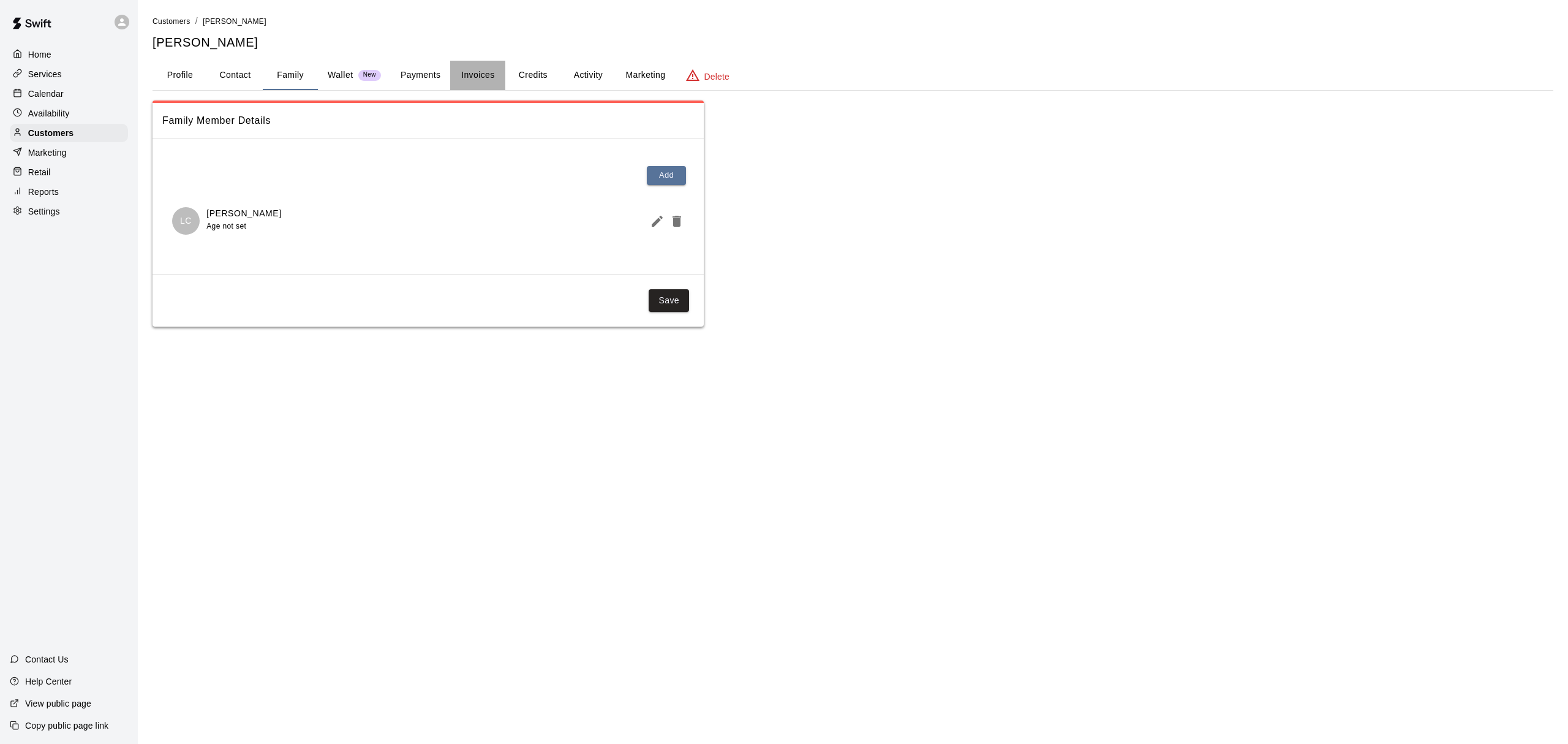
click at [456, 69] on button "Invoices" at bounding box center [478, 75] width 55 height 30
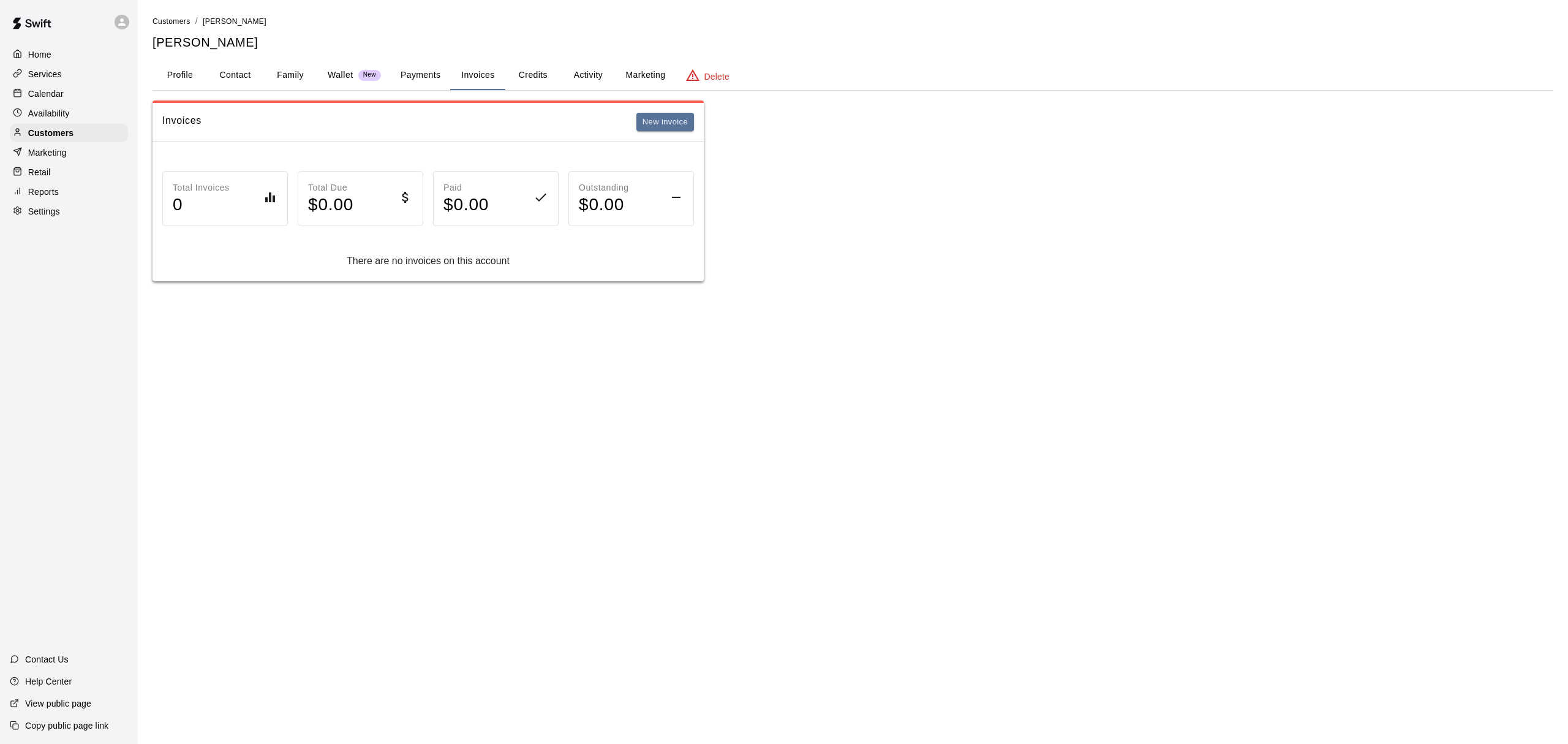
click at [528, 64] on button "Credits" at bounding box center [533, 75] width 55 height 30
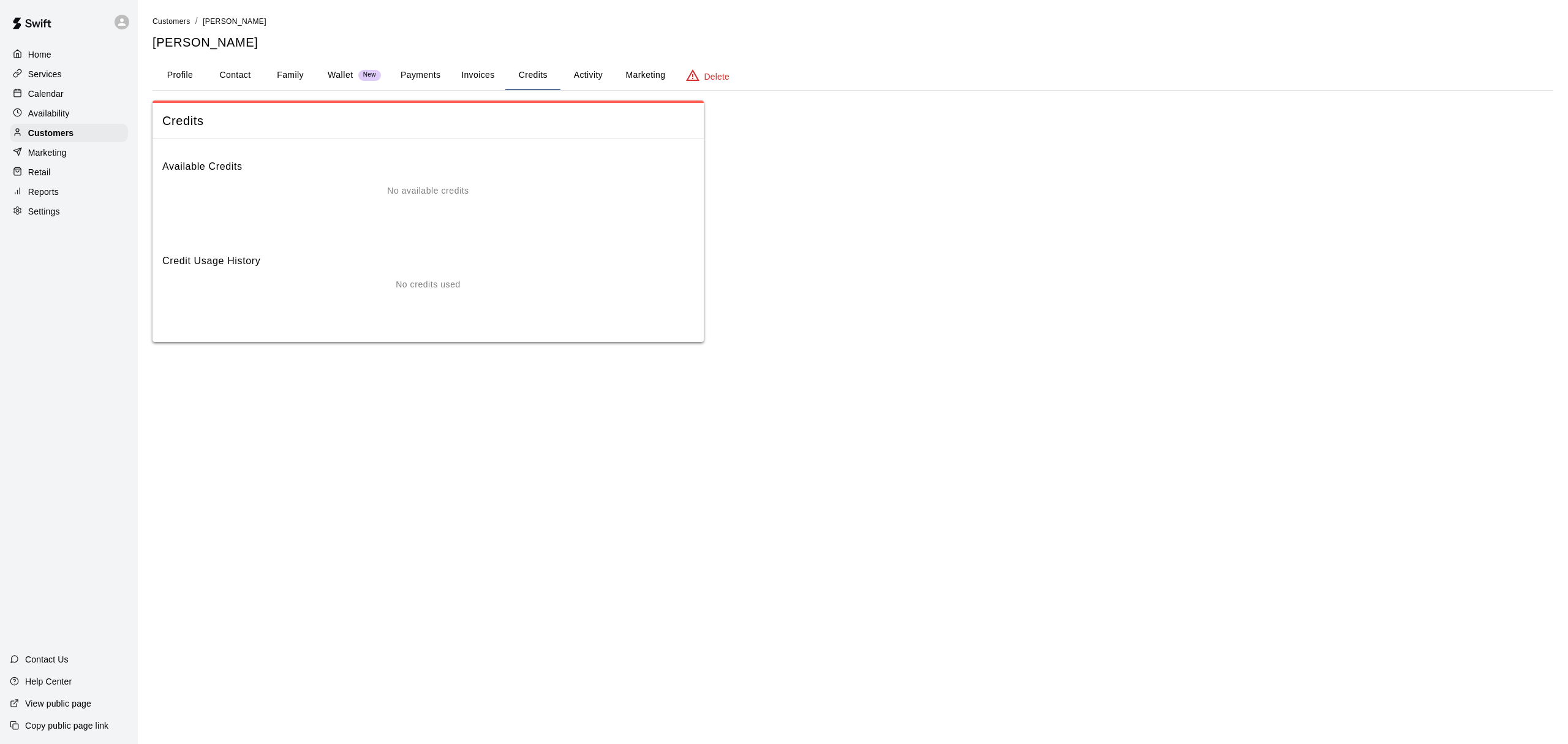
click at [597, 95] on div "Customers / Jeff Cute Jeff Cute Profile Contact Family Wallet New Payments Invo…" at bounding box center [852, 178] width 1401 height 327
click at [589, 77] on button "Activity" at bounding box center [588, 75] width 55 height 30
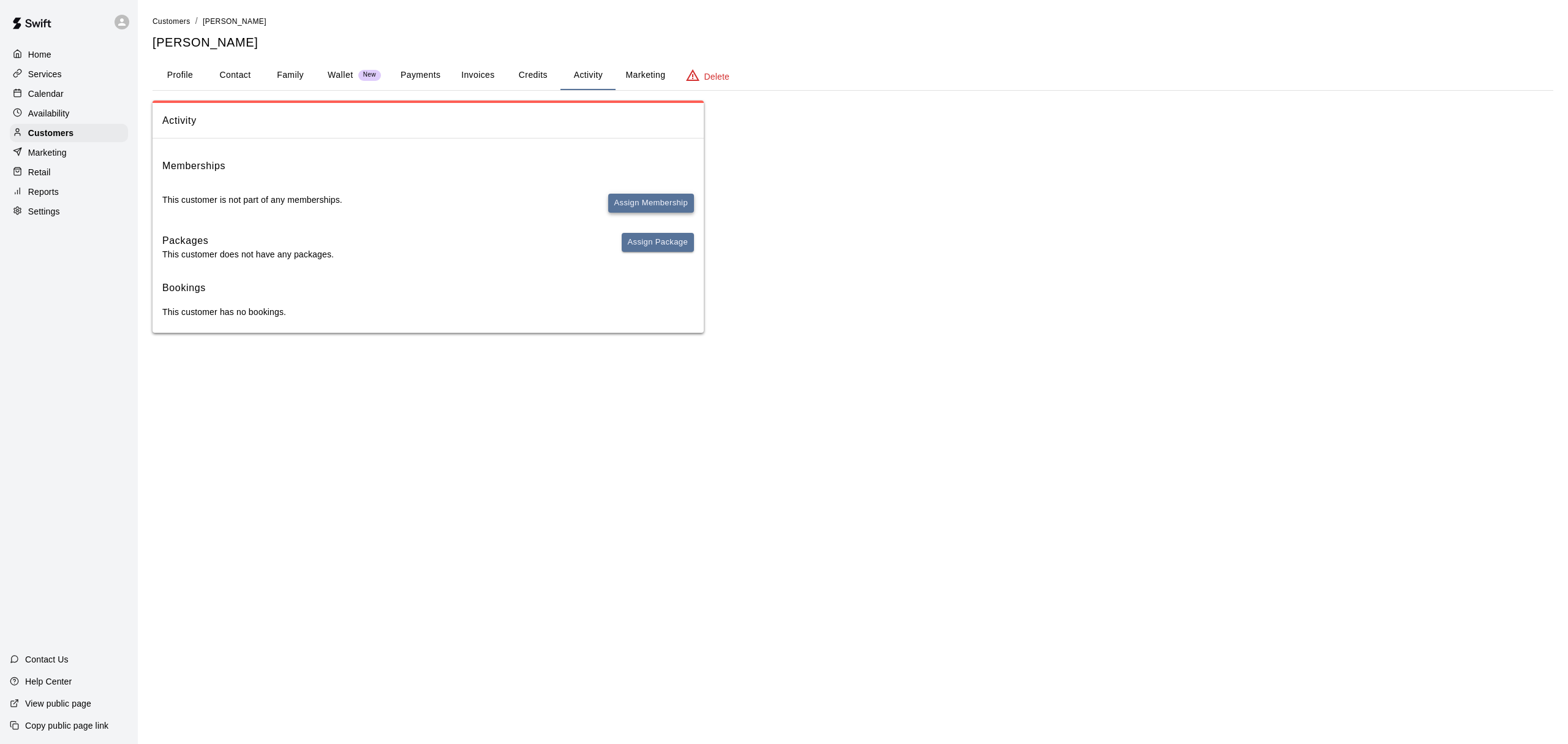
click at [628, 199] on button "Assign Membership" at bounding box center [651, 203] width 86 height 19
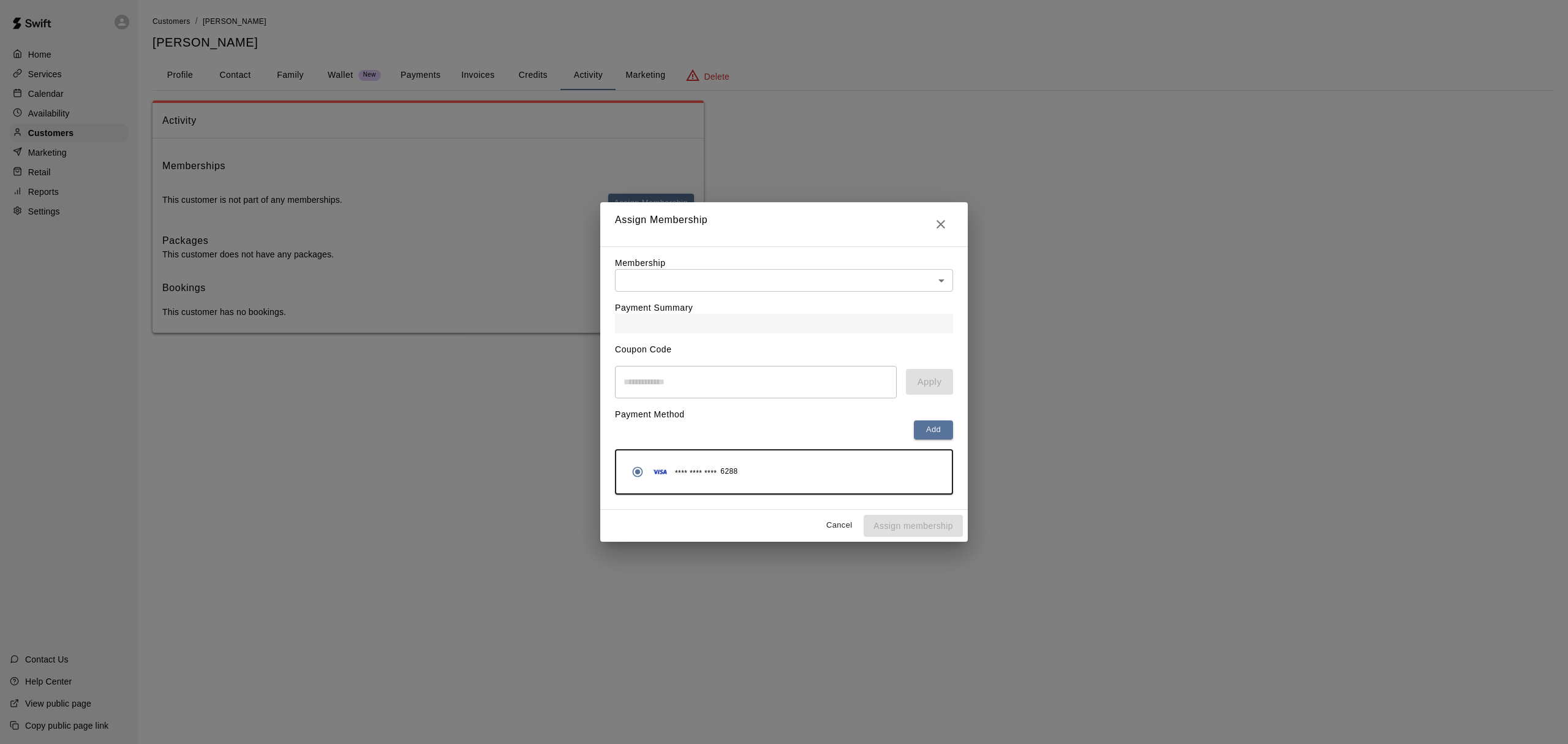
click at [689, 297] on div "Payment Summary" at bounding box center [784, 312] width 338 height 42
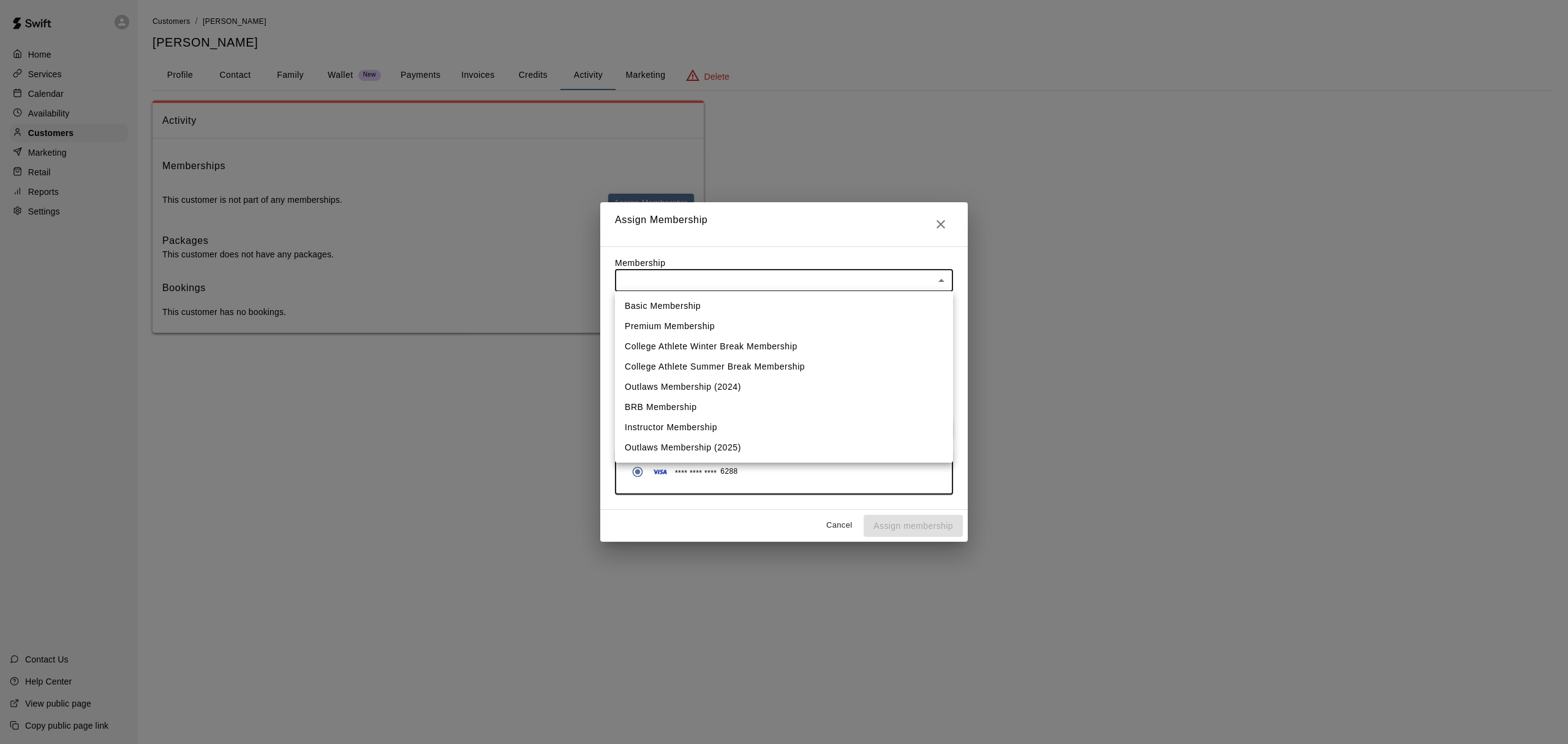
click at [682, 287] on body "Home Services Calendar Availability Customers Marketing Retail Reports Settings…" at bounding box center [784, 179] width 1568 height 357
click at [679, 304] on li "Basic Membership" at bounding box center [784, 306] width 338 height 20
type input "**********"
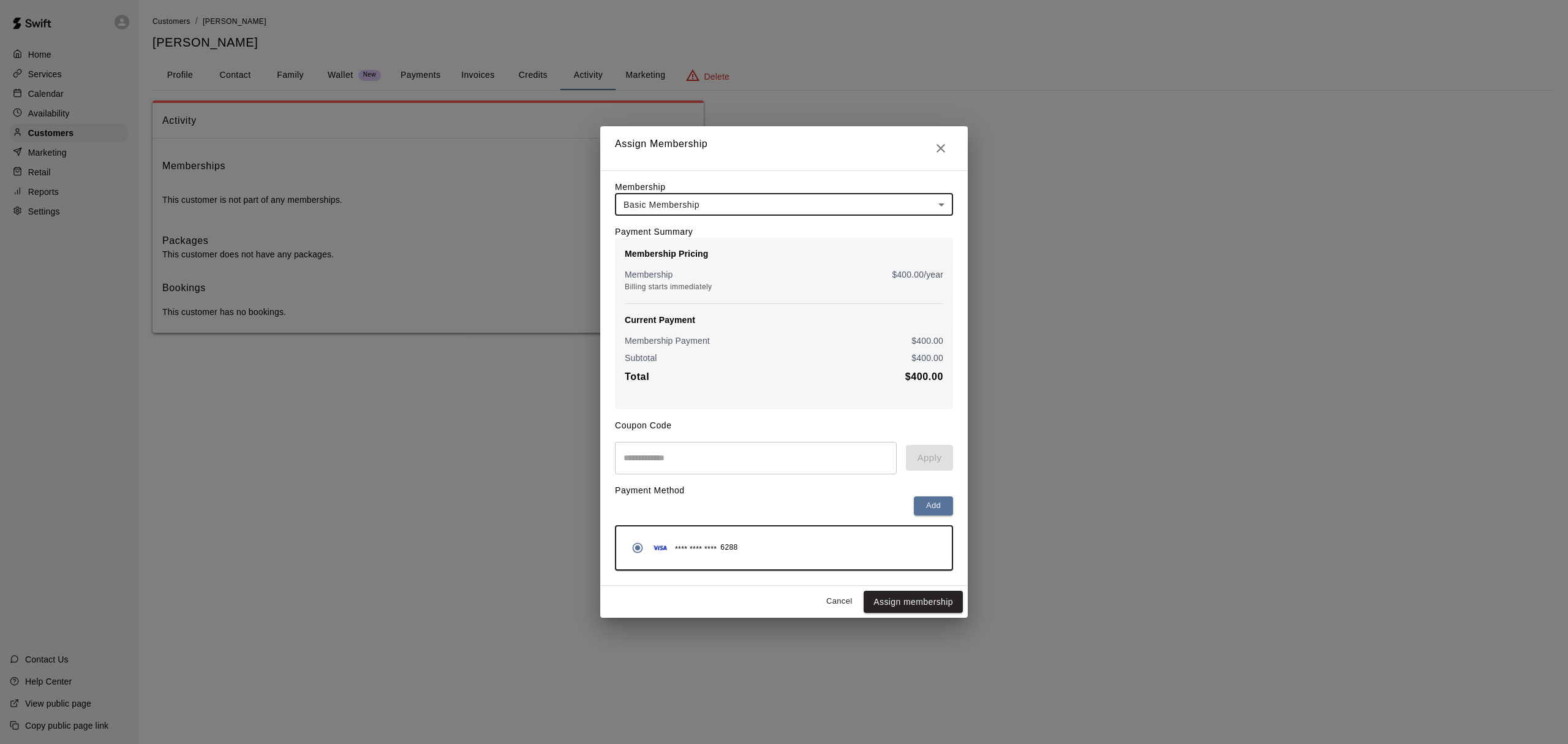
click at [670, 464] on input "text" at bounding box center [756, 458] width 282 height 32
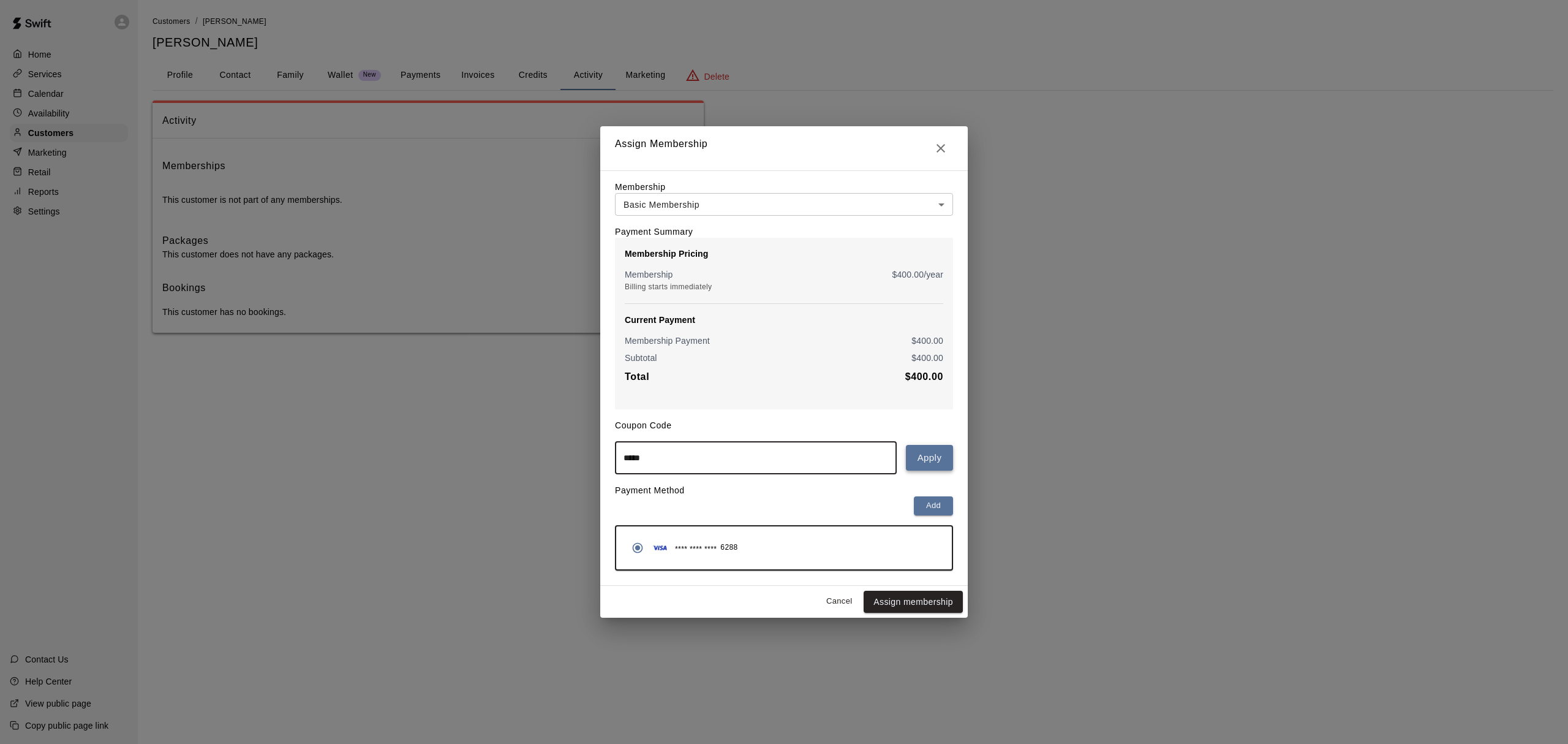
type input "*****"
click at [926, 461] on button "Apply" at bounding box center [929, 457] width 47 height 26
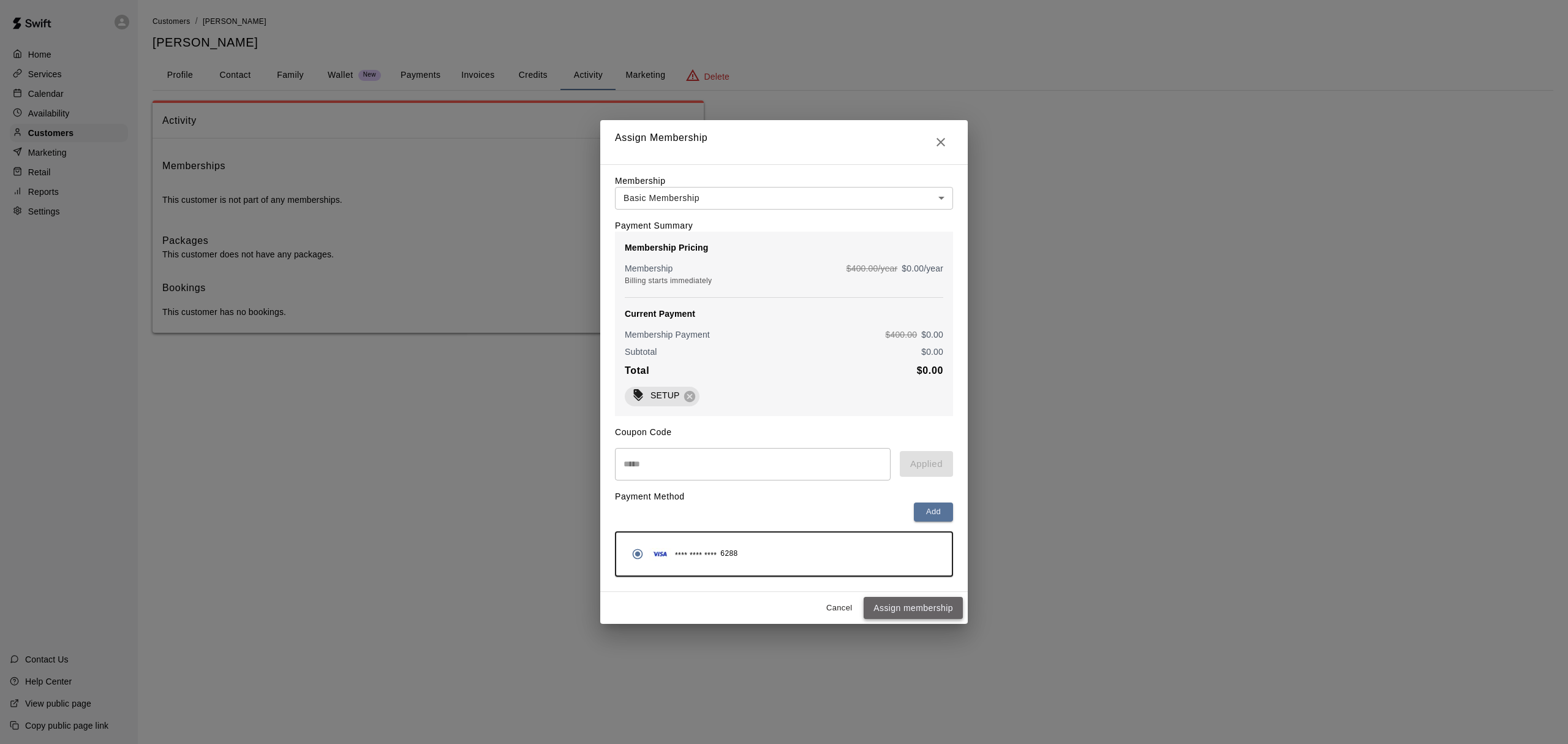
click at [914, 615] on button "Assign membership" at bounding box center [914, 608] width 99 height 23
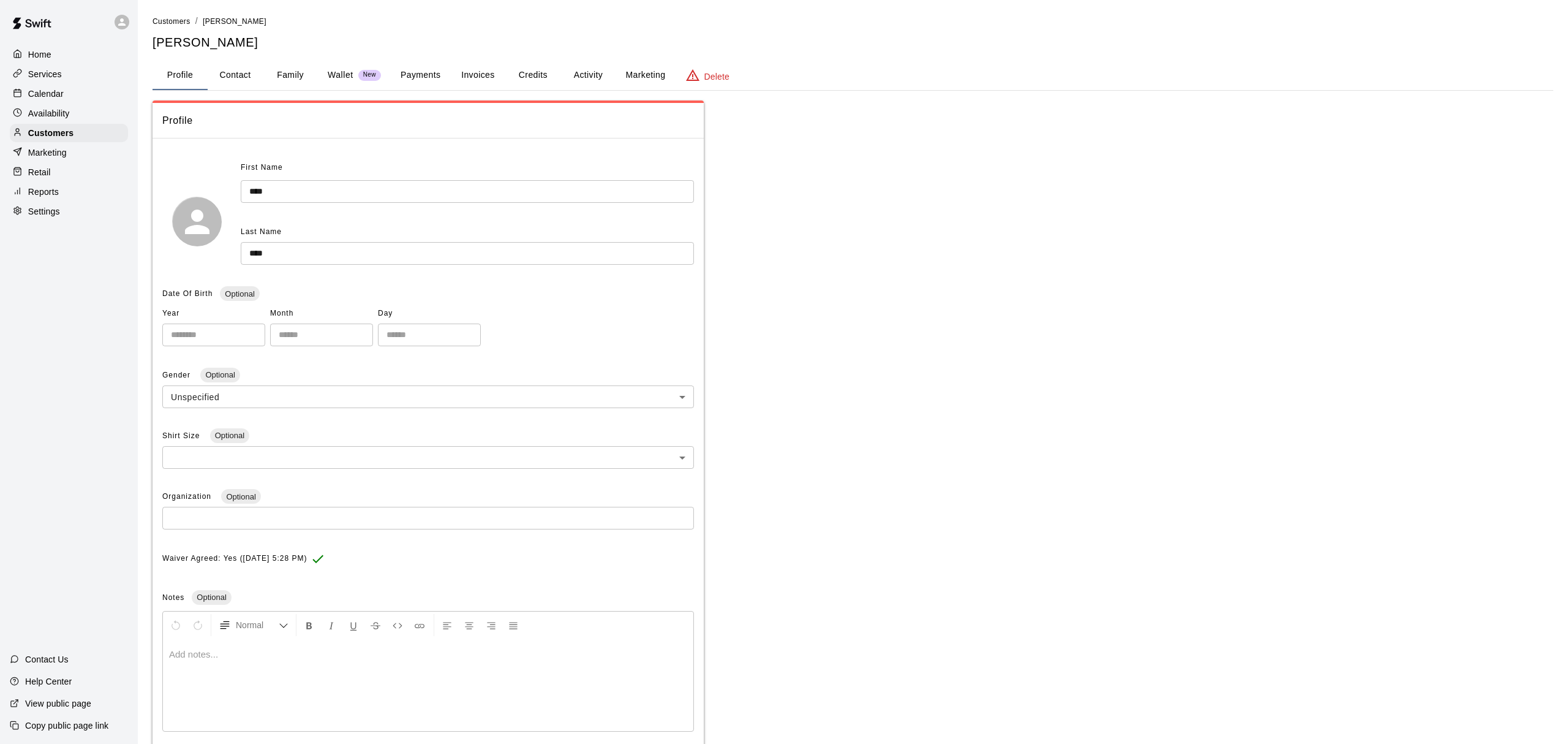
click at [436, 393] on body "**********" at bounding box center [784, 408] width 1568 height 816
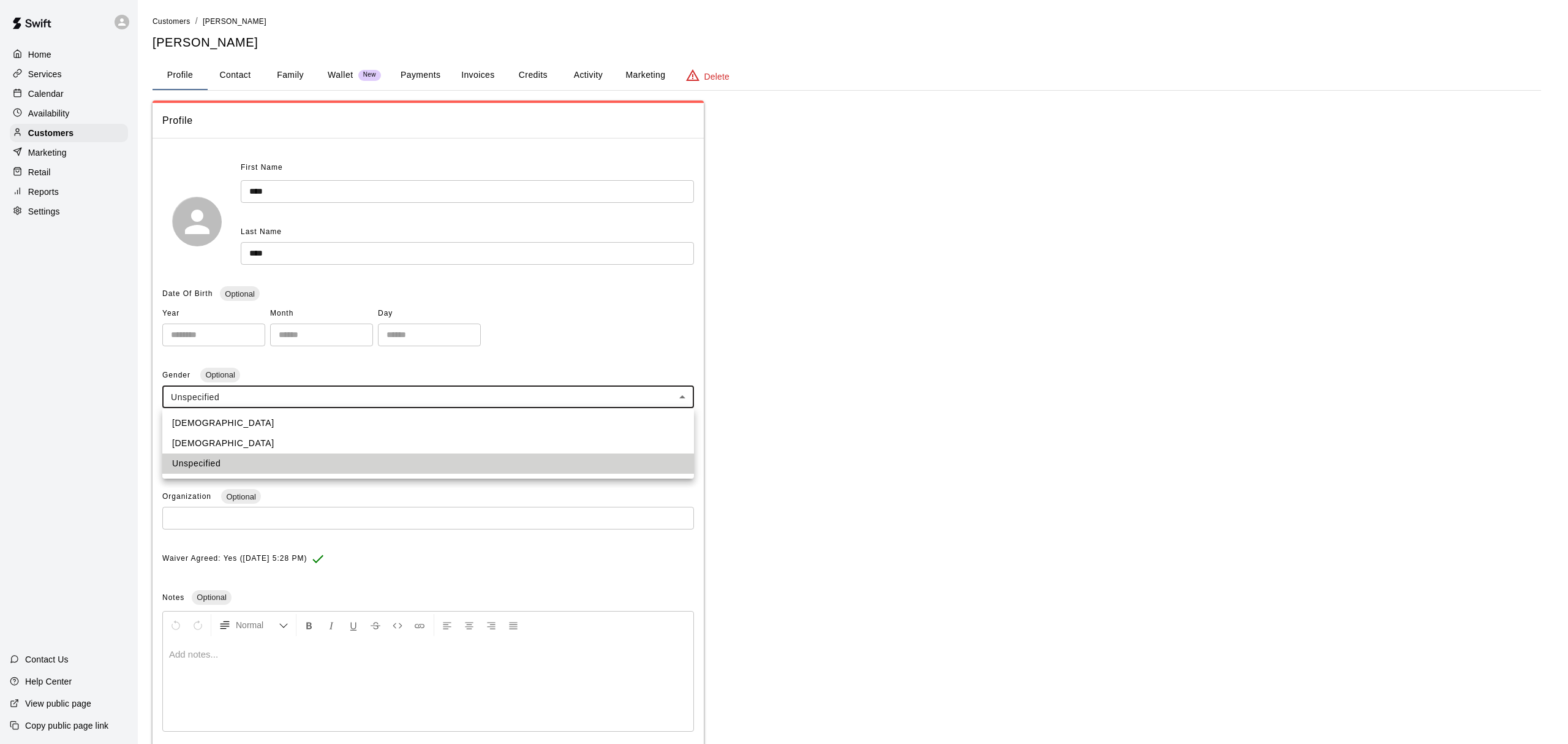
click at [998, 402] on div at bounding box center [784, 372] width 1568 height 744
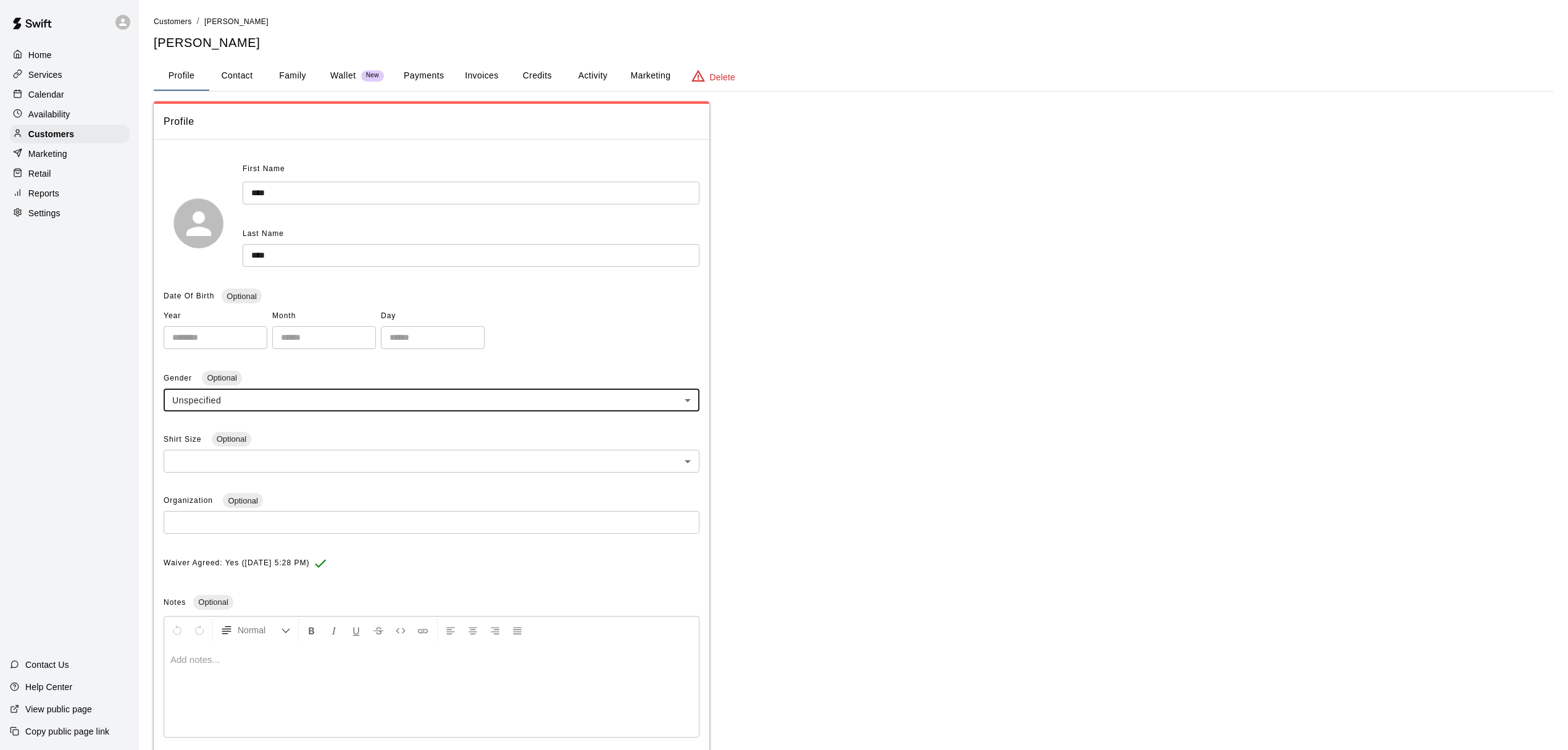
click at [45, 50] on p "Home" at bounding box center [40, 55] width 24 height 12
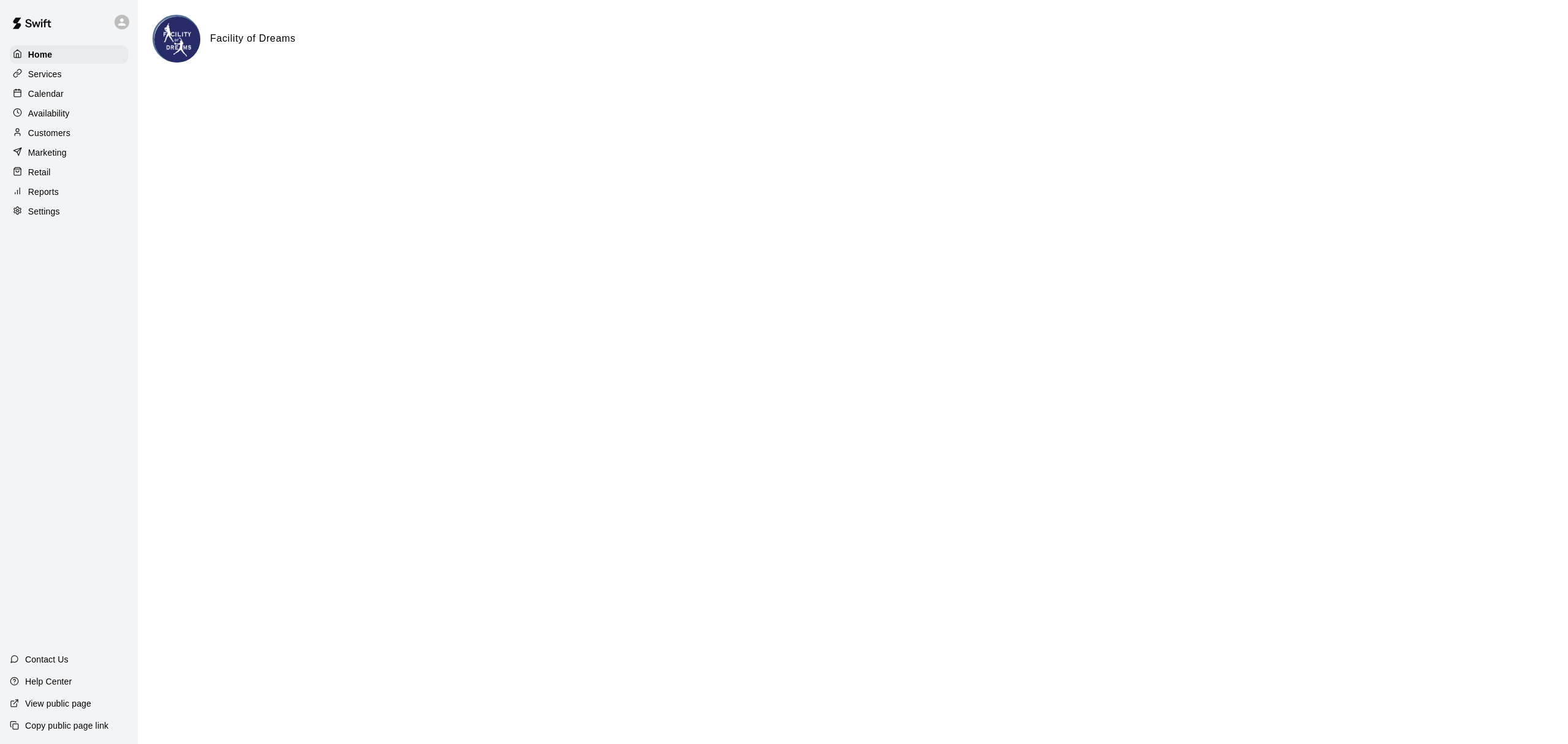
click at [39, 99] on p "Calendar" at bounding box center [46, 93] width 36 height 12
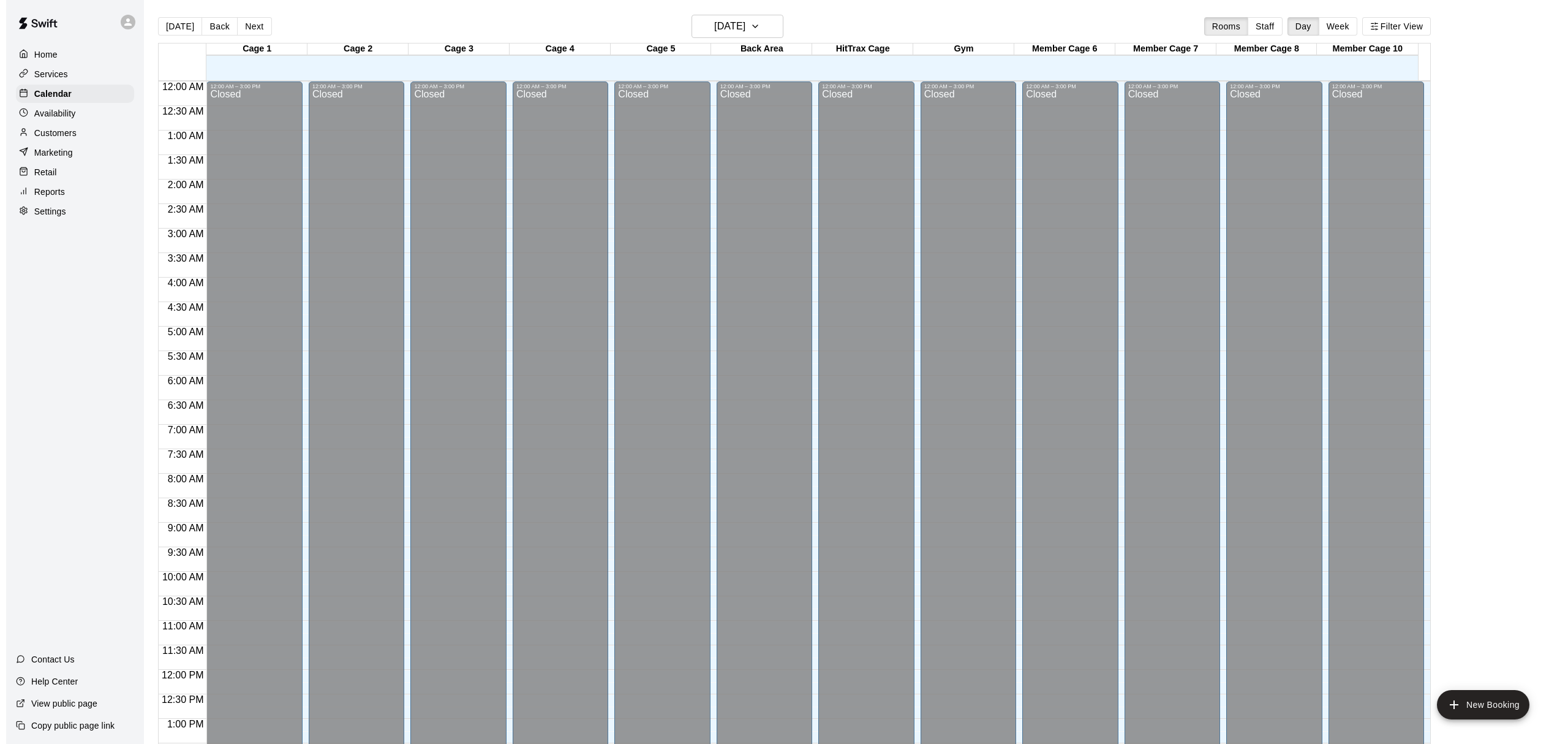
scroll to position [463, 0]
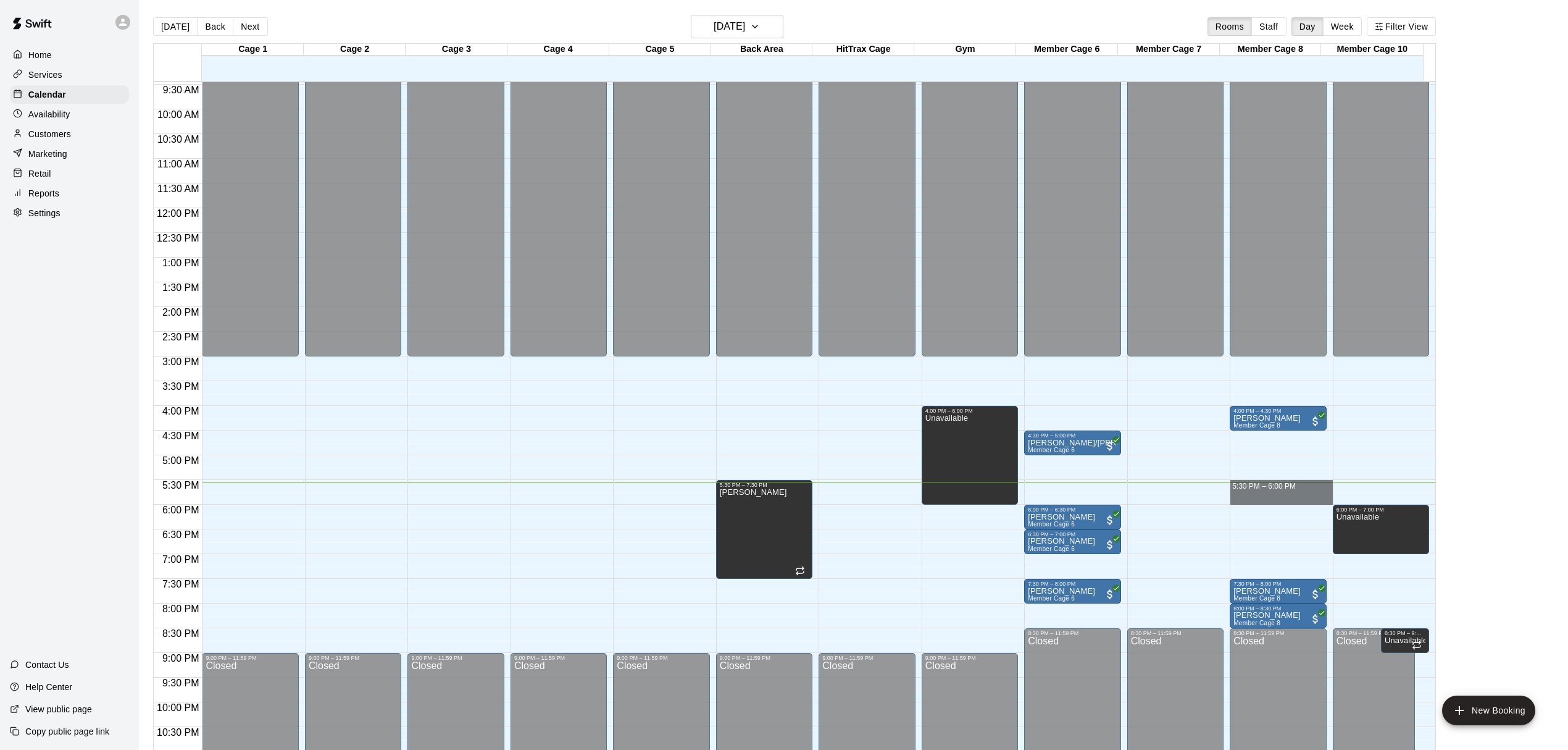
drag, startPoint x: 1227, startPoint y: 483, endPoint x: 1274, endPoint y: 504, distance: 51.5
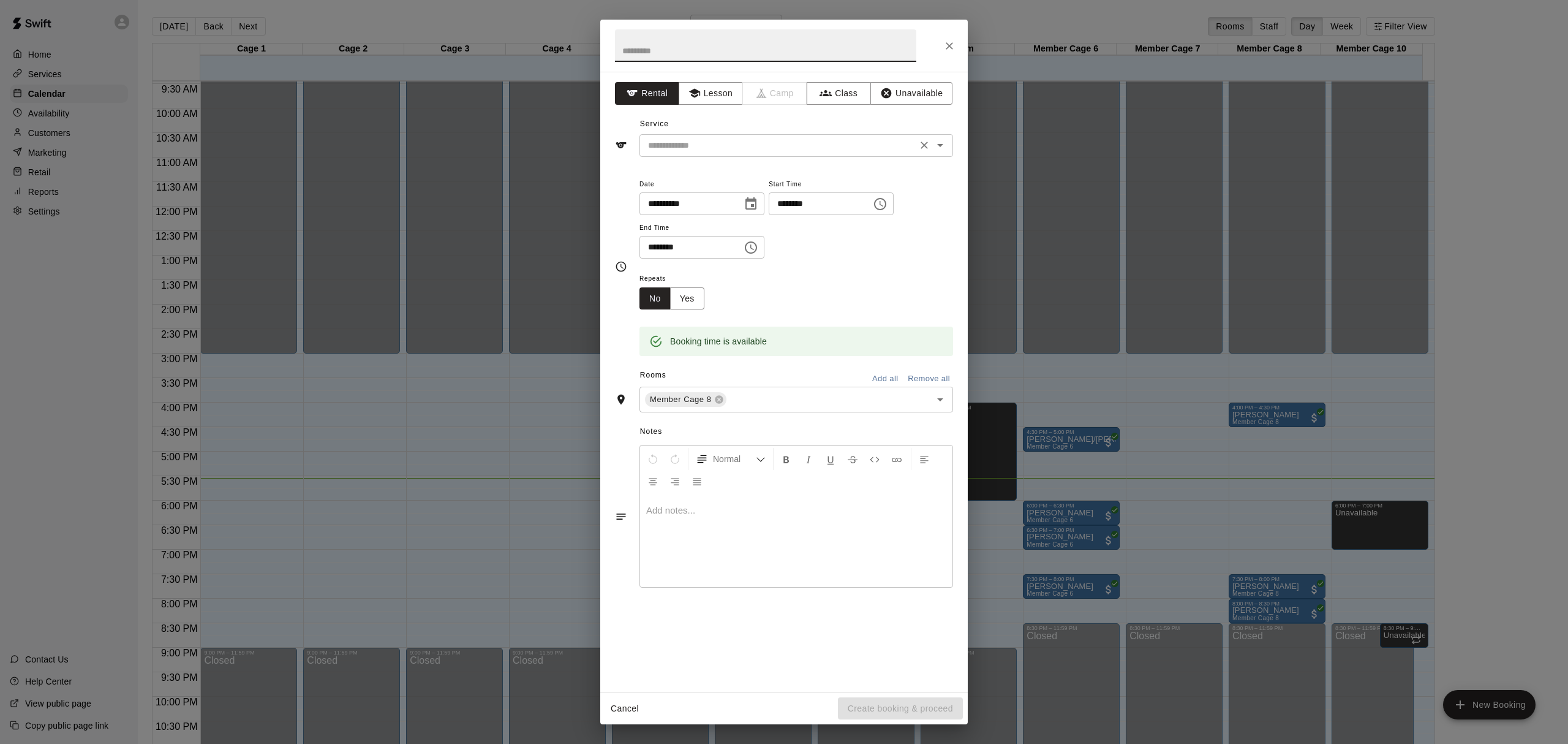
click at [750, 150] on input "text" at bounding box center [778, 145] width 270 height 15
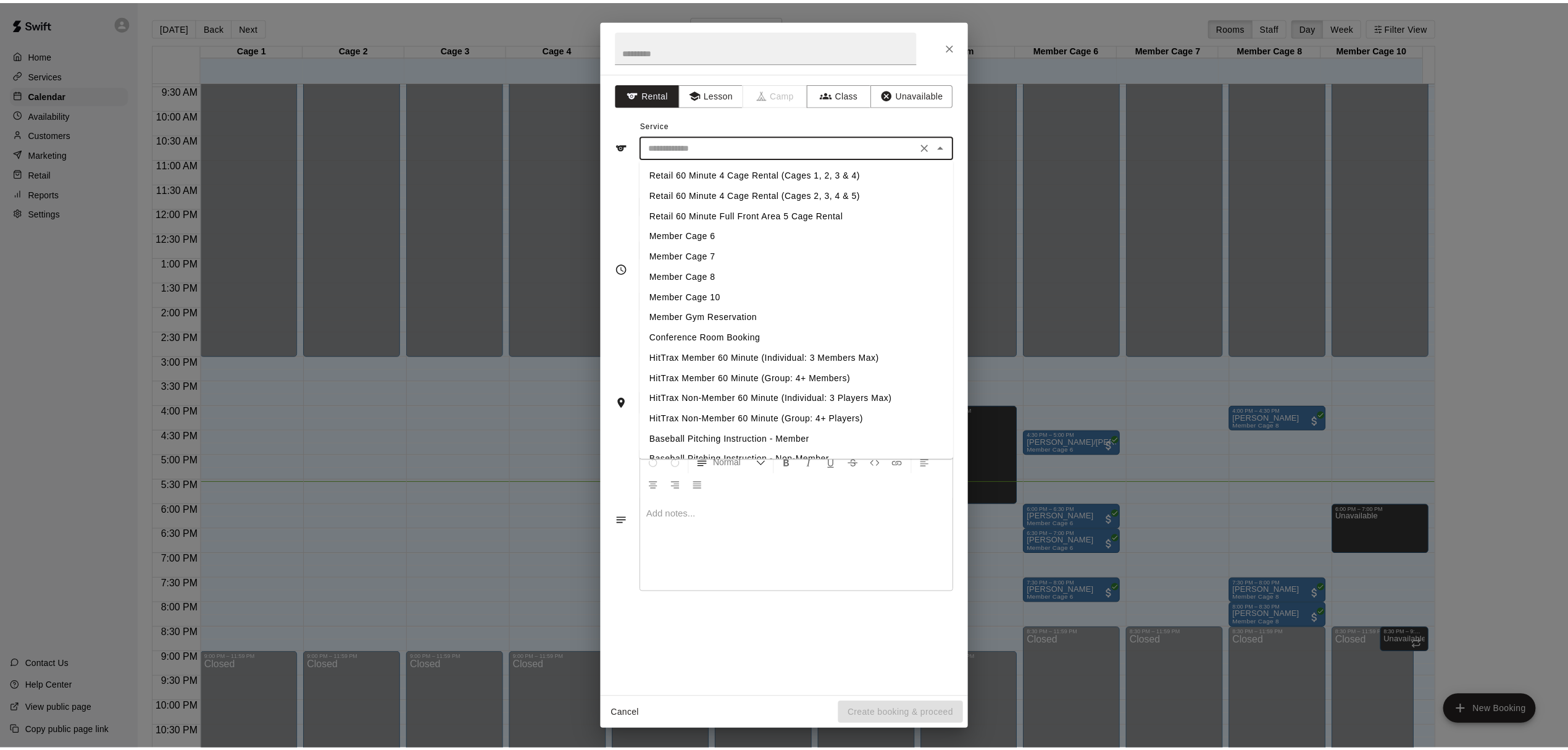
scroll to position [164, 0]
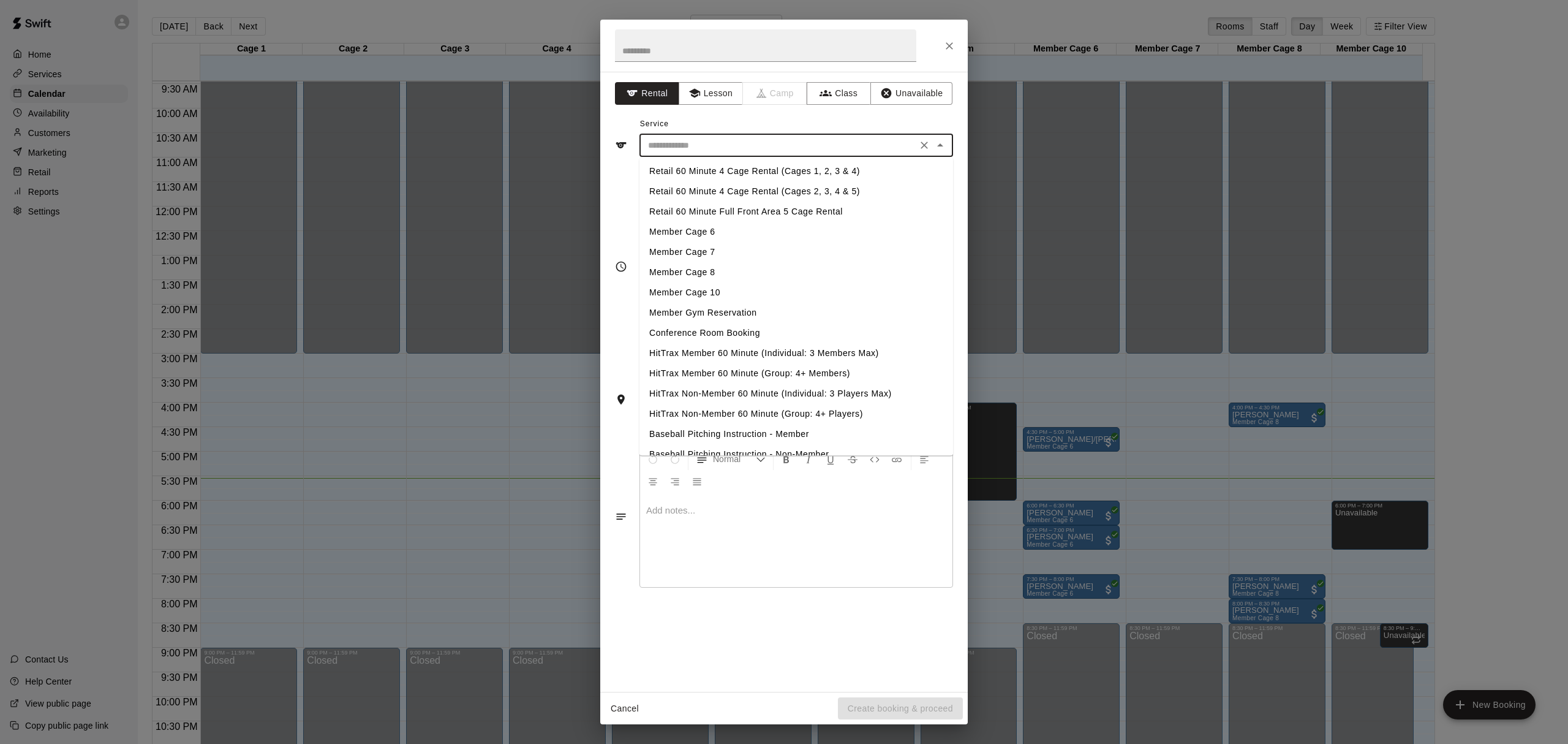
click at [705, 269] on li "Member Cage 8" at bounding box center [796, 273] width 313 height 20
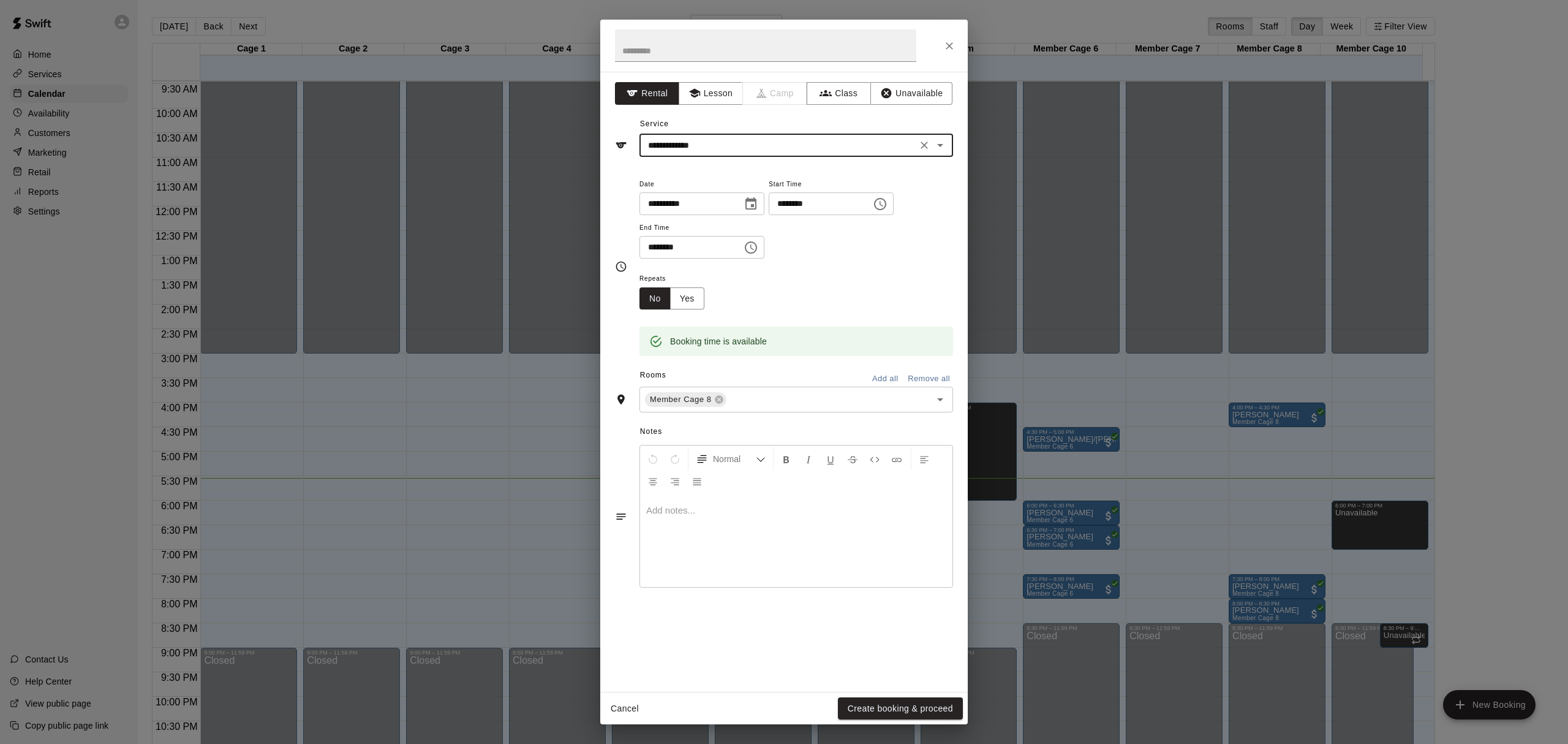
type input "**********"
click at [906, 701] on button "Create booking & proceed" at bounding box center [900, 708] width 125 height 23
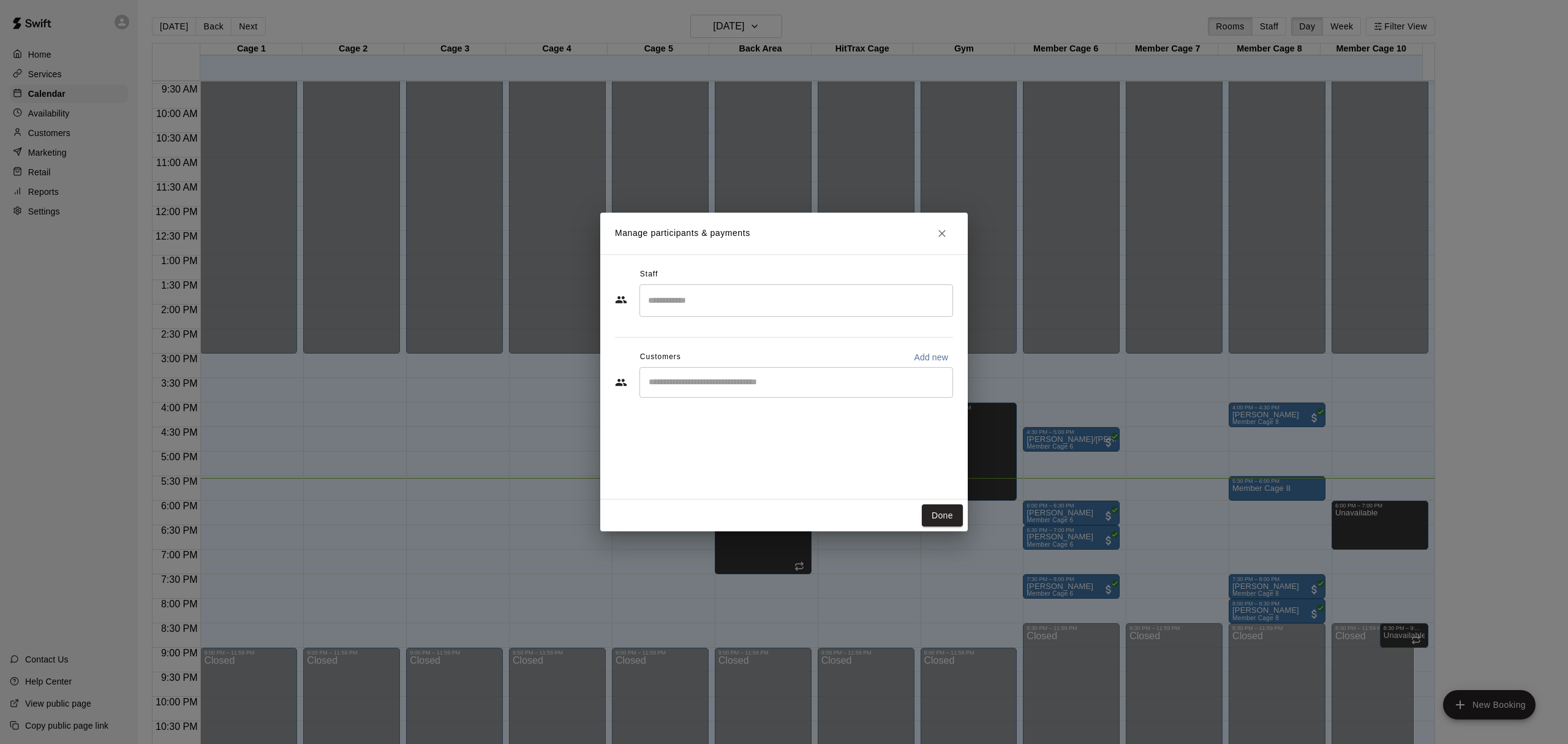
click at [763, 293] on input "Search staff" at bounding box center [796, 301] width 303 height 21
type input "*"
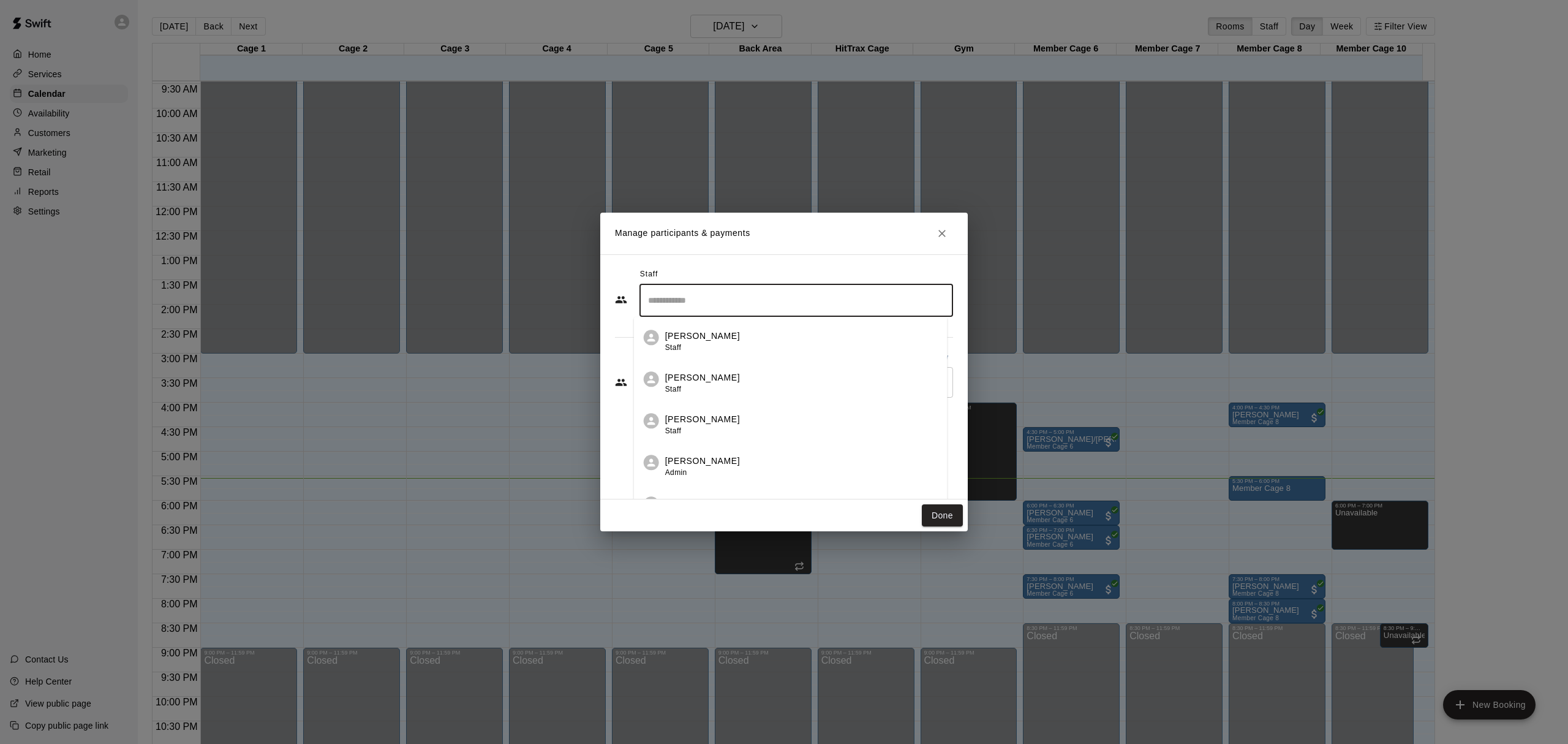
click at [752, 257] on div "Staff ​ [PERSON_NAME] Staff [PERSON_NAME] Staff [PERSON_NAME] Staff [PERSON_NAM…" at bounding box center [783, 377] width 367 height 245
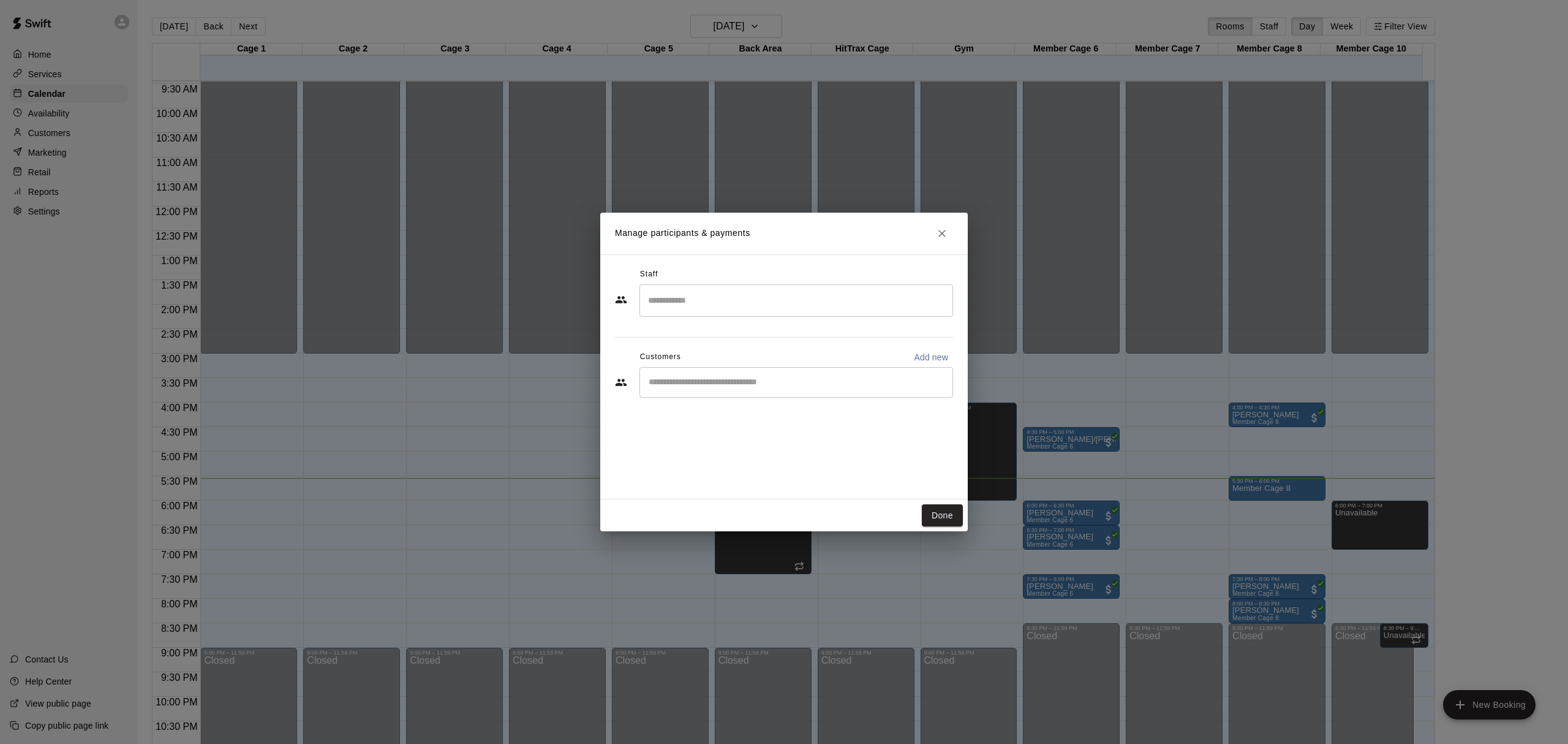
click at [696, 388] on input "Start typing to search customers..." at bounding box center [796, 382] width 303 height 12
type input "*********"
click at [787, 419] on div "[PERSON_NAME] Basic Membership [EMAIL_ADDRESS][DOMAIN_NAME]" at bounding box center [808, 417] width 269 height 26
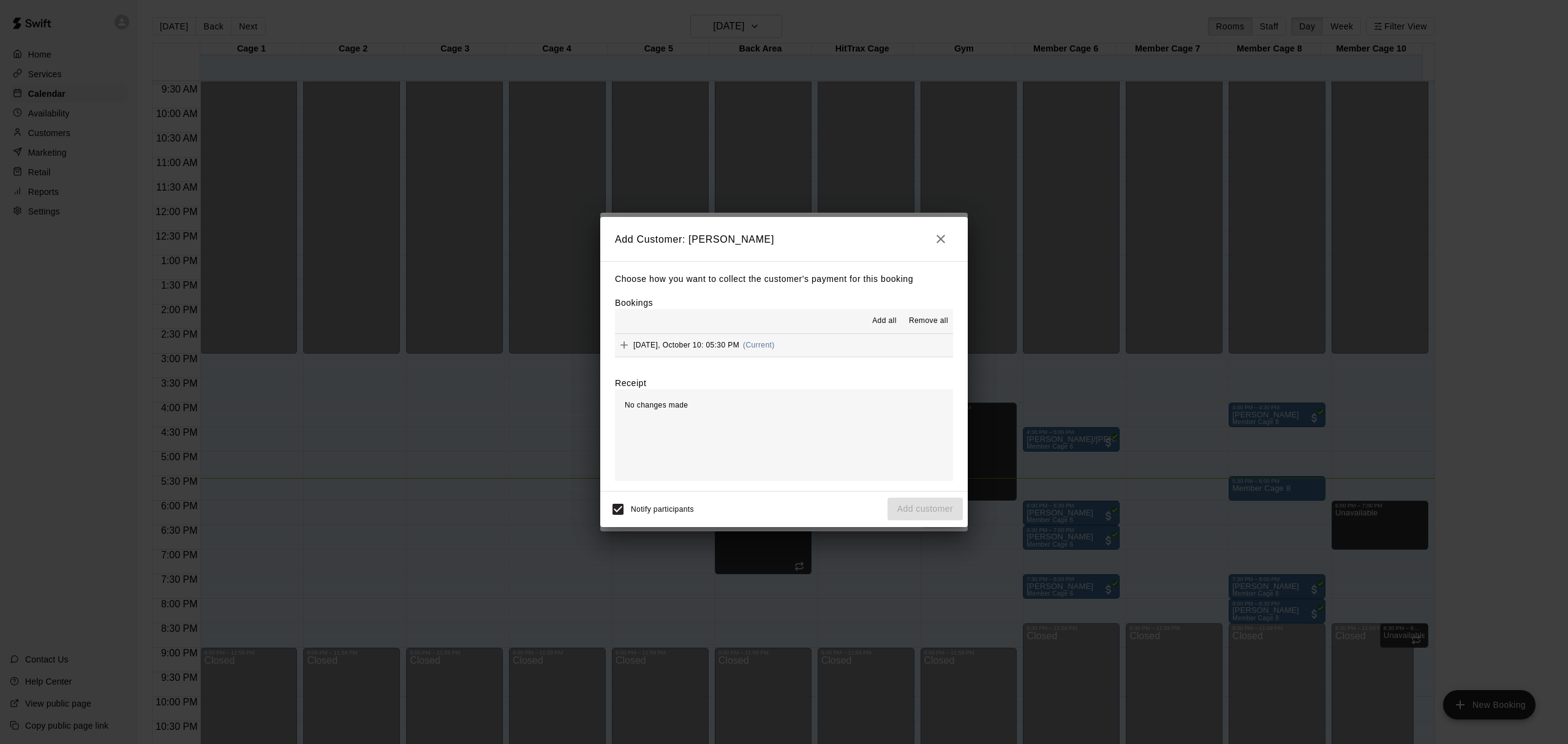
click at [885, 348] on button "[DATE], October 10: 05:30 PM (Current)" at bounding box center [784, 345] width 338 height 23
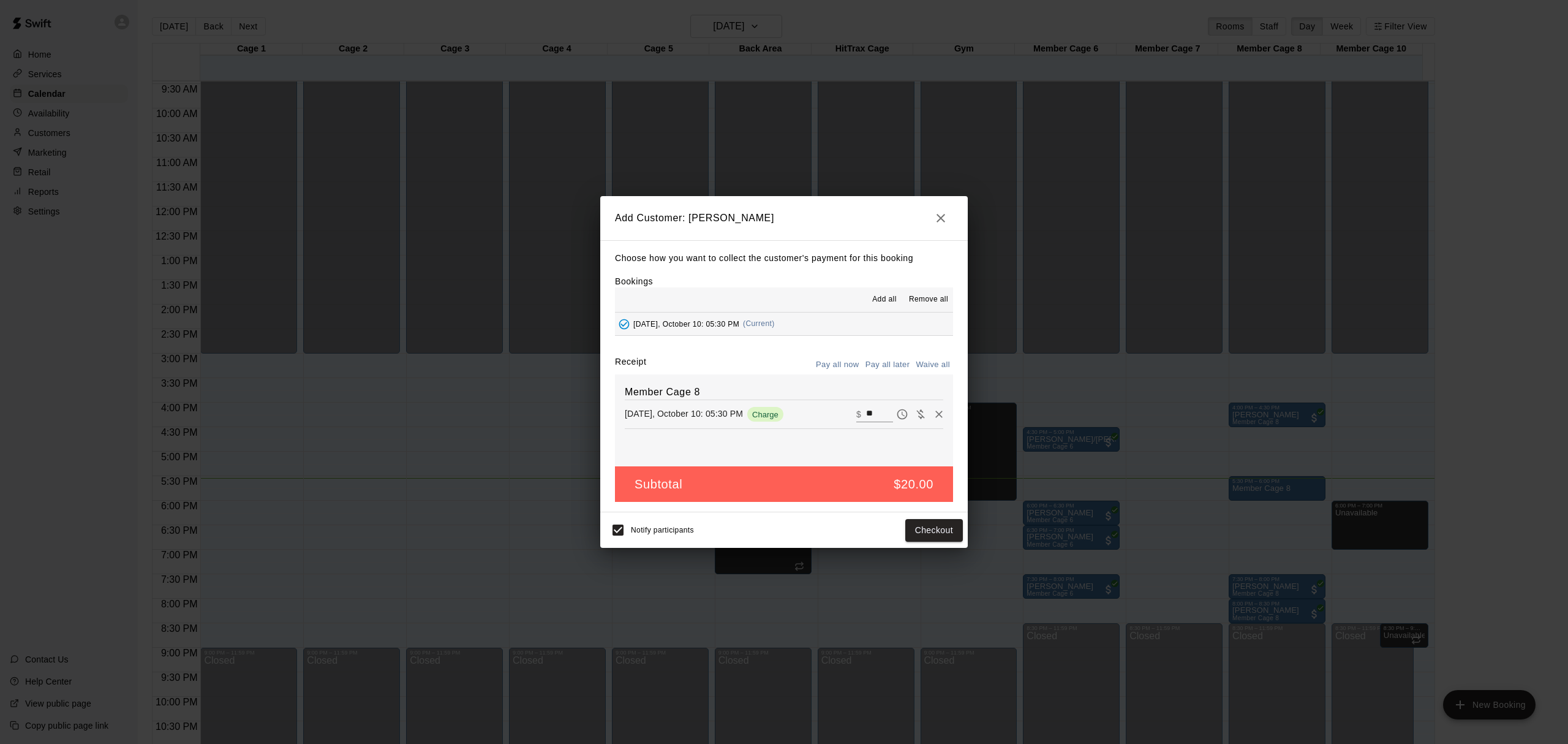
click at [857, 400] on hr at bounding box center [784, 400] width 318 height 1
click at [866, 414] on input "**" at bounding box center [879, 414] width 27 height 16
type input "*"
click at [934, 532] on button "Add customer" at bounding box center [925, 530] width 75 height 23
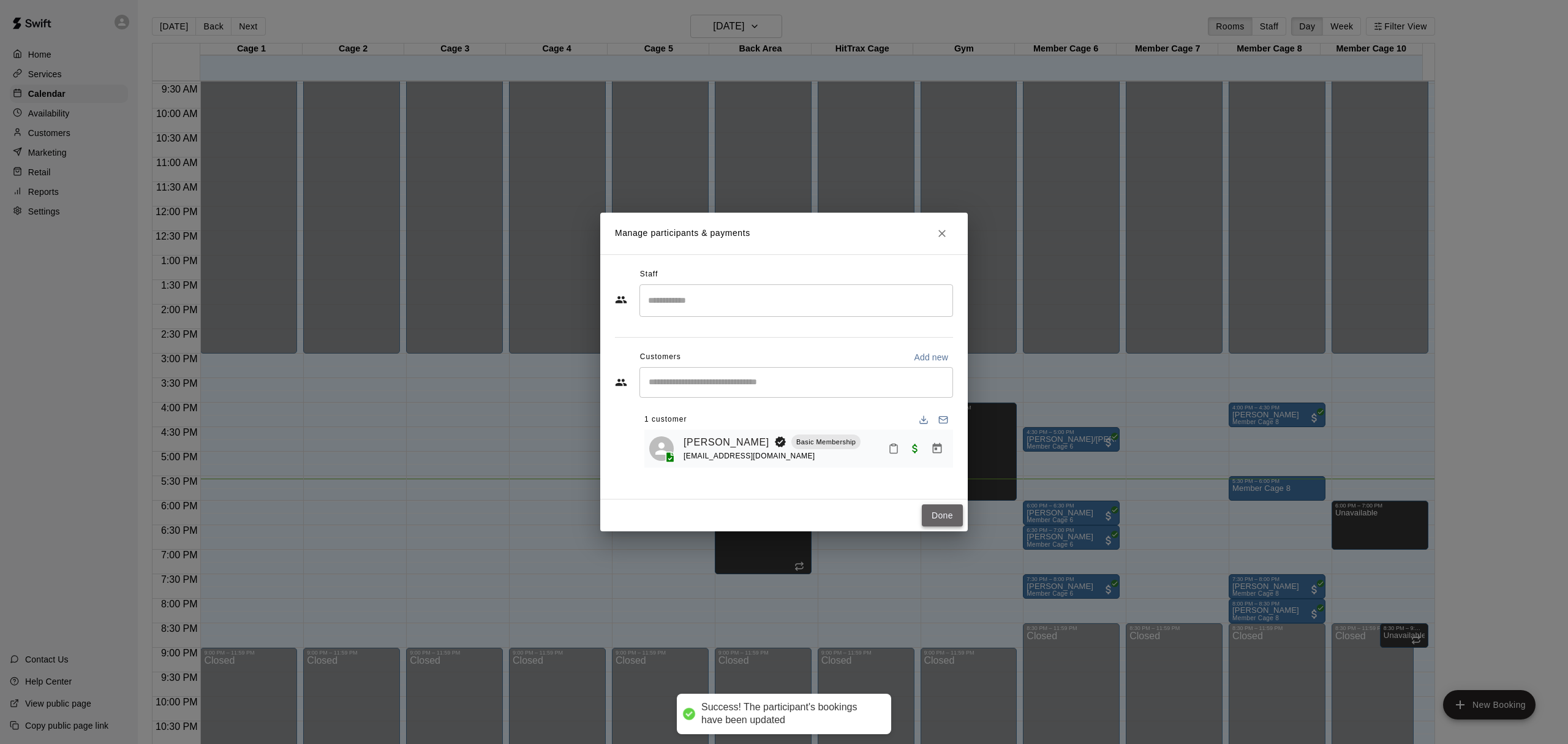
click at [927, 514] on button "Done" at bounding box center [942, 516] width 41 height 23
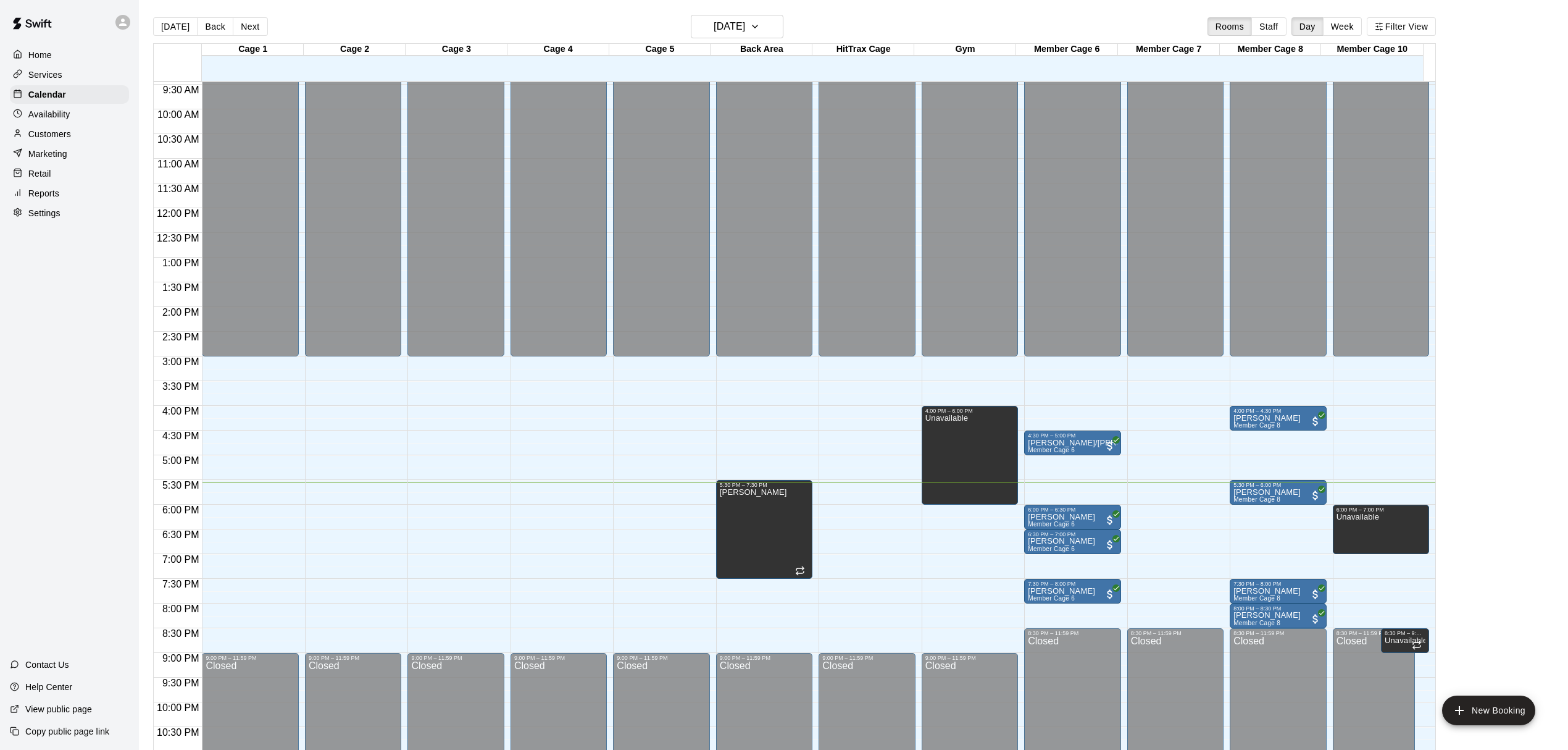
click at [1550, 539] on main "[DATE] Back [DATE][DATE] Rooms Staff Day Week Filter View Cage 1 10 Fri Cage 2 …" at bounding box center [854, 390] width 1419 height 750
drag, startPoint x: 1050, startPoint y: 557, endPoint x: 1052, endPoint y: 578, distance: 21.1
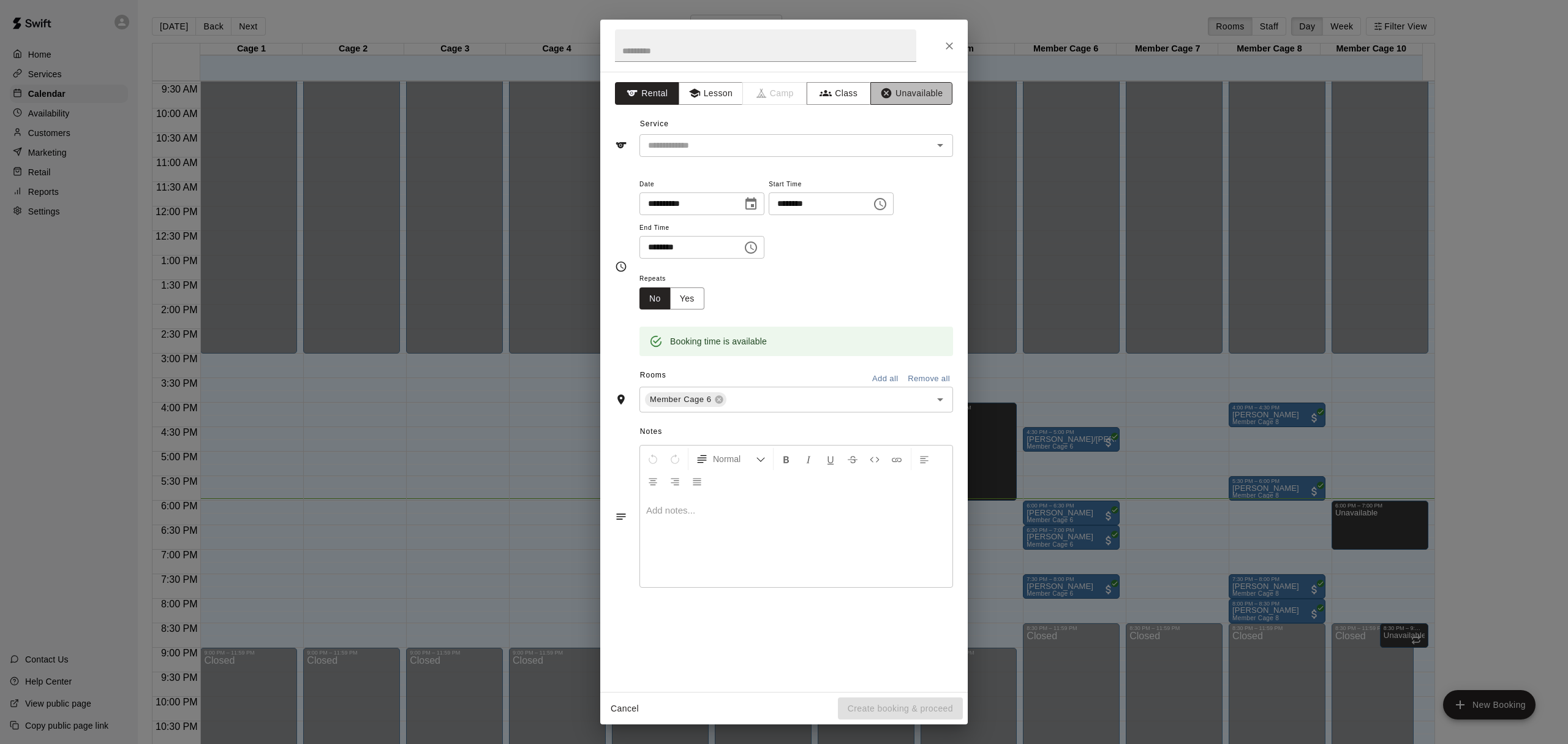
click at [904, 93] on button "Unavailable" at bounding box center [912, 93] width 82 height 23
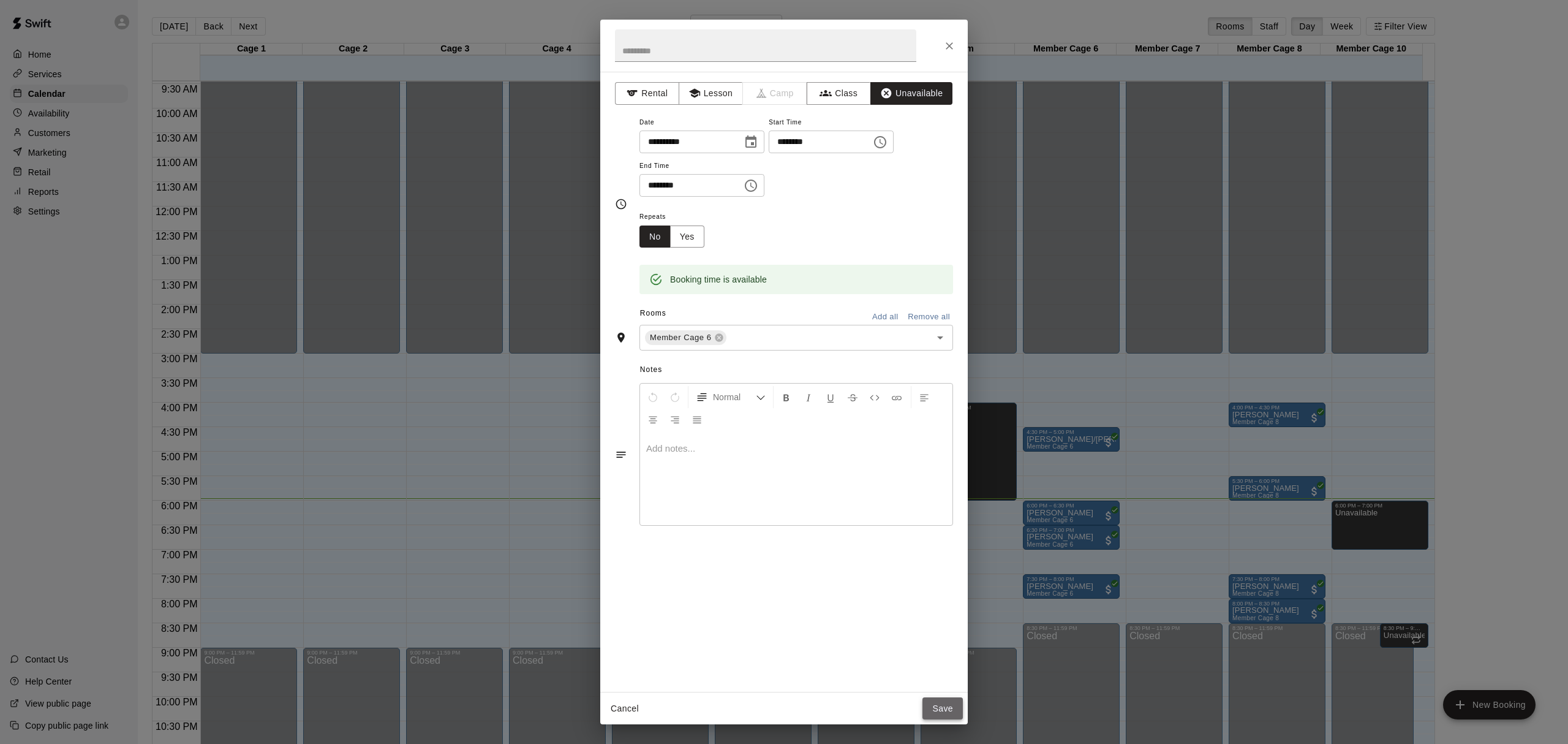
click at [941, 698] on button "Save" at bounding box center [942, 708] width 40 height 23
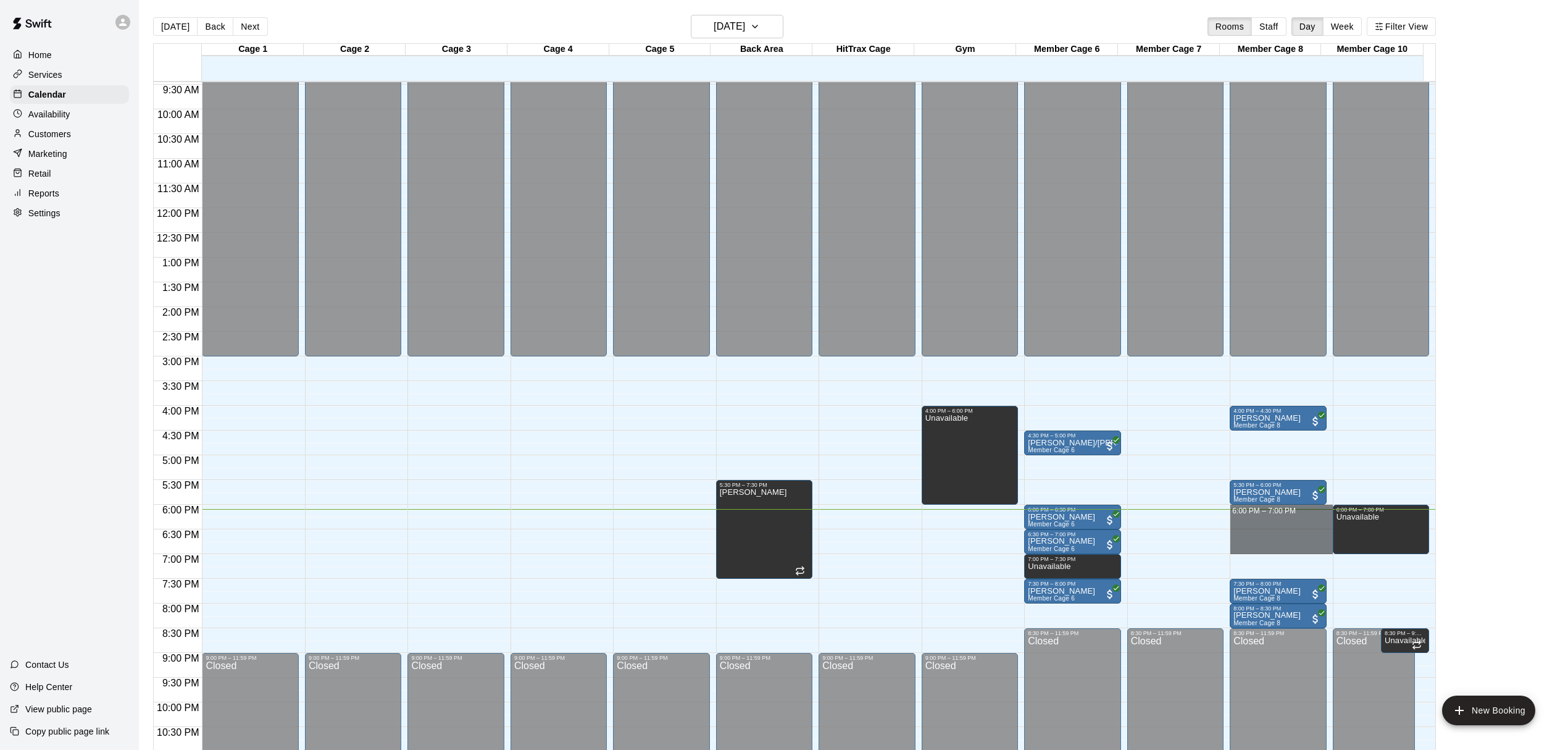
drag, startPoint x: 1277, startPoint y: 510, endPoint x: 1284, endPoint y: 549, distance: 39.6
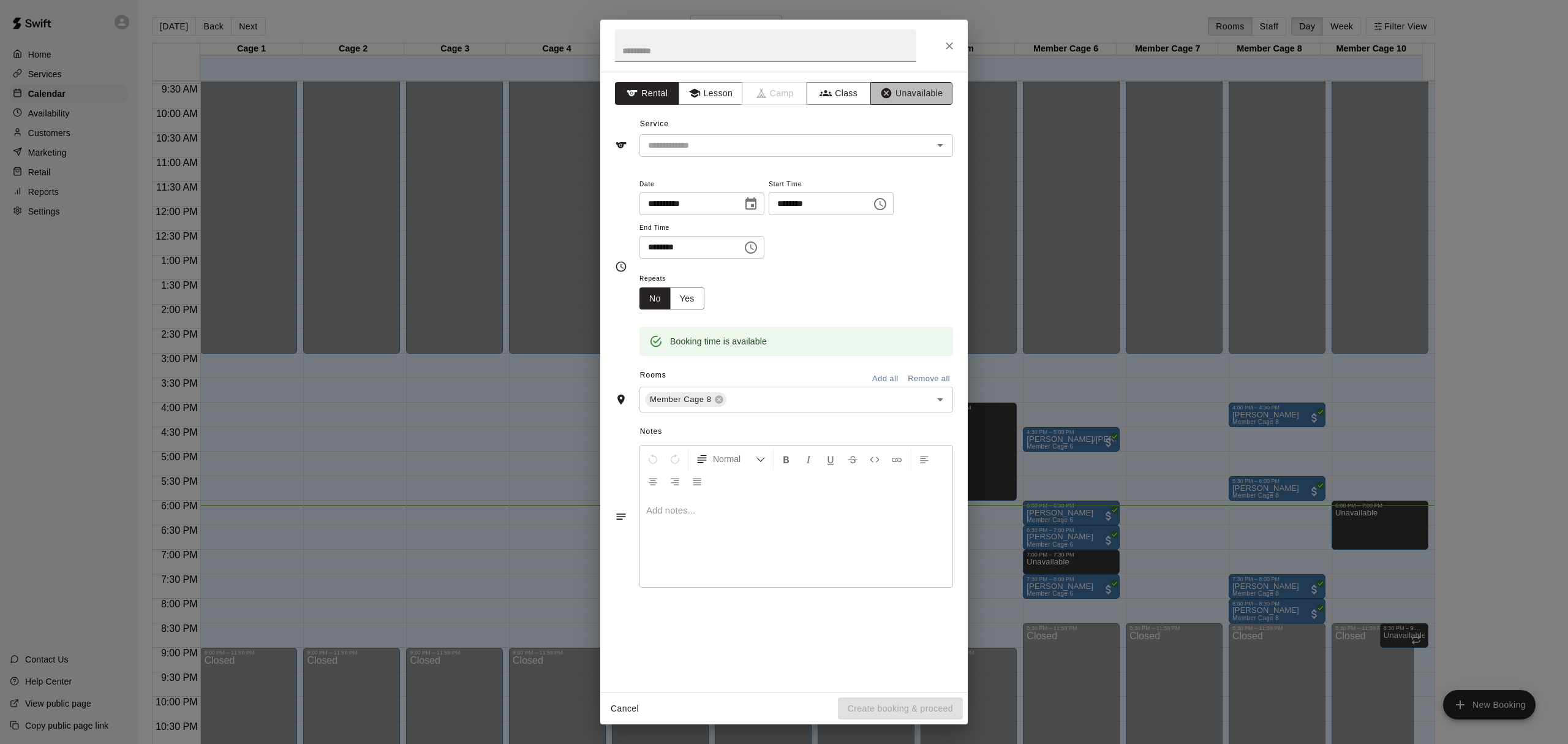
click at [914, 94] on button "Unavailable" at bounding box center [912, 93] width 82 height 23
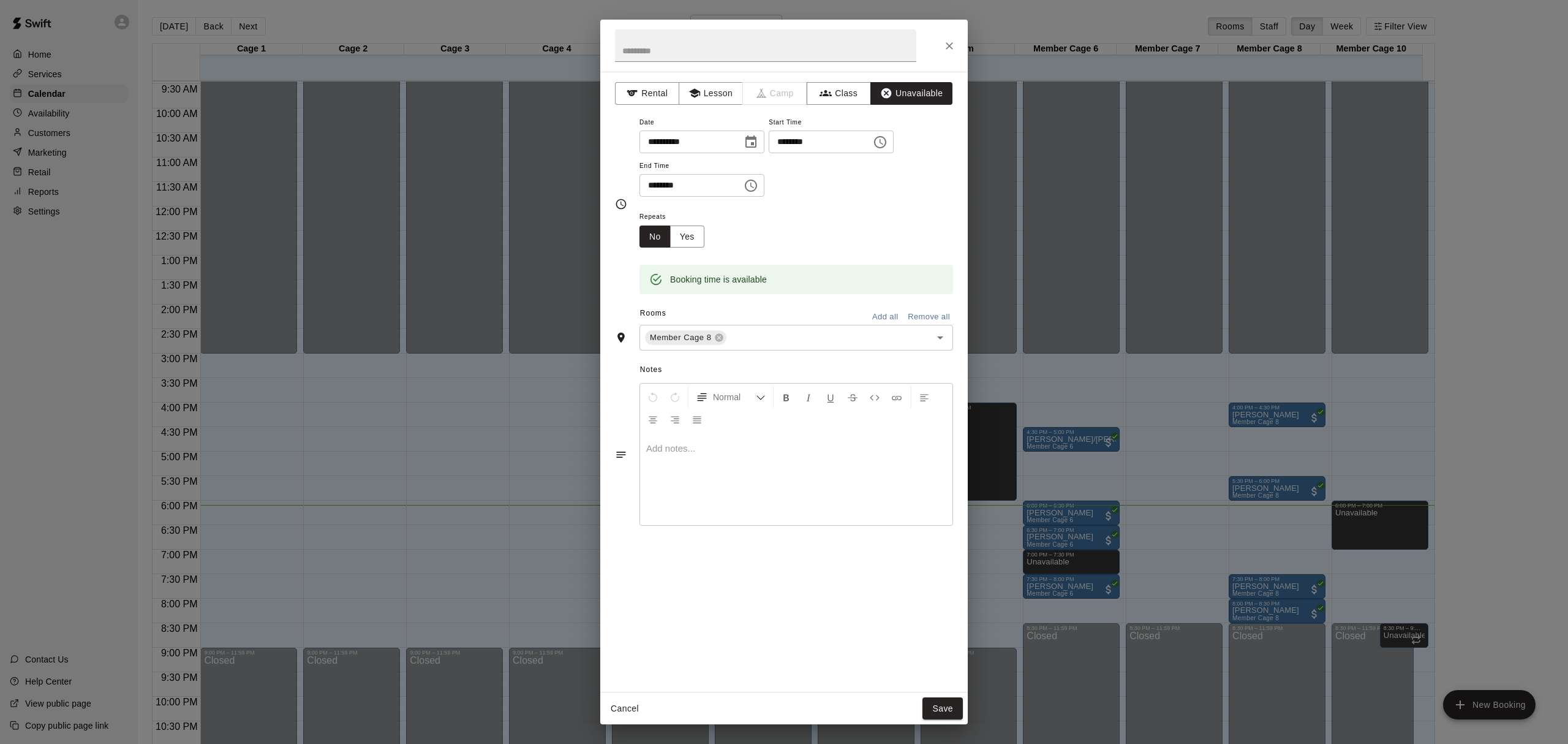
click at [934, 704] on button "Save" at bounding box center [942, 708] width 40 height 23
